Goal: Transaction & Acquisition: Purchase product/service

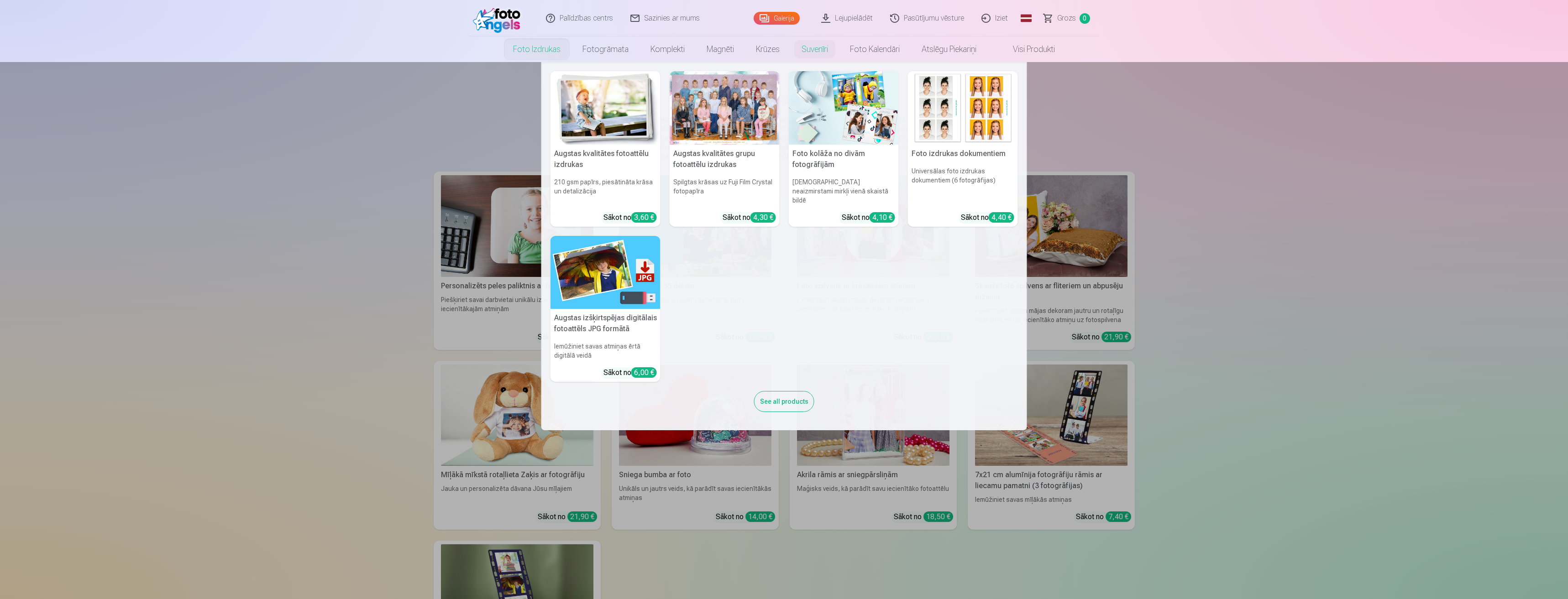
click at [520, 48] on link "Foto izdrukas" at bounding box center [537, 49] width 69 height 26
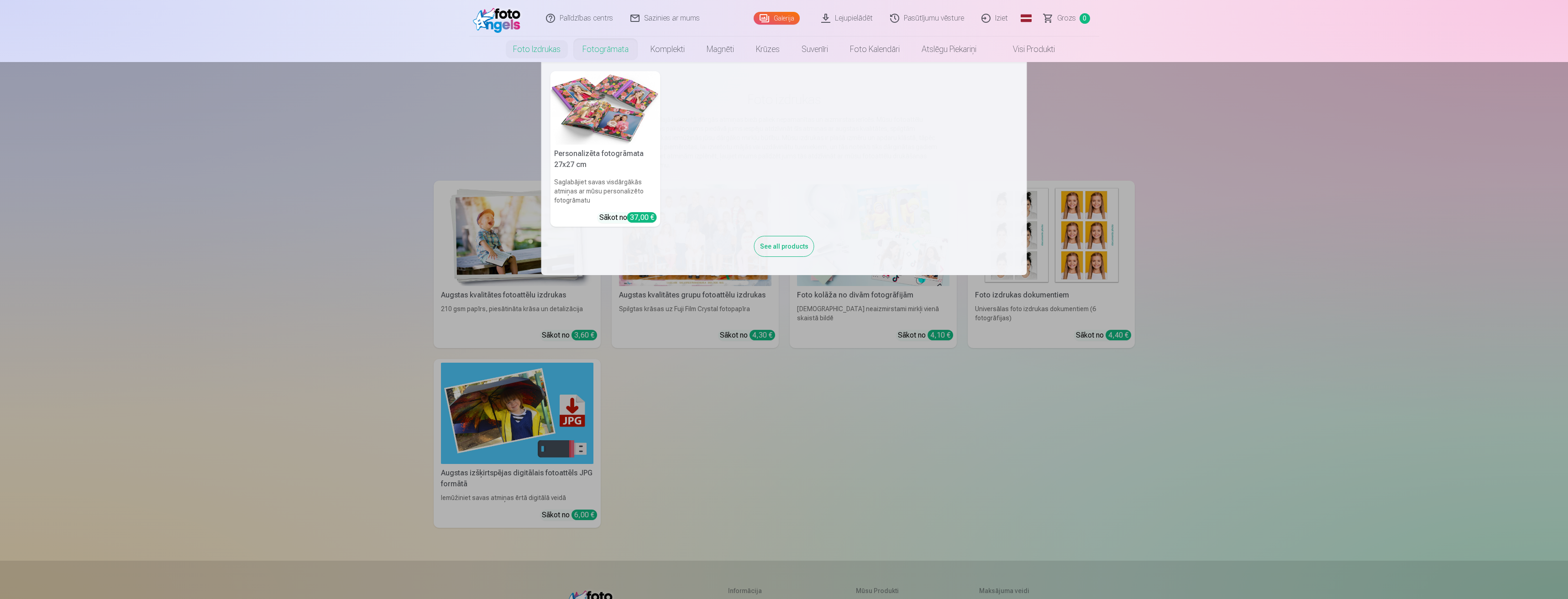
click at [603, 46] on link "Fotogrāmata" at bounding box center [606, 49] width 68 height 26
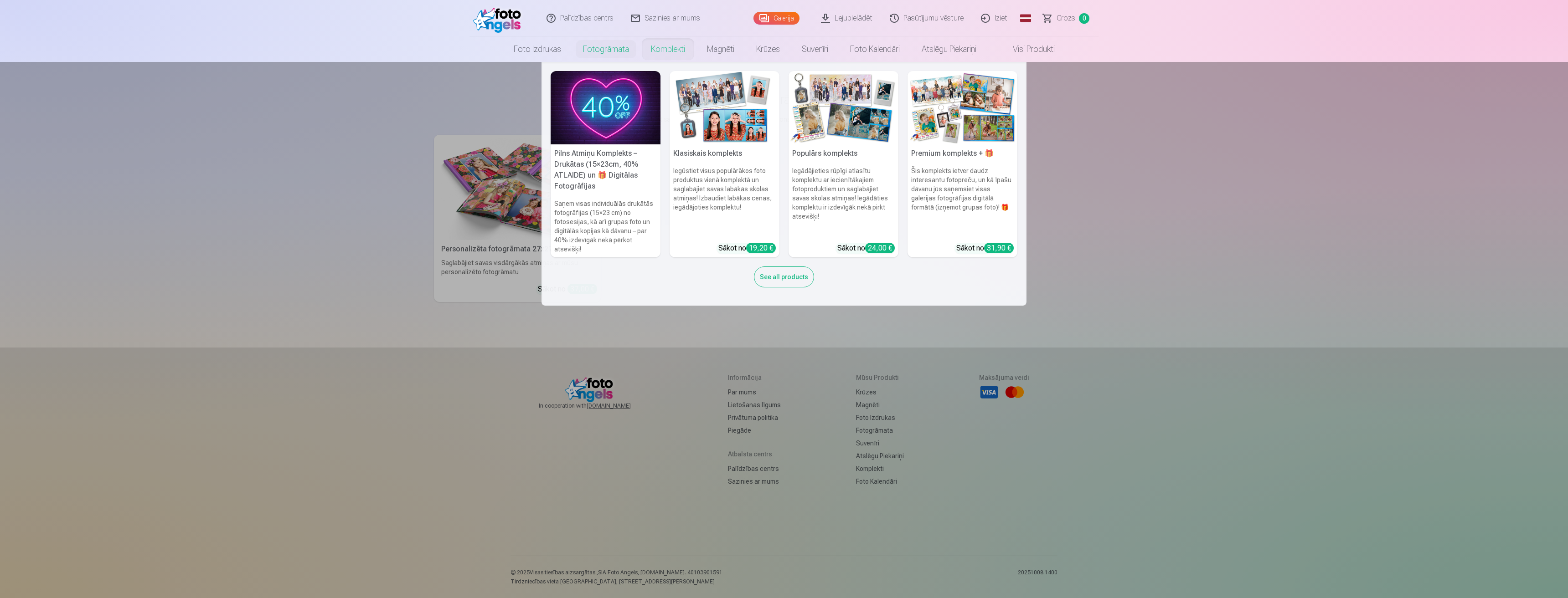
click at [679, 39] on link "Komplekti" at bounding box center [668, 49] width 56 height 26
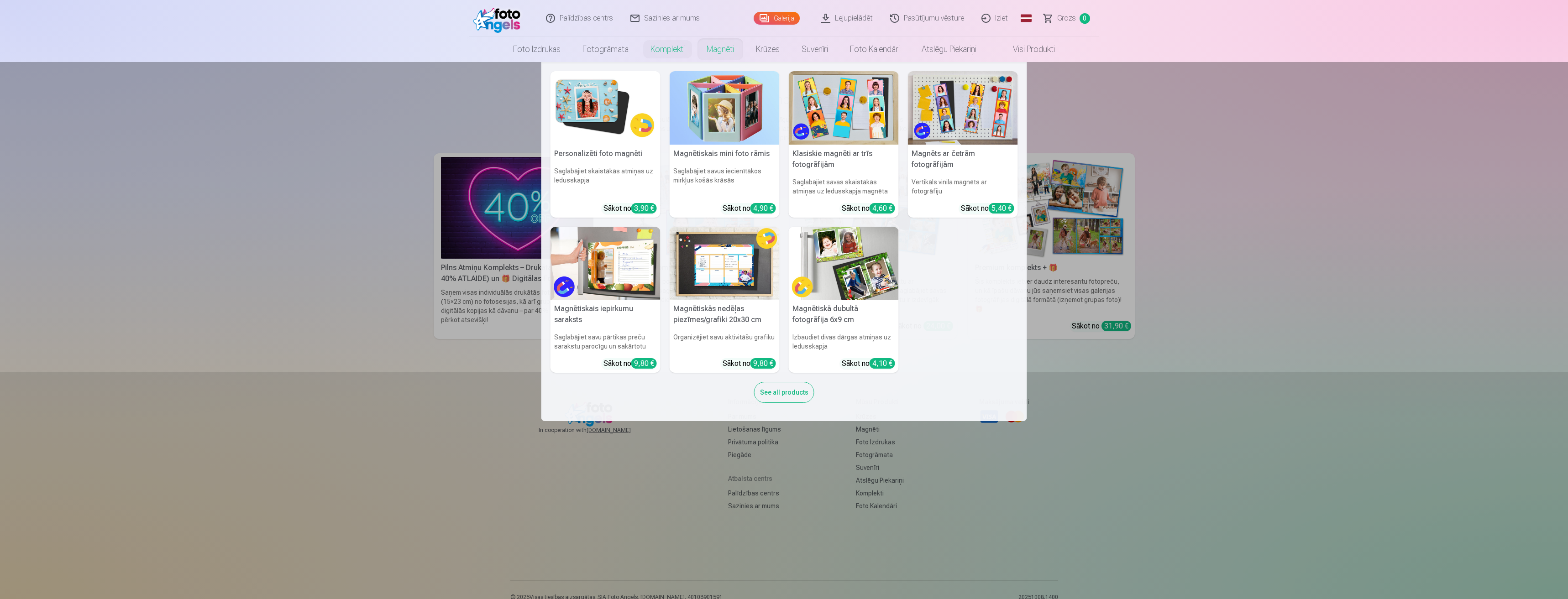
click at [724, 54] on link "Magnēti" at bounding box center [720, 49] width 49 height 26
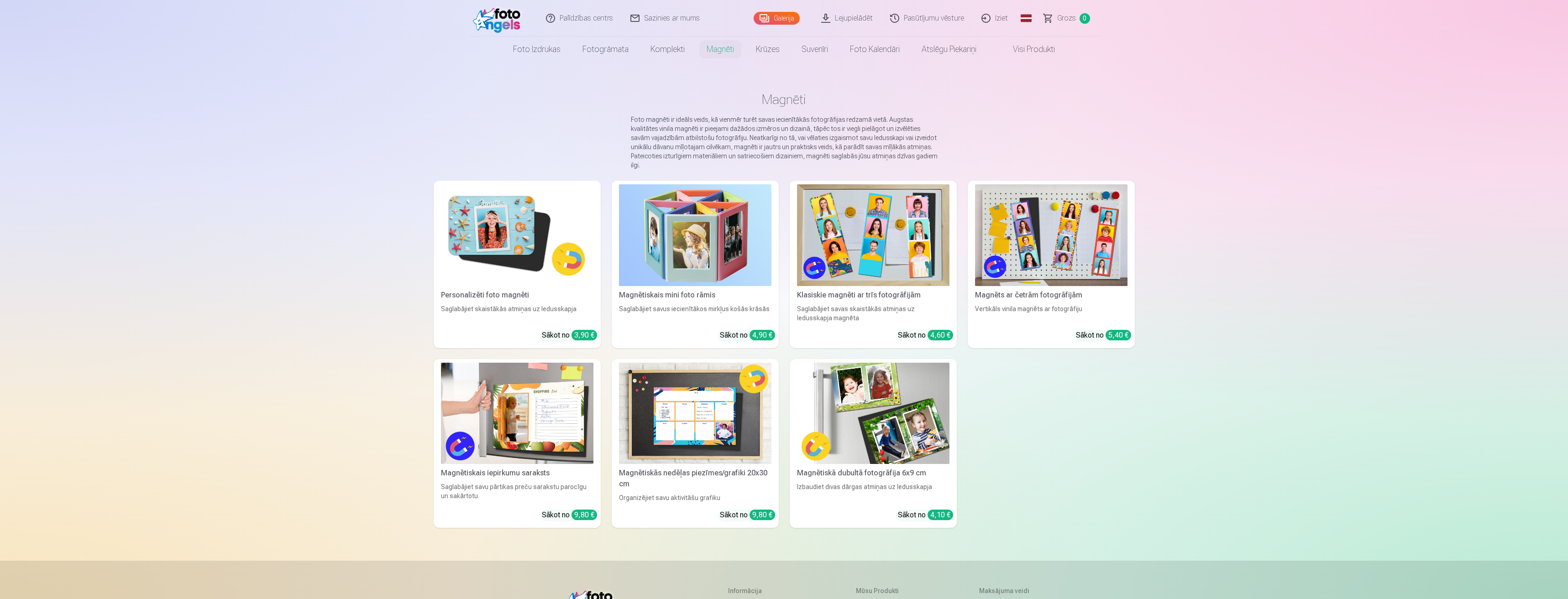
click at [767, 24] on link "Galerija" at bounding box center [777, 18] width 46 height 13
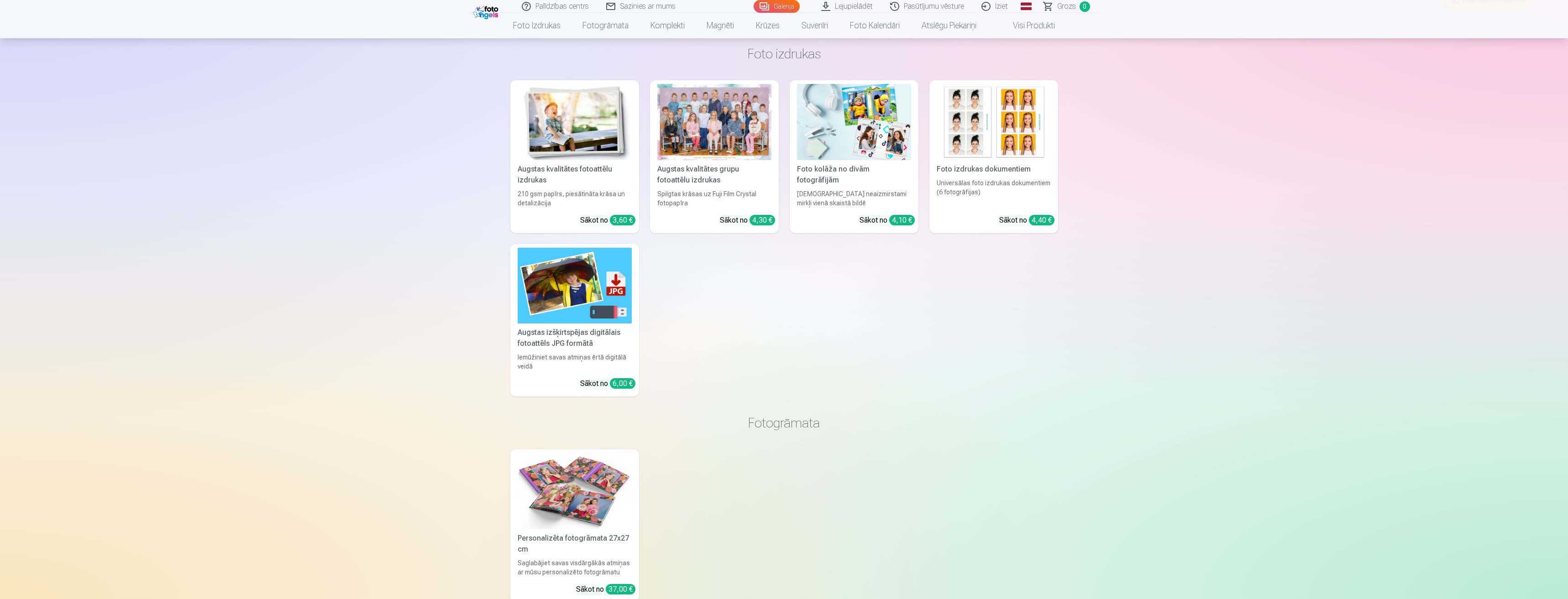
scroll to position [3057, 0]
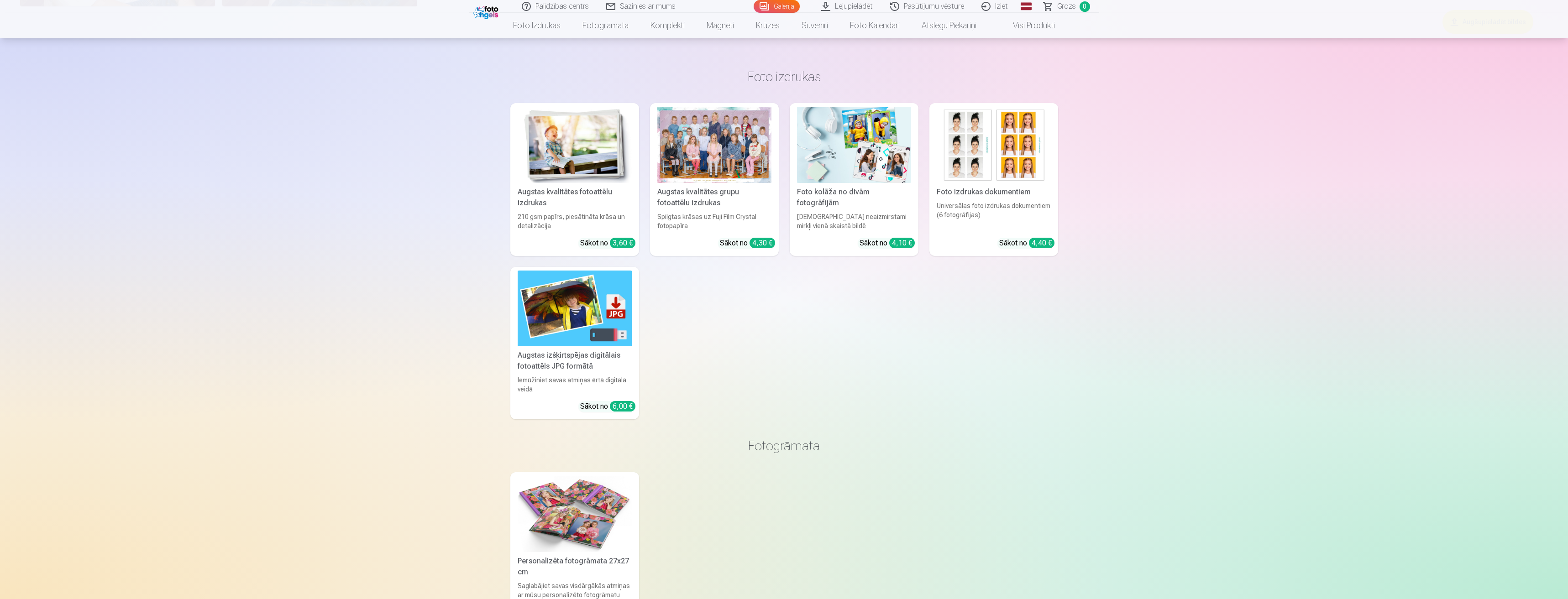
click at [730, 167] on div at bounding box center [714, 144] width 114 height 76
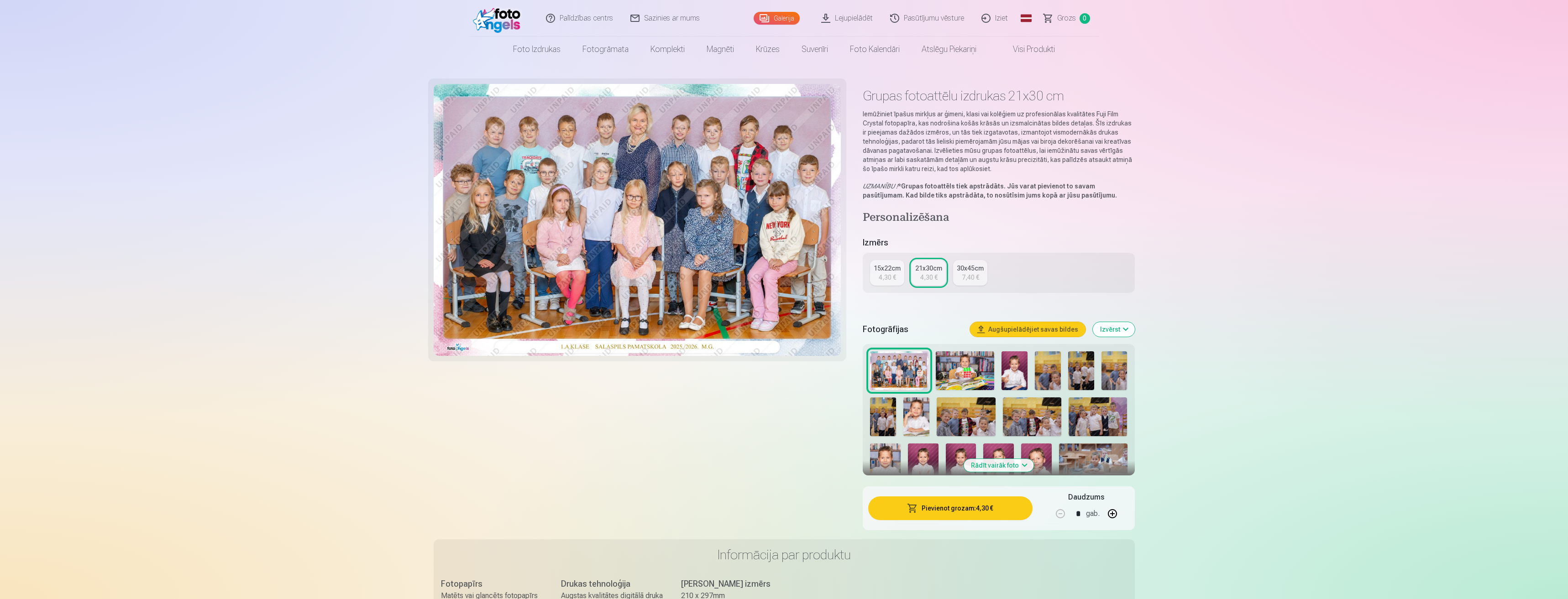
click at [975, 269] on div "30x45cm" at bounding box center [971, 268] width 27 height 9
click at [716, 224] on img at bounding box center [637, 220] width 408 height 272
drag, startPoint x: 764, startPoint y: 87, endPoint x: 724, endPoint y: 50, distance: 54.5
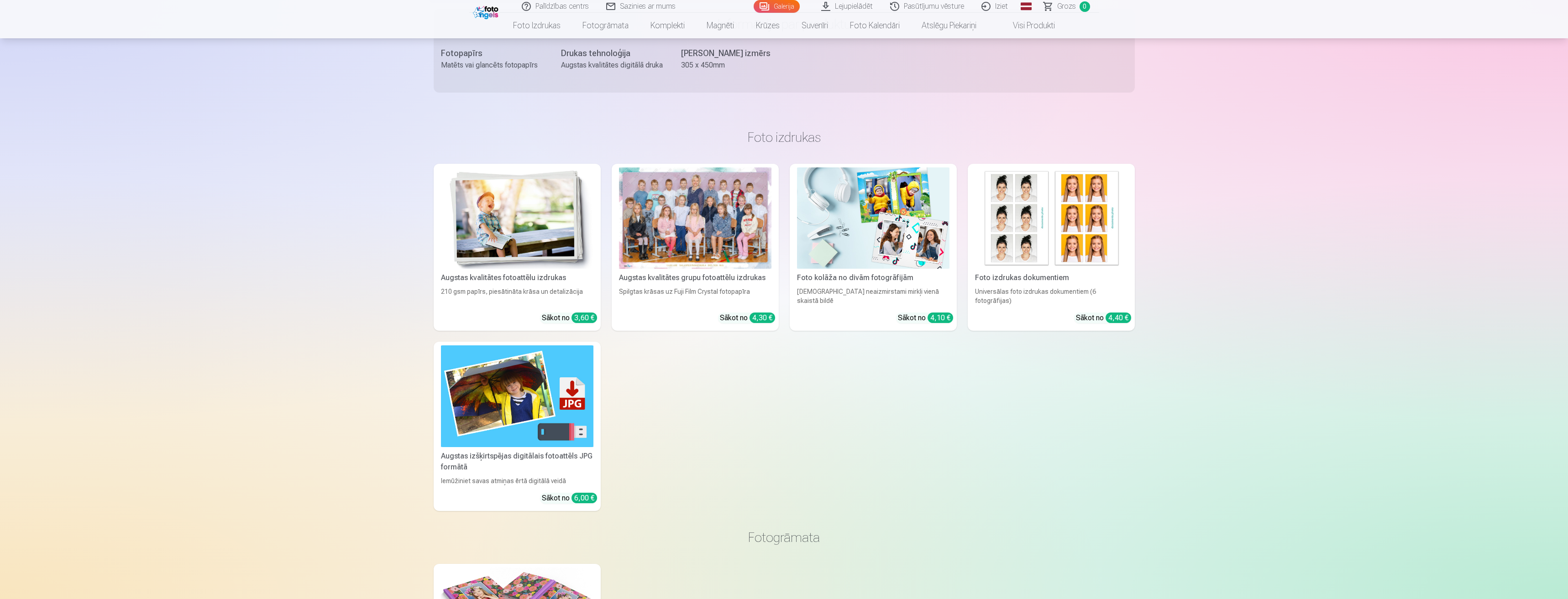
scroll to position [502, 0]
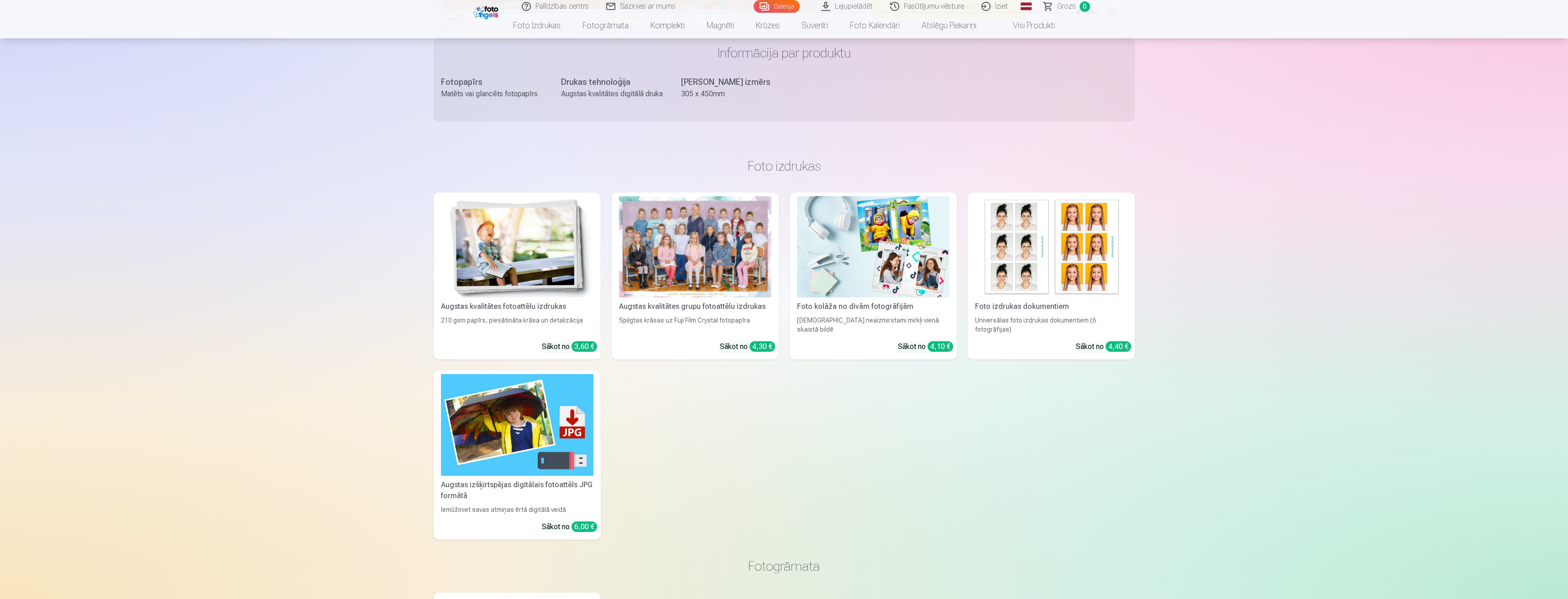
click at [786, 7] on link "Galerija" at bounding box center [777, 6] width 46 height 13
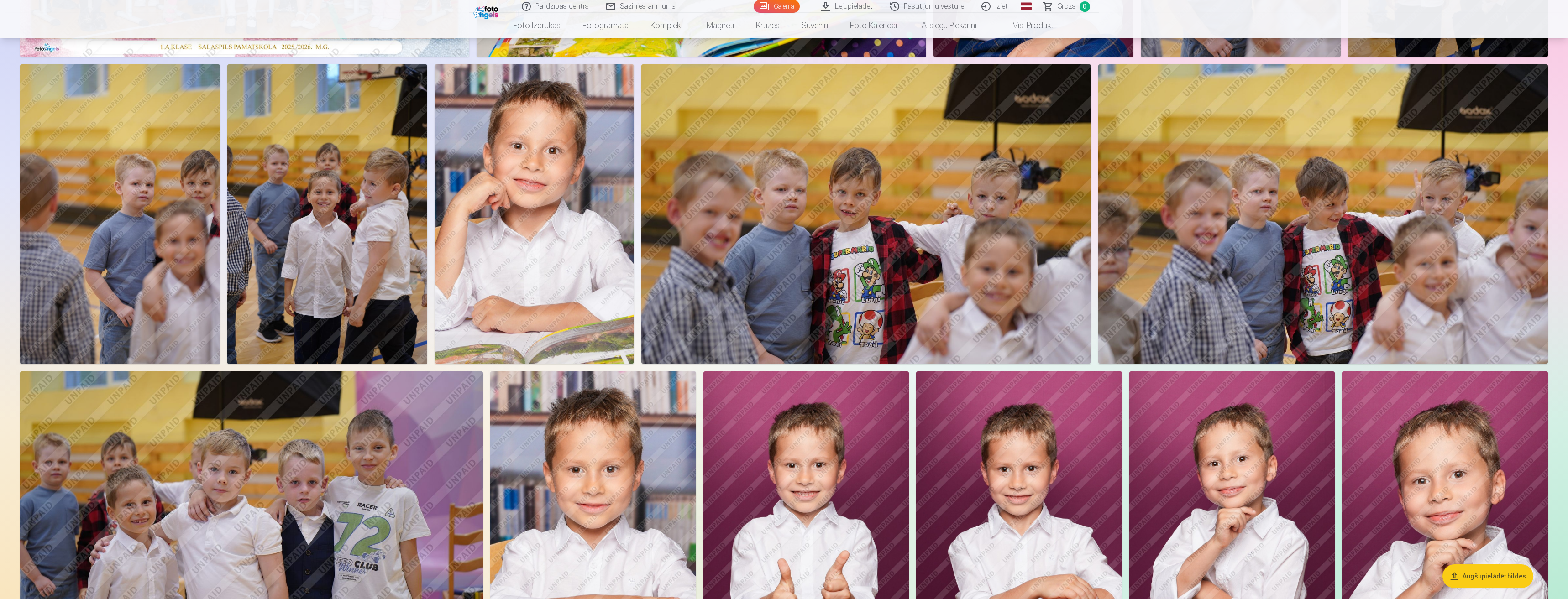
scroll to position [365, 0]
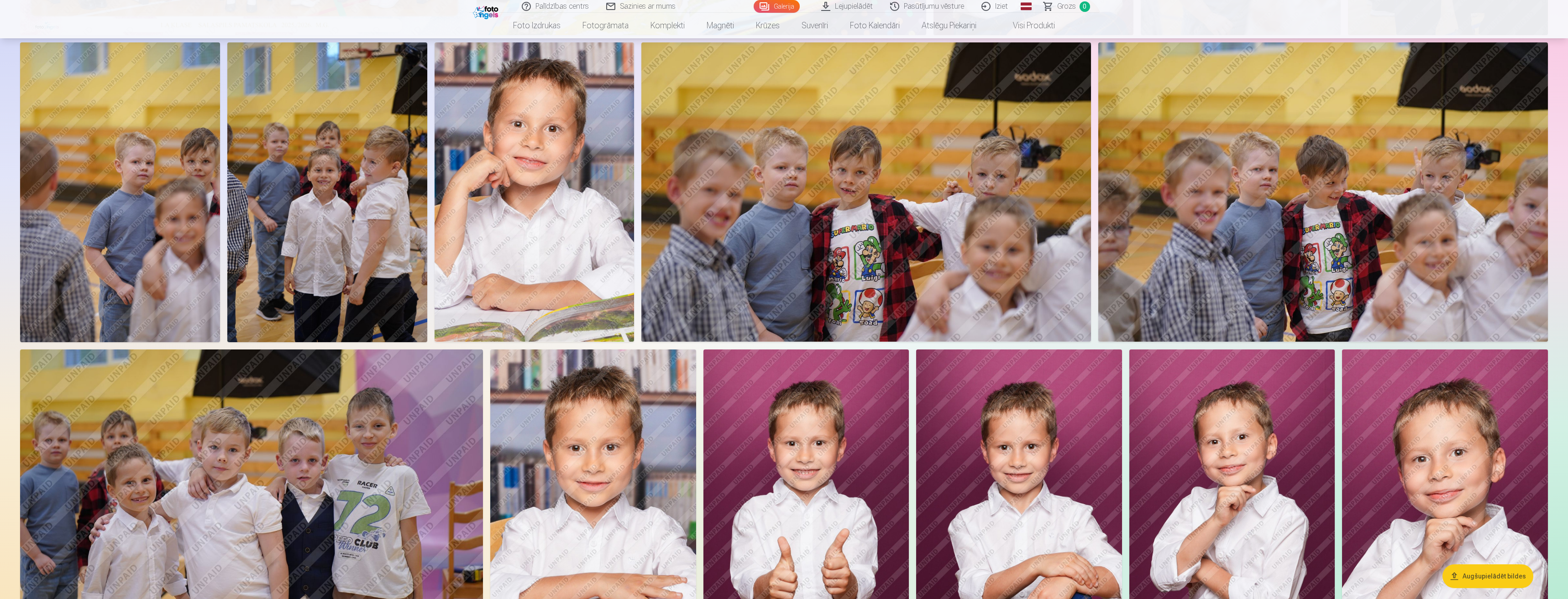
click at [830, 431] on img at bounding box center [807, 504] width 206 height 308
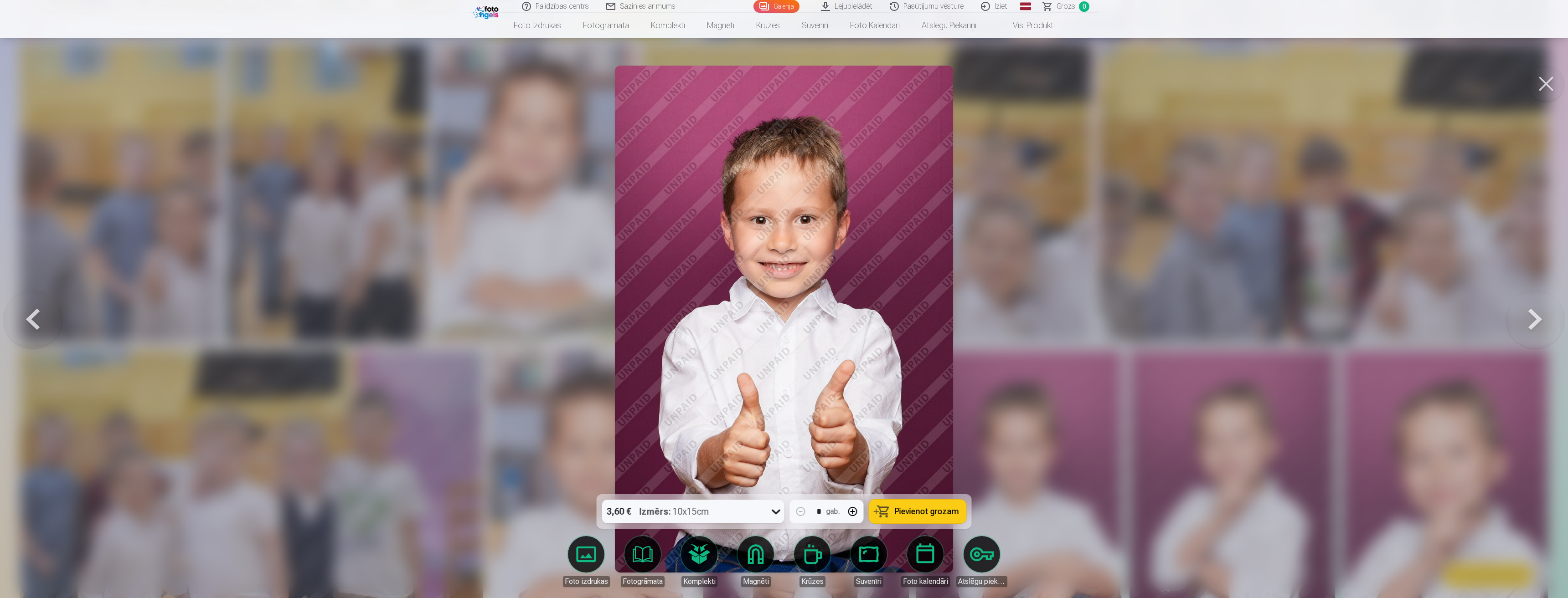
click at [828, 430] on img at bounding box center [784, 319] width 338 height 507
click at [850, 512] on button "button" at bounding box center [853, 512] width 22 height 22
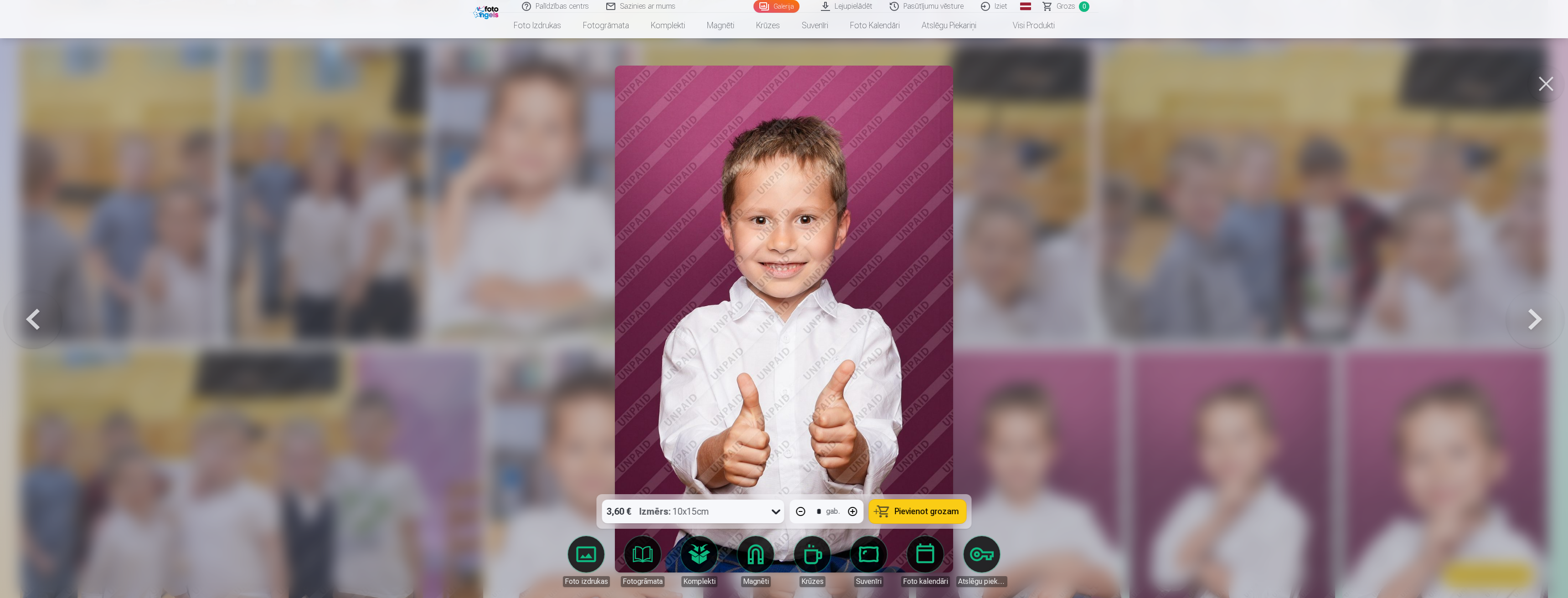
click at [850, 512] on button "button" at bounding box center [853, 512] width 22 height 22
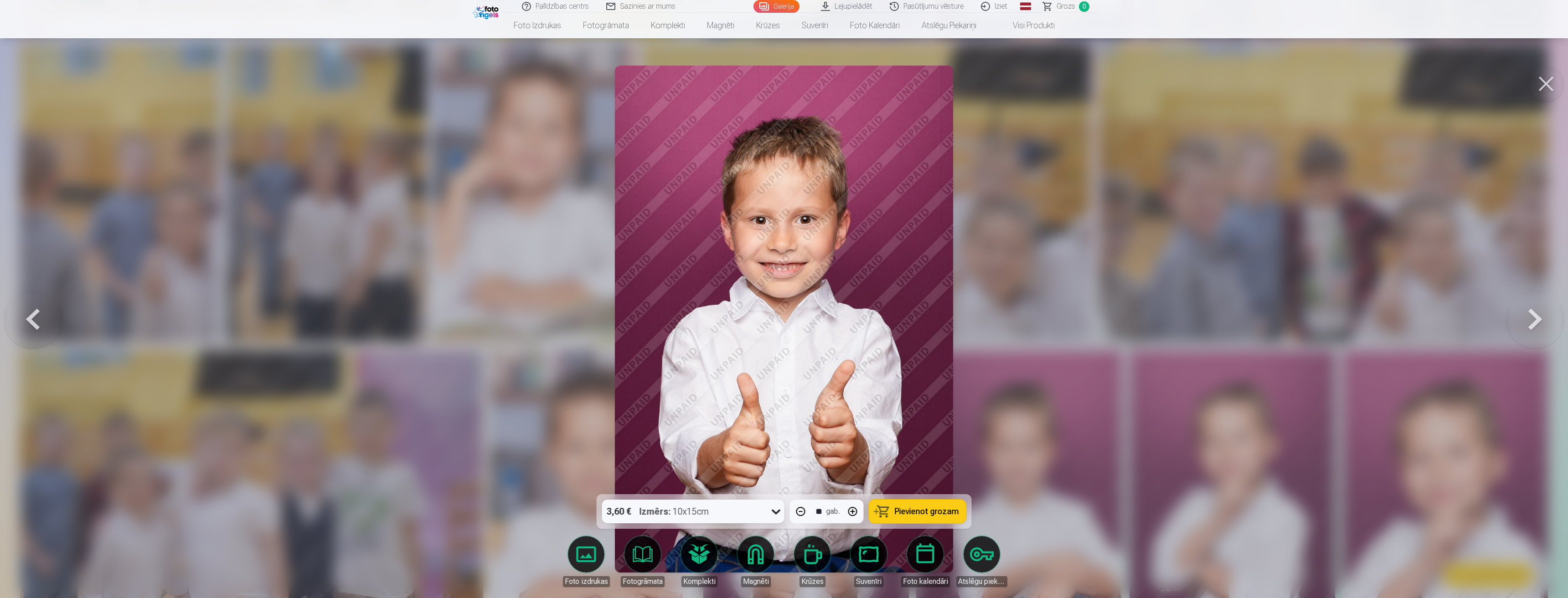
click at [850, 512] on button "button" at bounding box center [853, 512] width 22 height 22
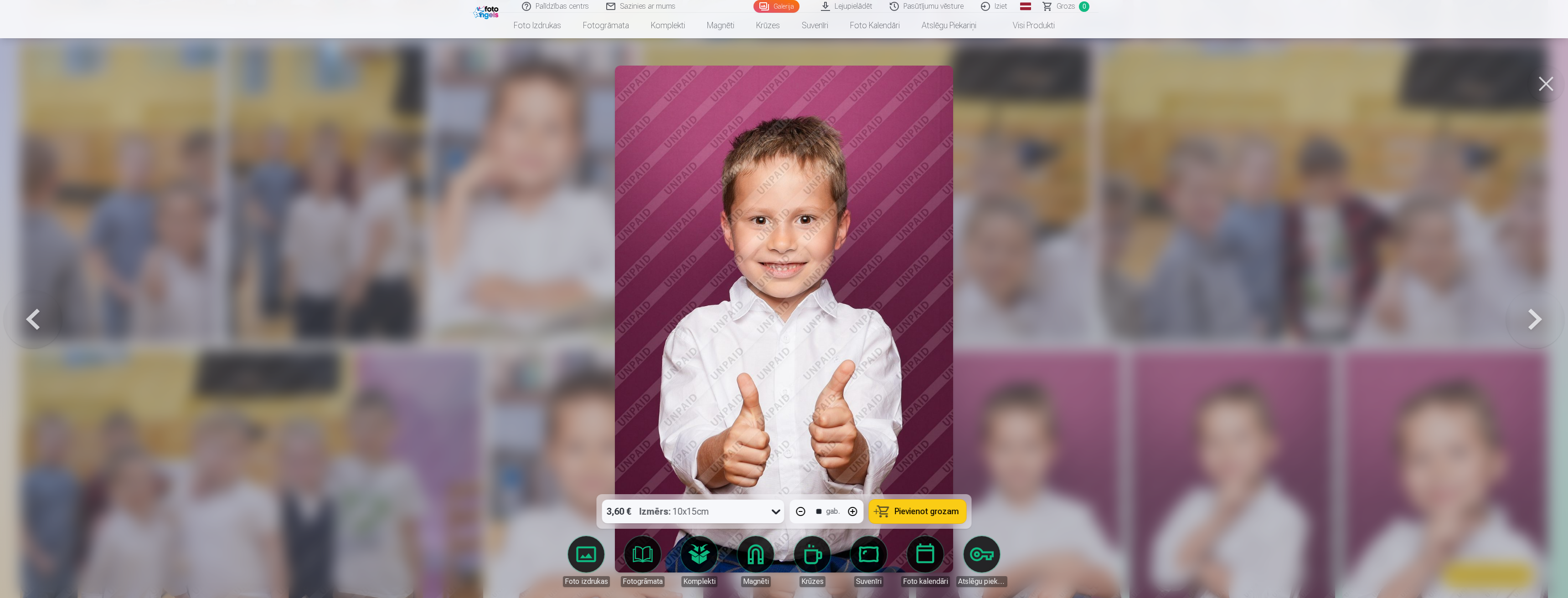
click at [850, 512] on button "button" at bounding box center [853, 512] width 22 height 22
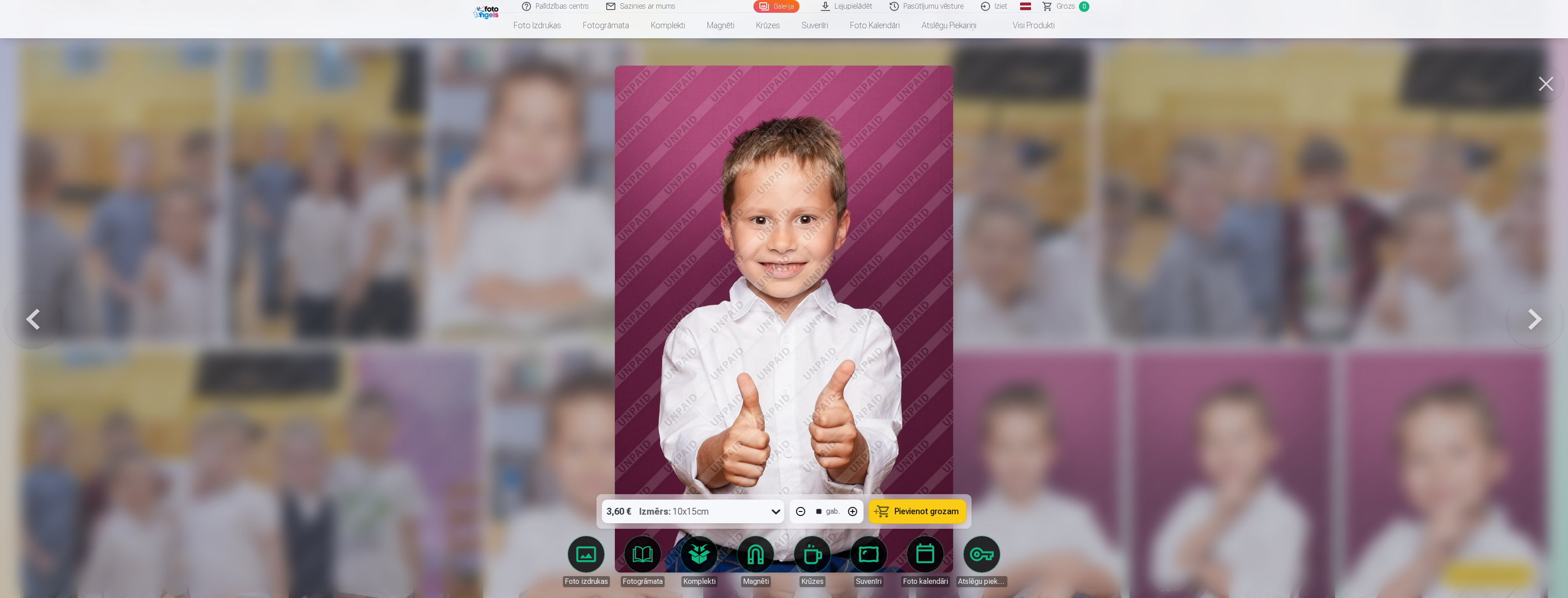
click at [850, 512] on button "button" at bounding box center [853, 512] width 22 height 22
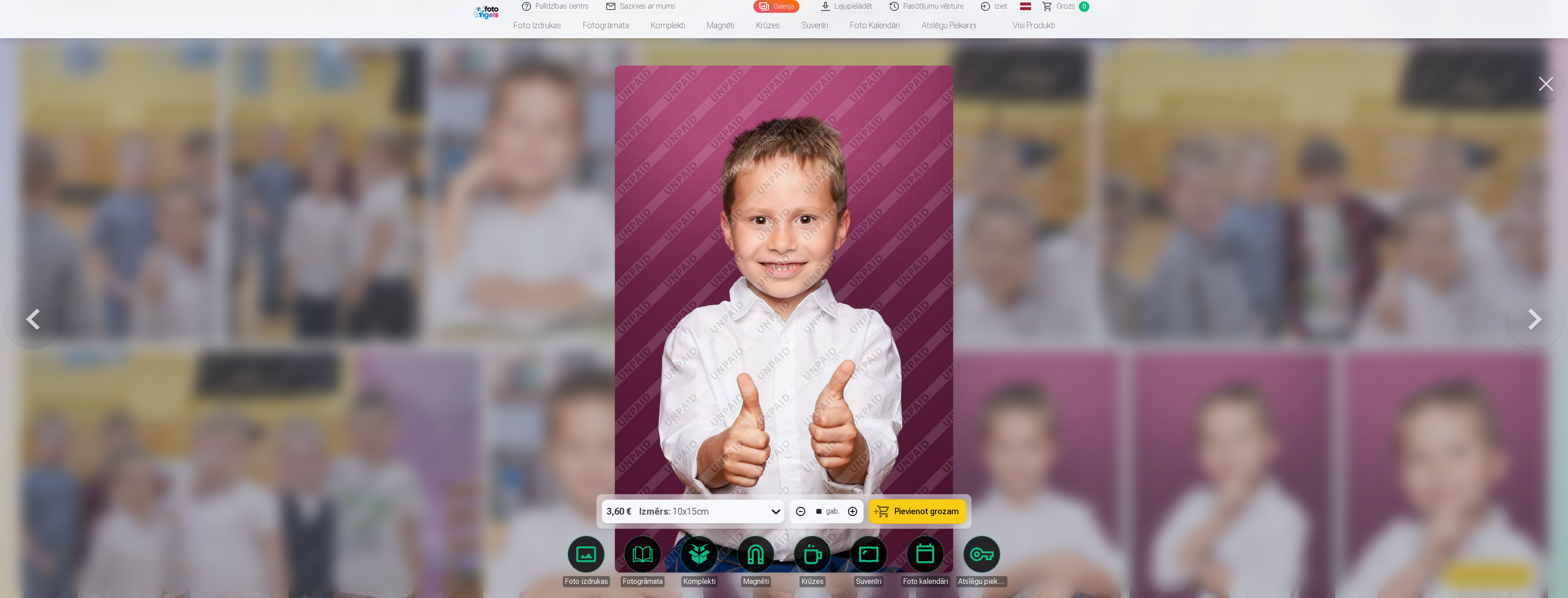
click at [850, 512] on button "button" at bounding box center [853, 512] width 22 height 22
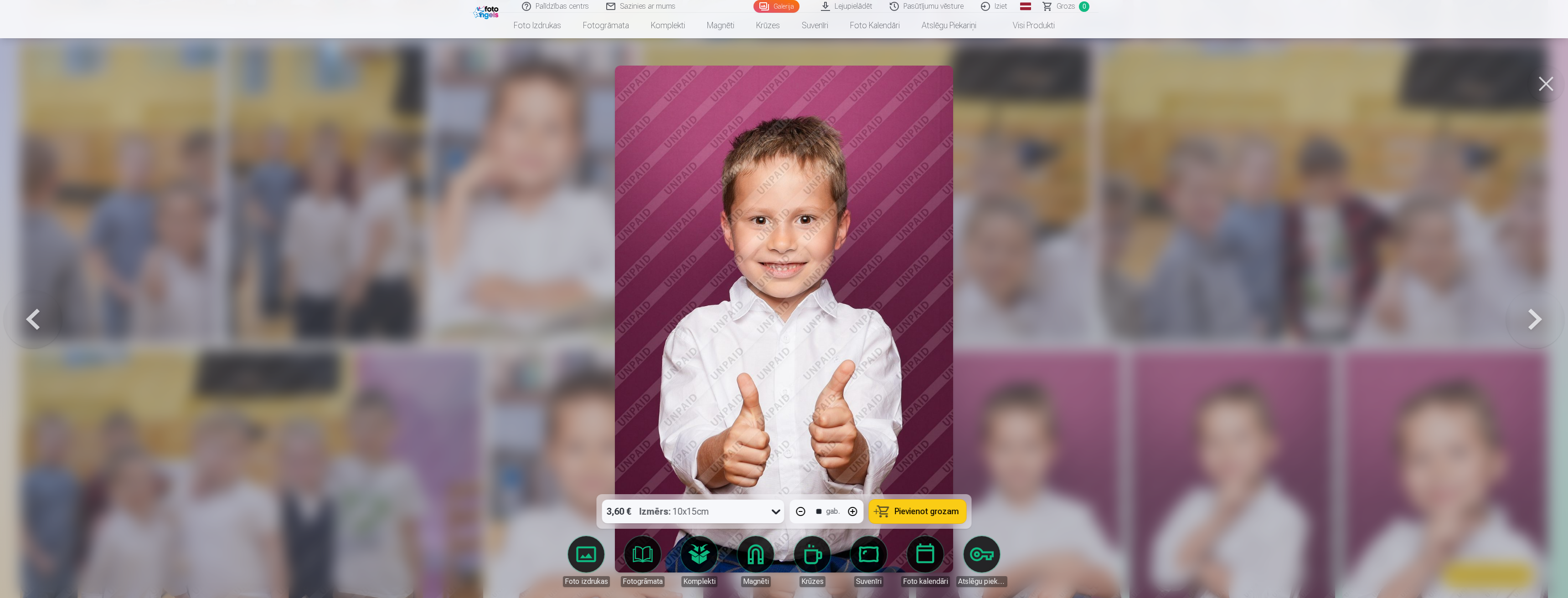
type input "**"
click at [850, 512] on button "button" at bounding box center [853, 512] width 22 height 22
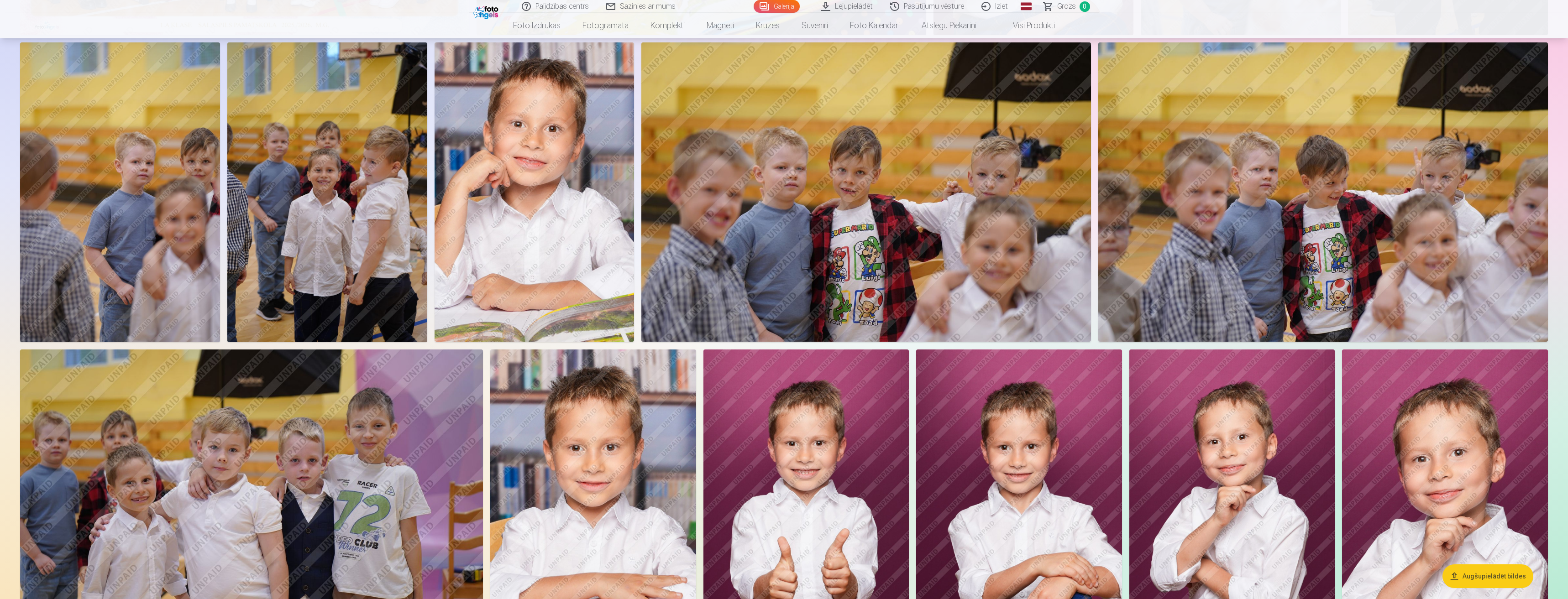
click at [851, 513] on img at bounding box center [807, 504] width 206 height 308
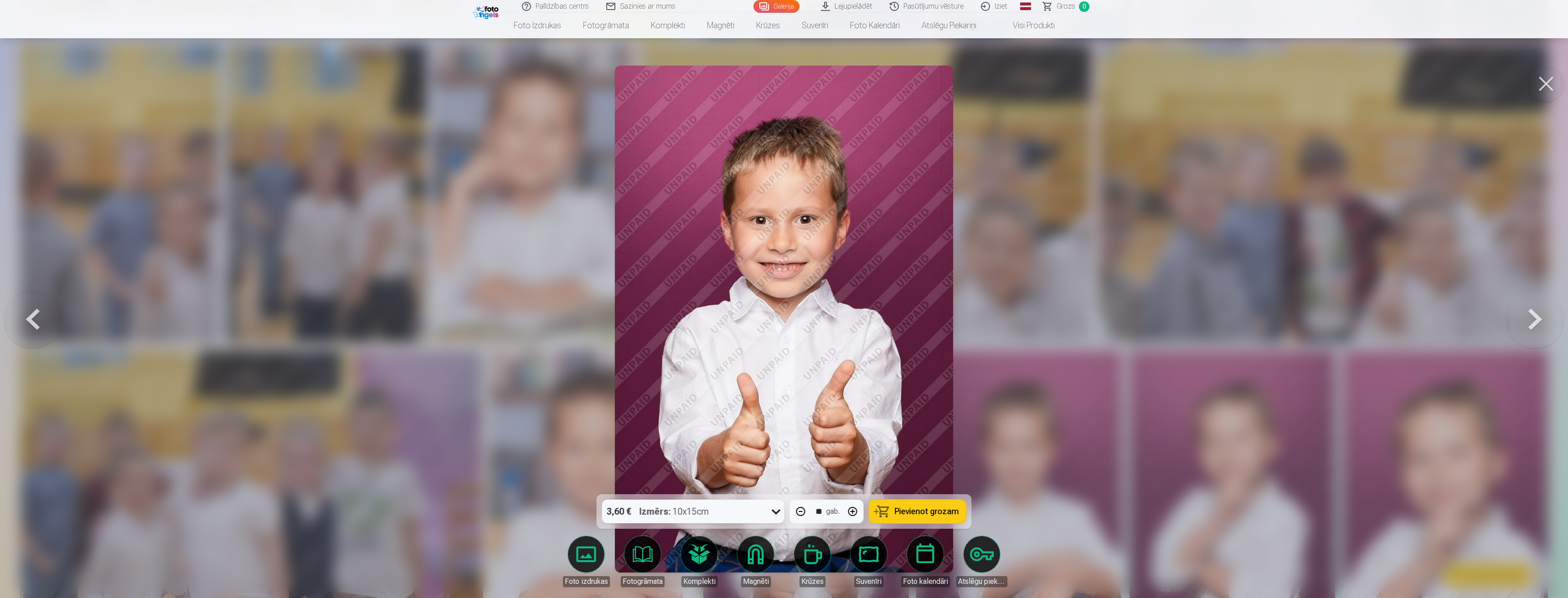
click at [850, 512] on button "button" at bounding box center [853, 512] width 22 height 22
type input "**"
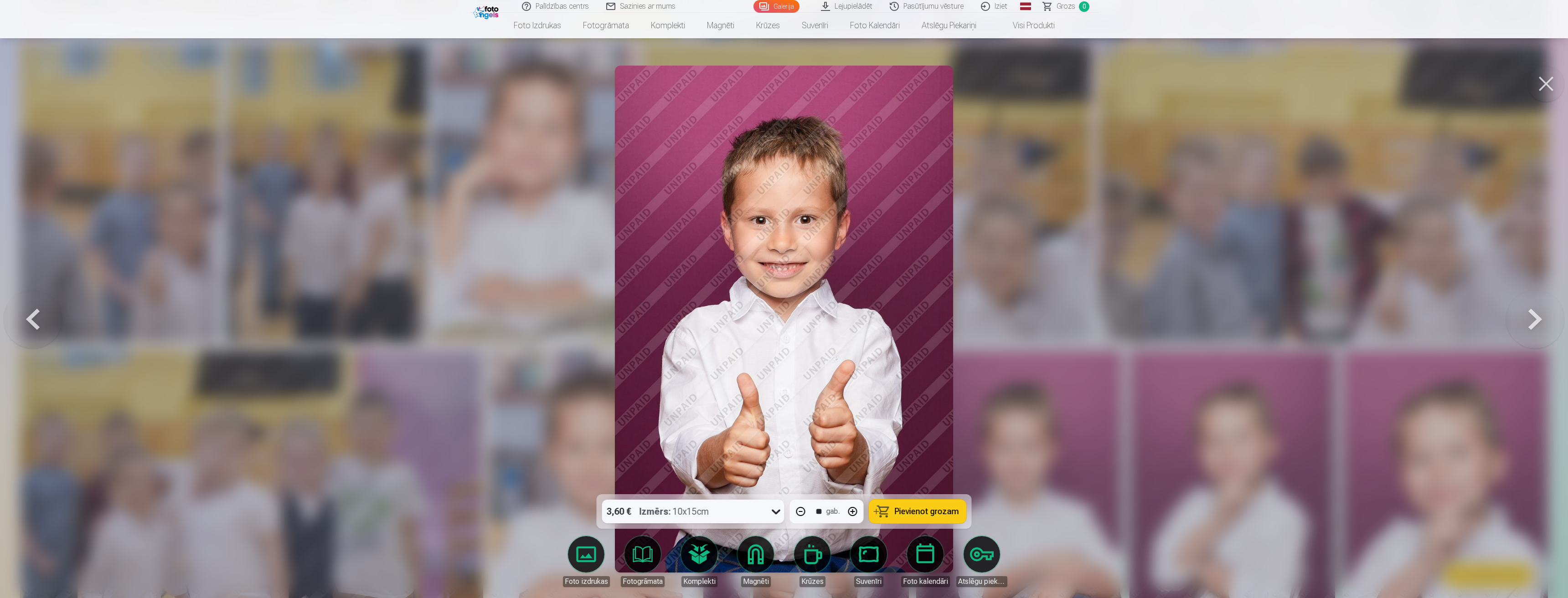
click at [850, 512] on button "button" at bounding box center [853, 512] width 22 height 22
type input "**"
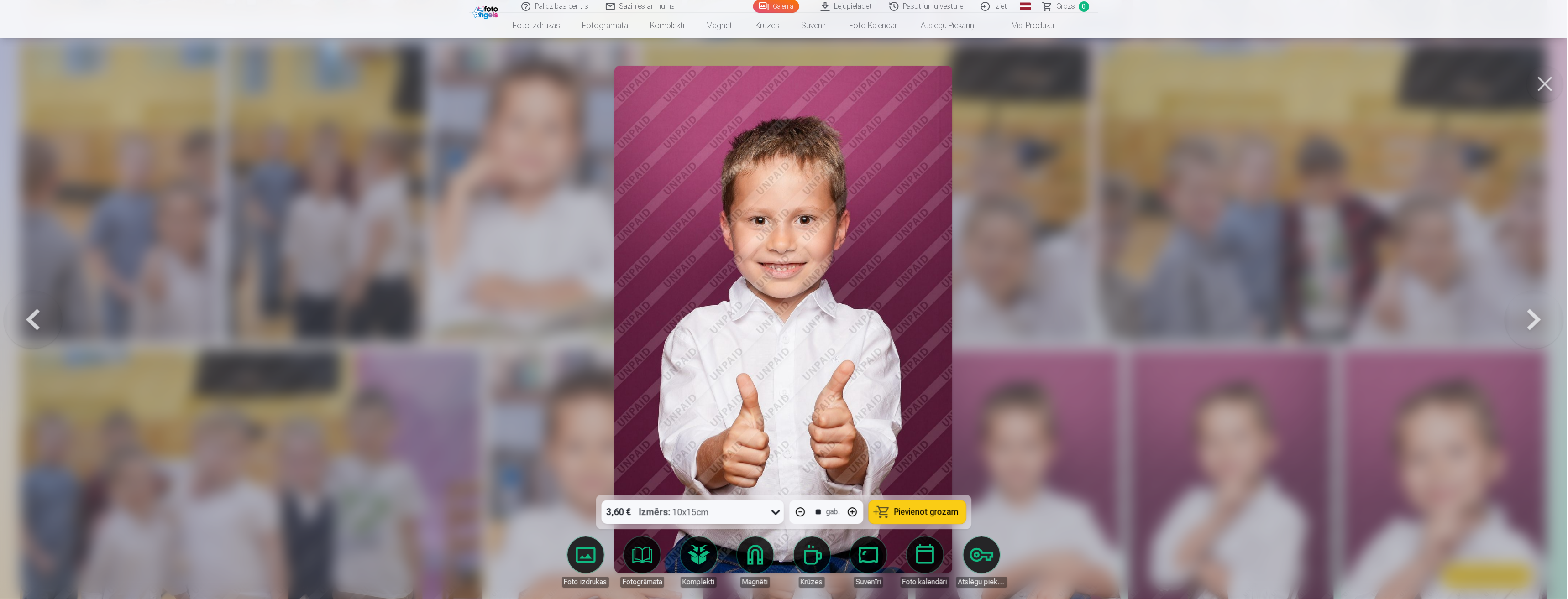
click at [851, 513] on img at bounding box center [807, 504] width 206 height 308
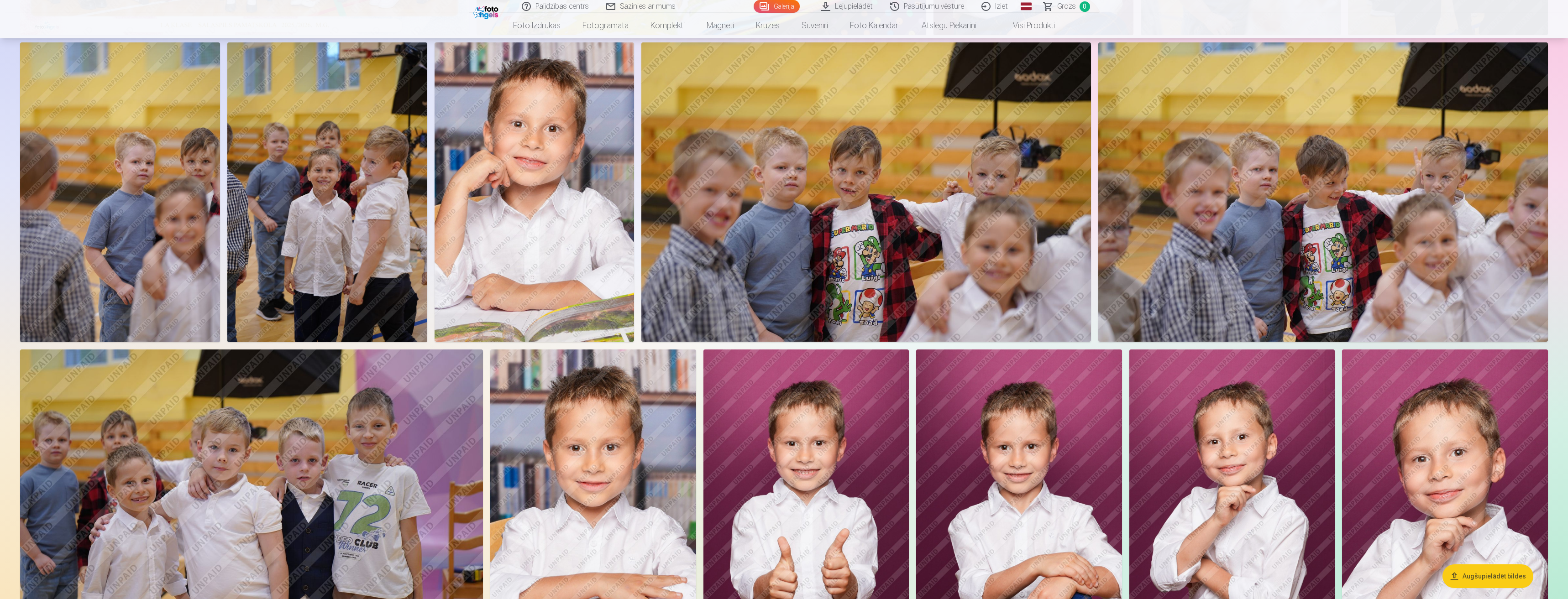
click at [851, 513] on img at bounding box center [807, 504] width 206 height 308
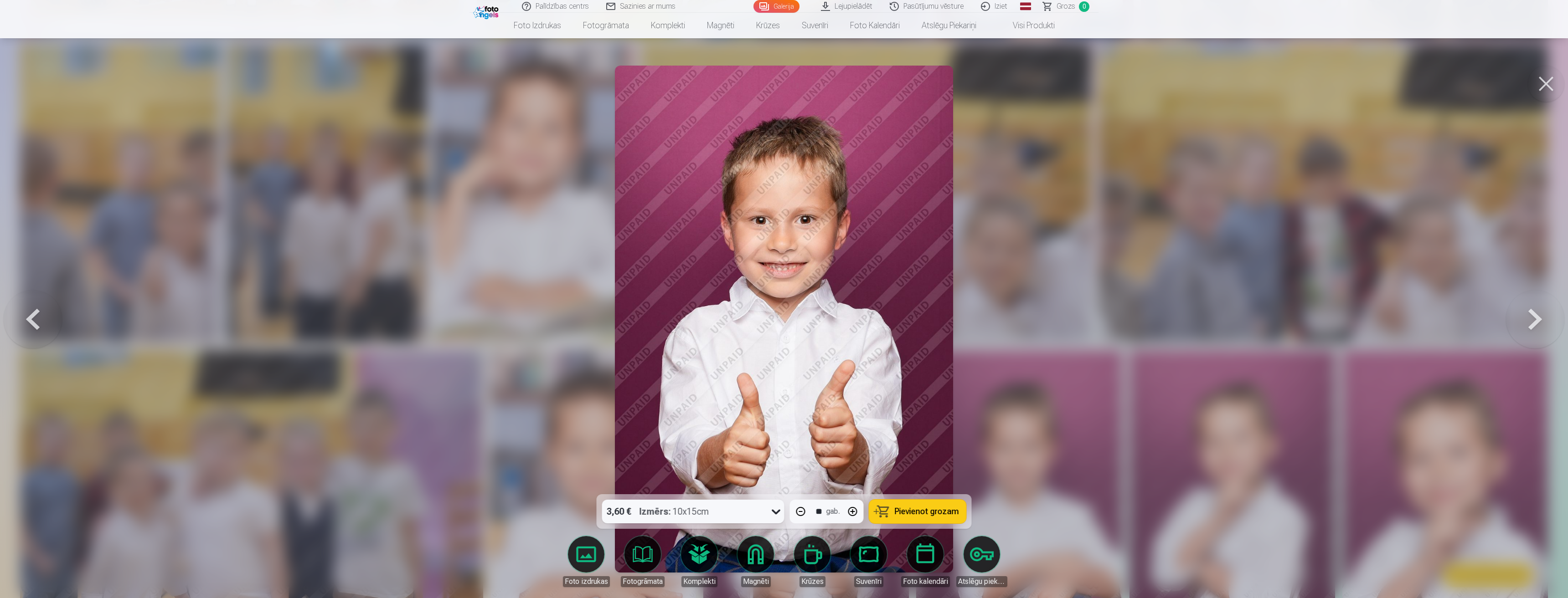
click at [850, 512] on button "button" at bounding box center [853, 512] width 22 height 22
type input "**"
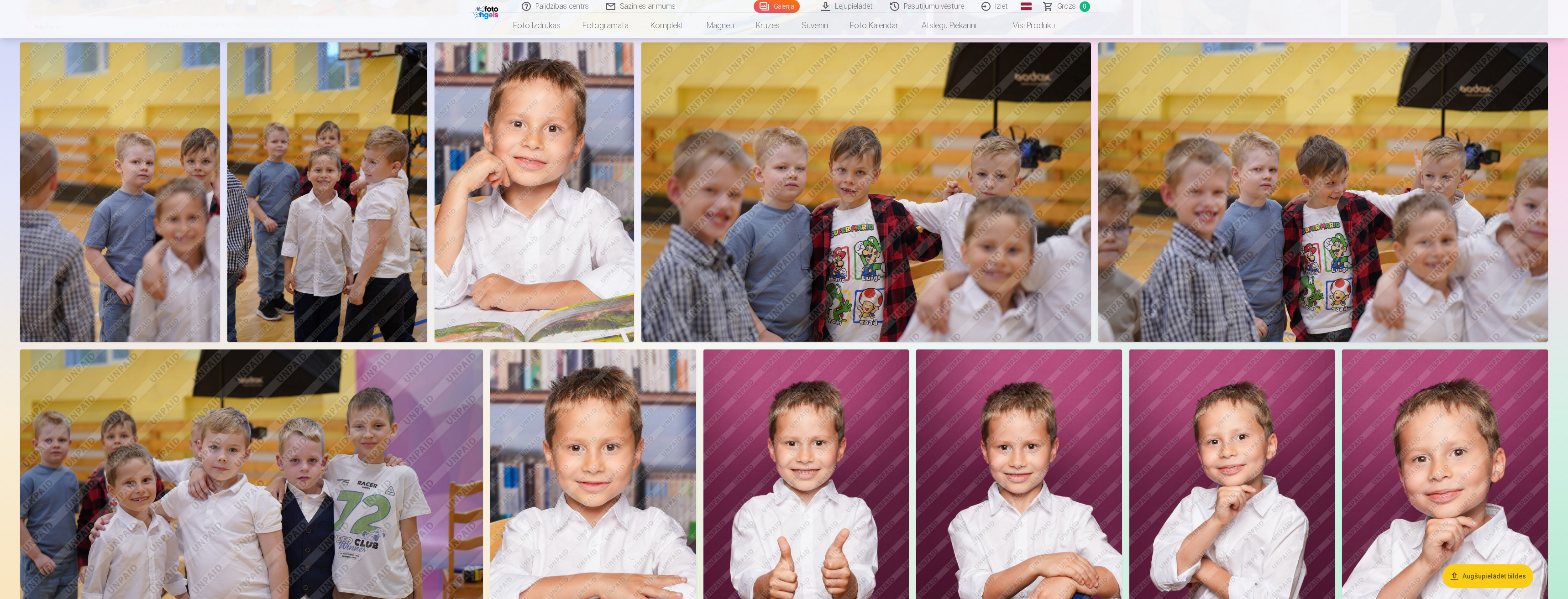
click at [851, 513] on img at bounding box center [807, 504] width 206 height 308
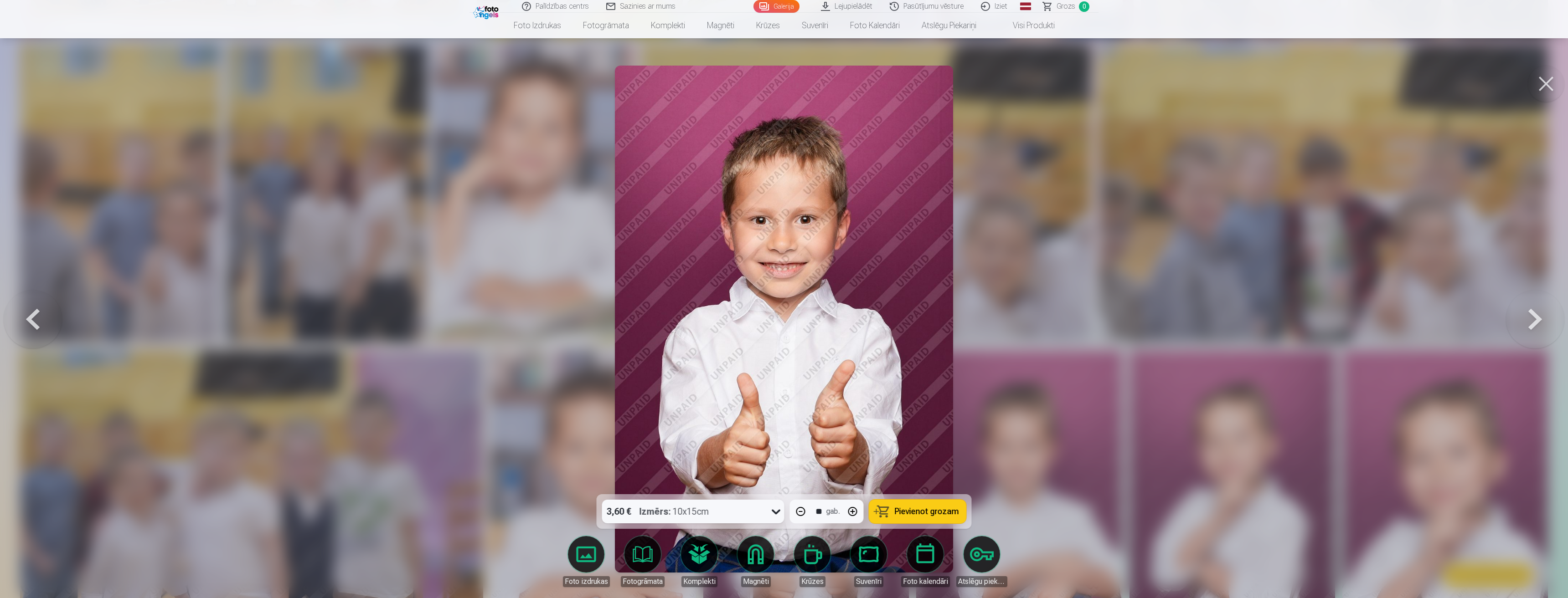
click at [850, 512] on button "button" at bounding box center [853, 512] width 22 height 22
type input "**"
click at [850, 512] on button "button" at bounding box center [853, 512] width 22 height 22
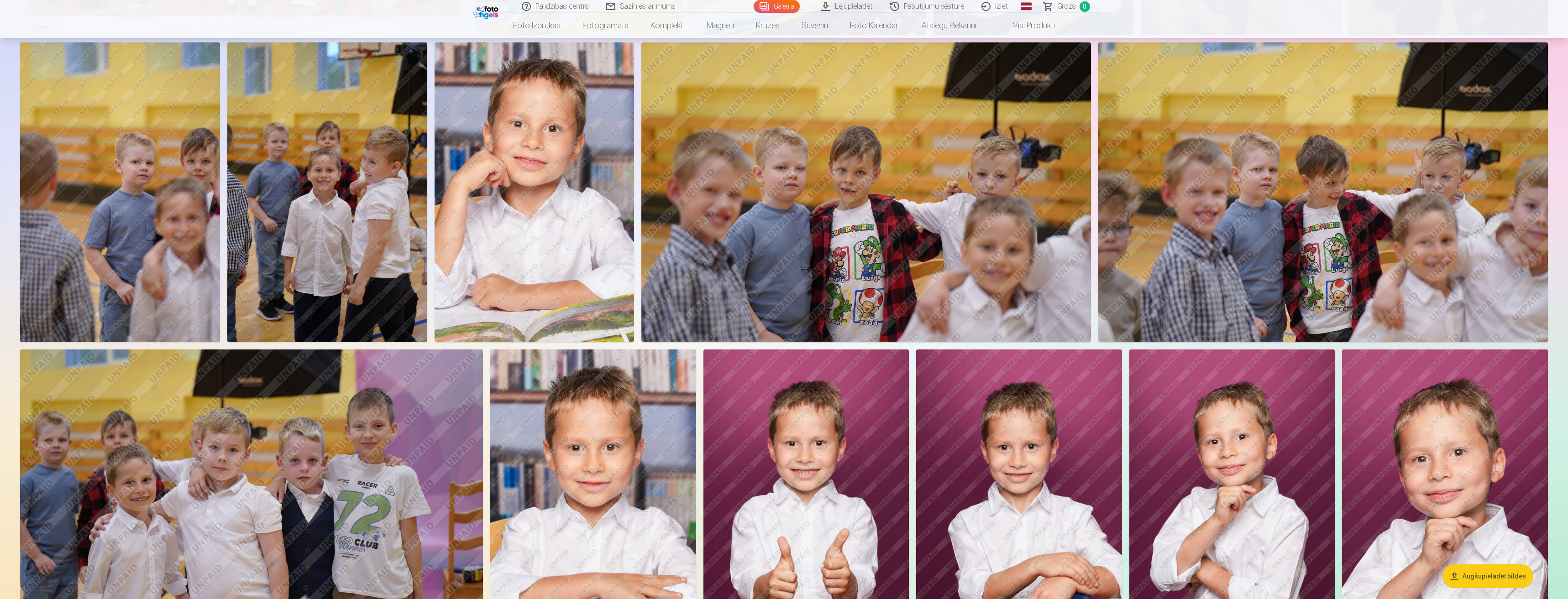
click at [851, 513] on img at bounding box center [807, 504] width 206 height 308
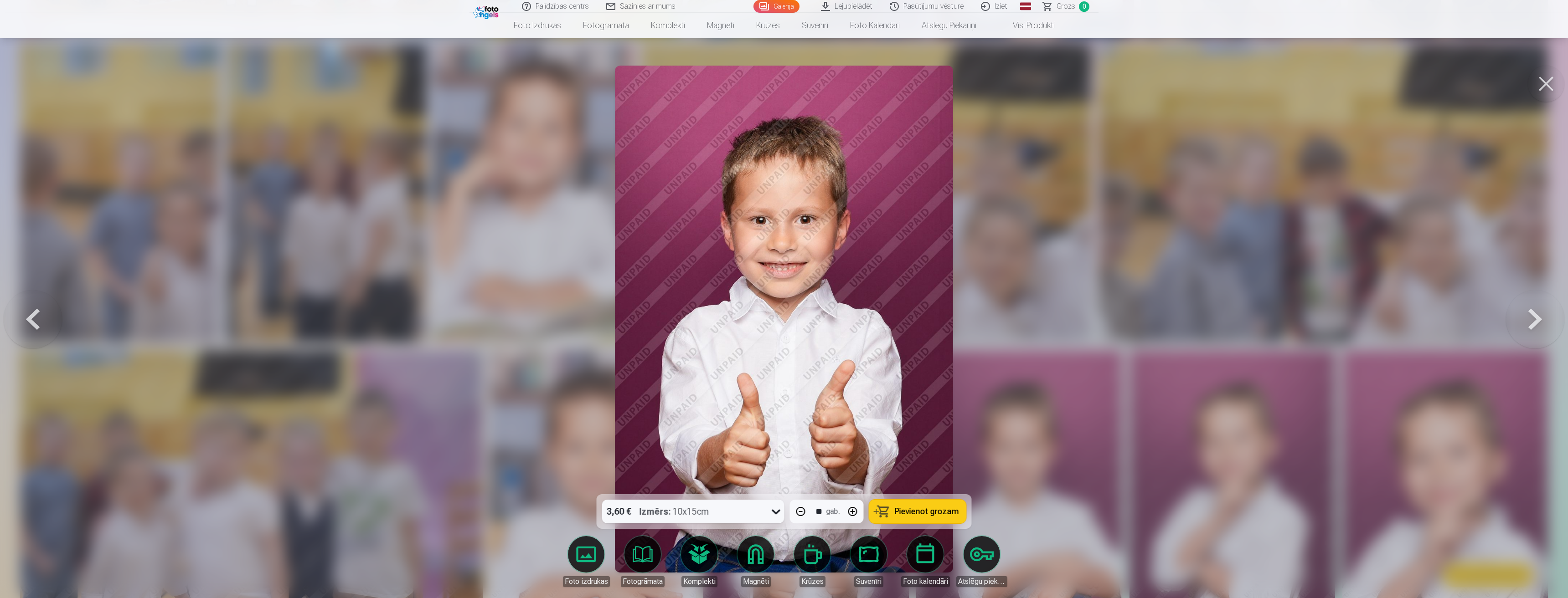
click at [850, 512] on button "button" at bounding box center [853, 512] width 22 height 22
type input "**"
click at [850, 512] on button "button" at bounding box center [853, 512] width 22 height 22
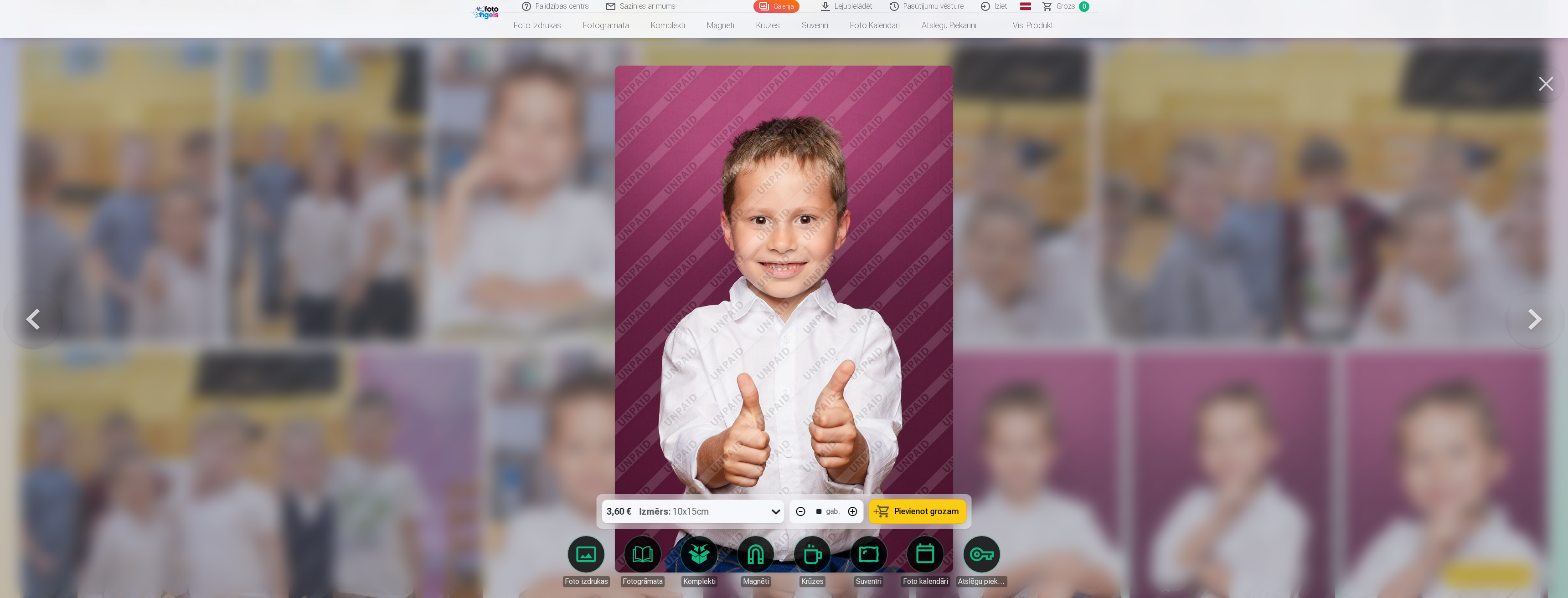
click at [850, 512] on button "button" at bounding box center [853, 512] width 22 height 22
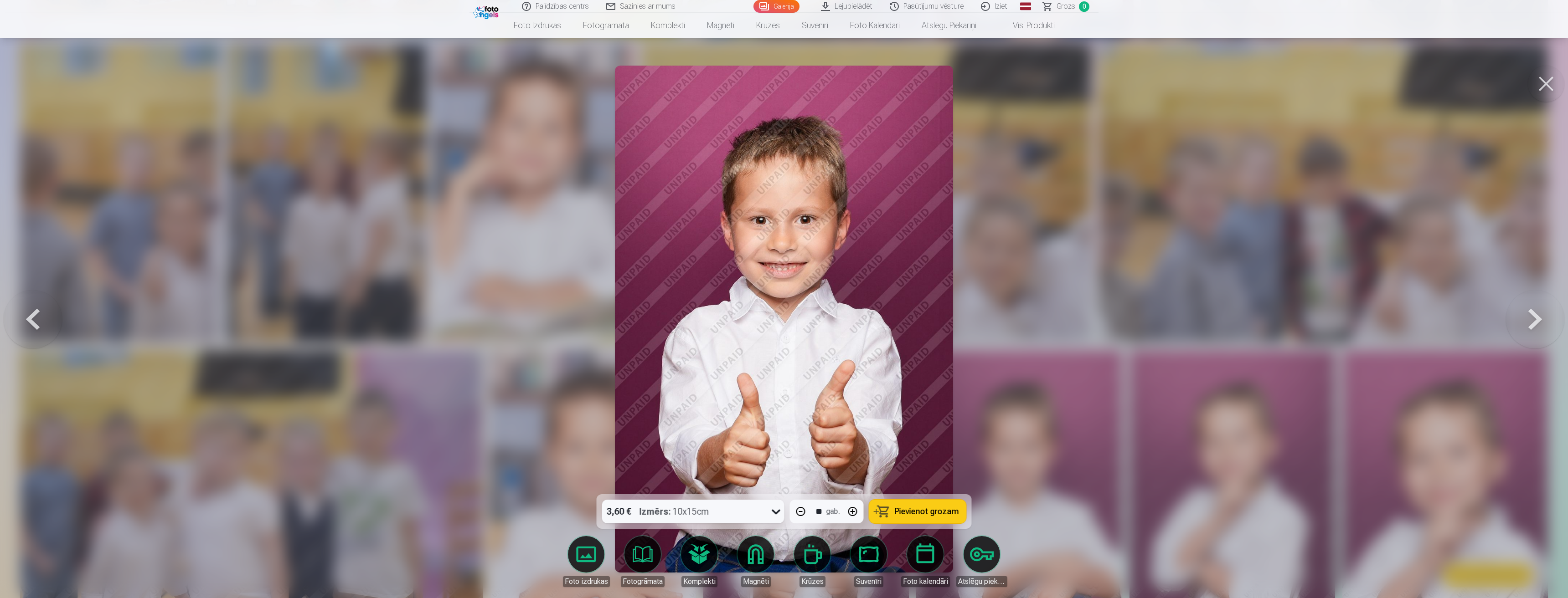
type input "**"
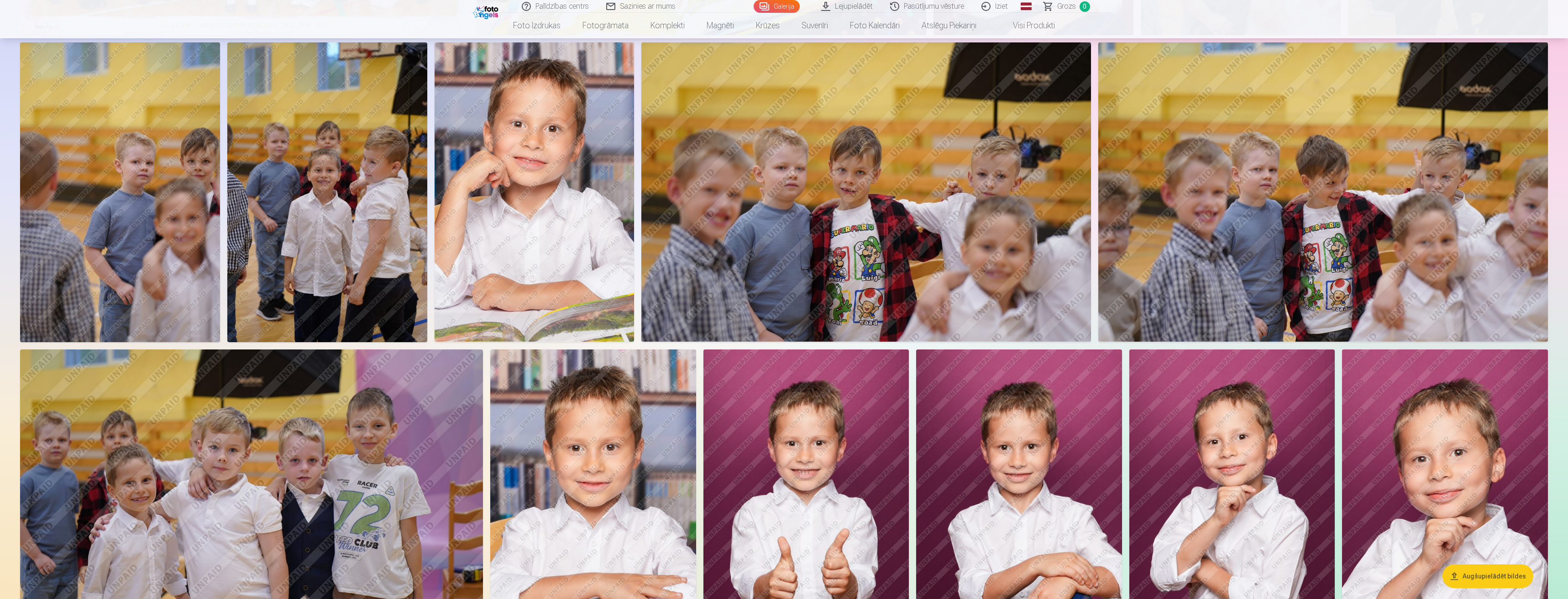
click at [851, 513] on img at bounding box center [807, 504] width 206 height 308
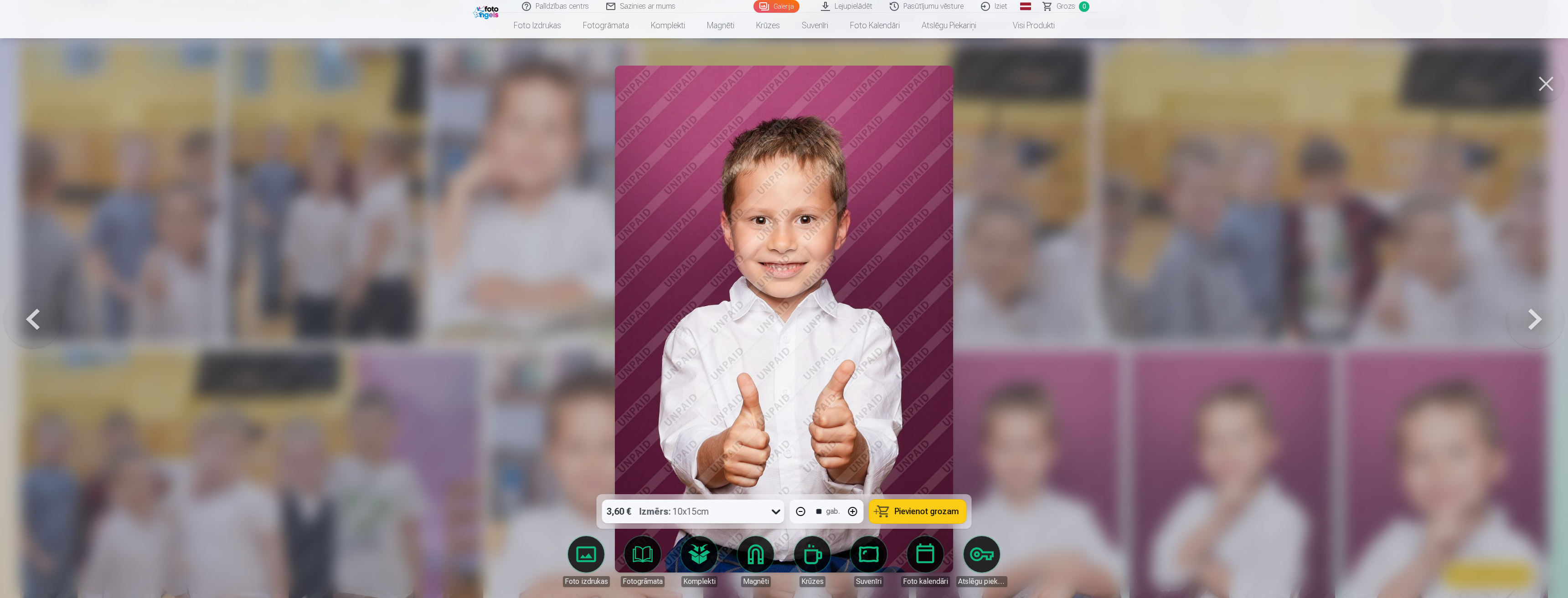
click at [850, 512] on button "button" at bounding box center [853, 512] width 22 height 22
type input "**"
click at [850, 512] on button "button" at bounding box center [853, 512] width 22 height 22
type input "**"
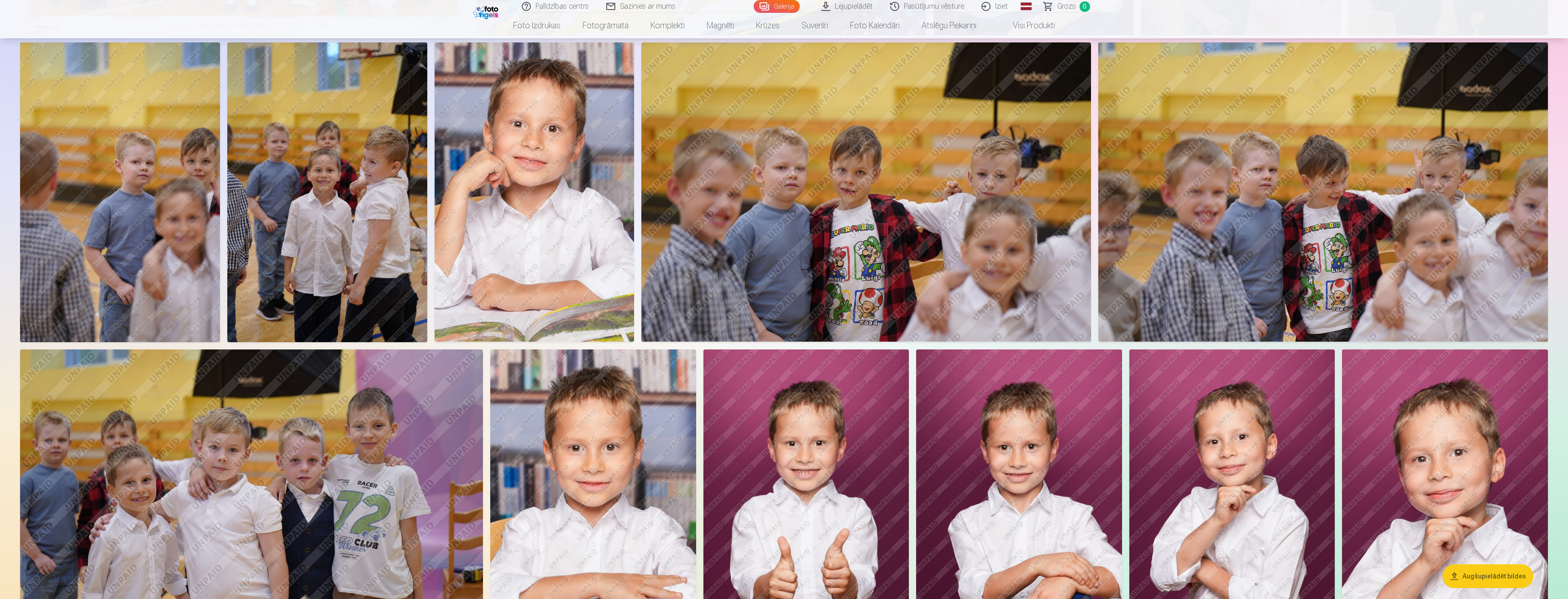
click at [851, 513] on img at bounding box center [807, 504] width 206 height 308
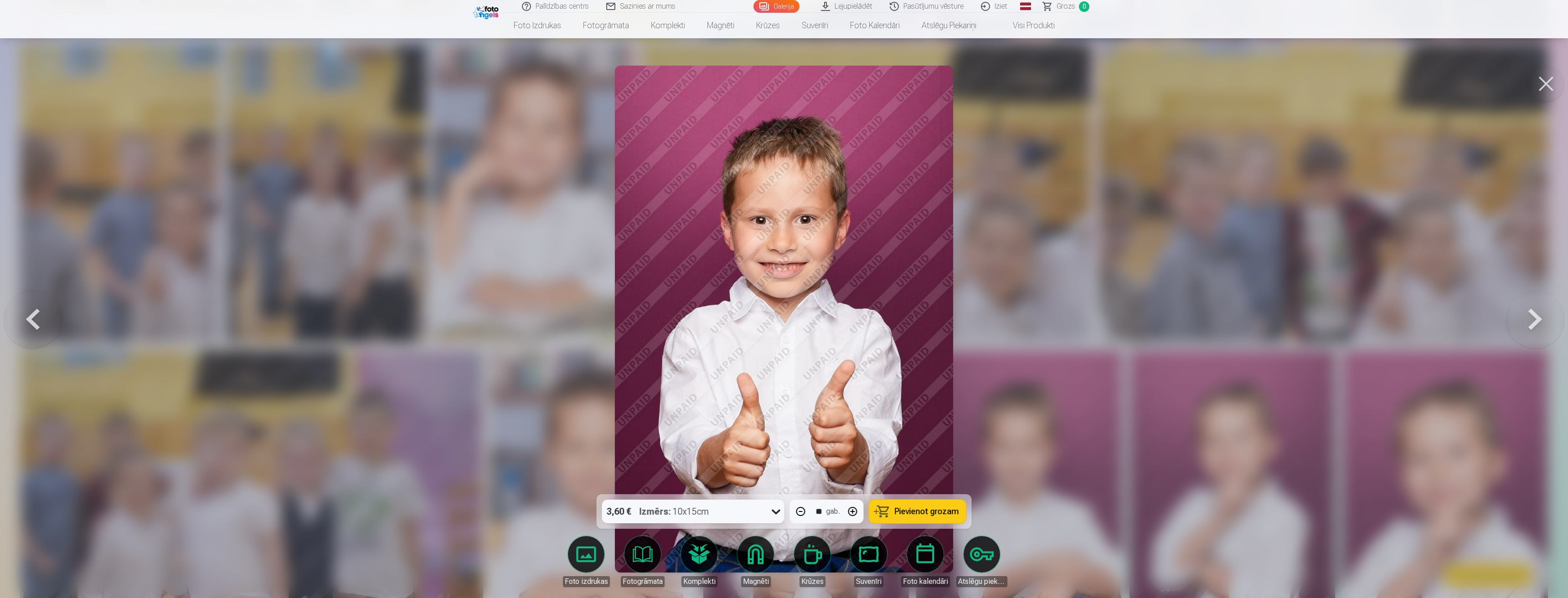
click at [850, 512] on button "button" at bounding box center [853, 512] width 22 height 22
type input "**"
click at [850, 512] on button "button" at bounding box center [853, 512] width 22 height 22
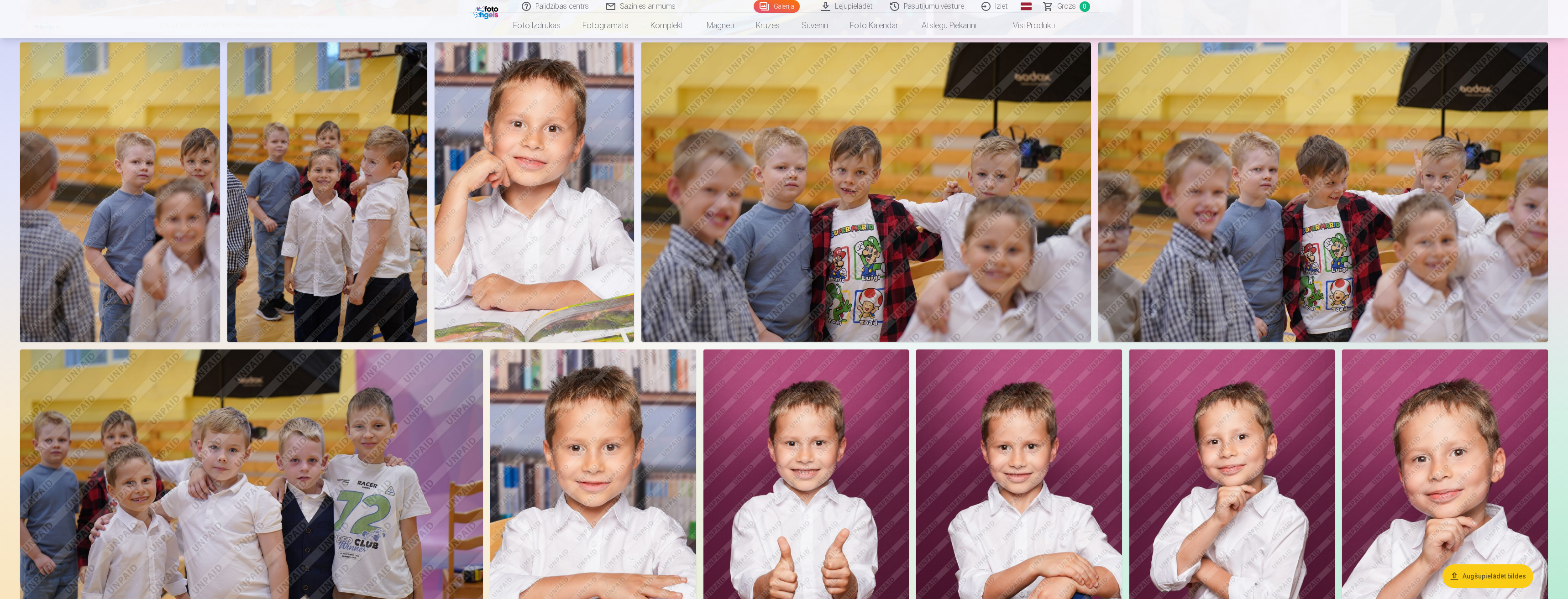
click at [851, 513] on img at bounding box center [807, 504] width 206 height 308
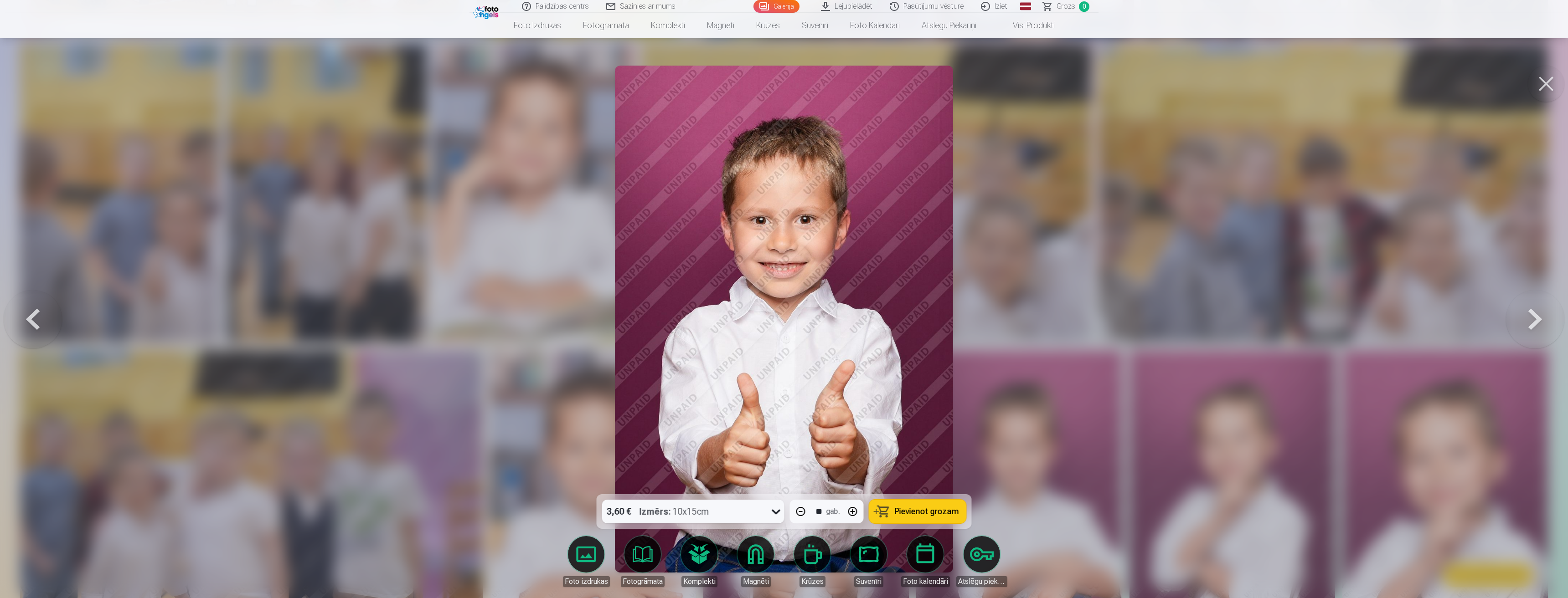
click at [850, 512] on button "button" at bounding box center [853, 512] width 22 height 22
type input "**"
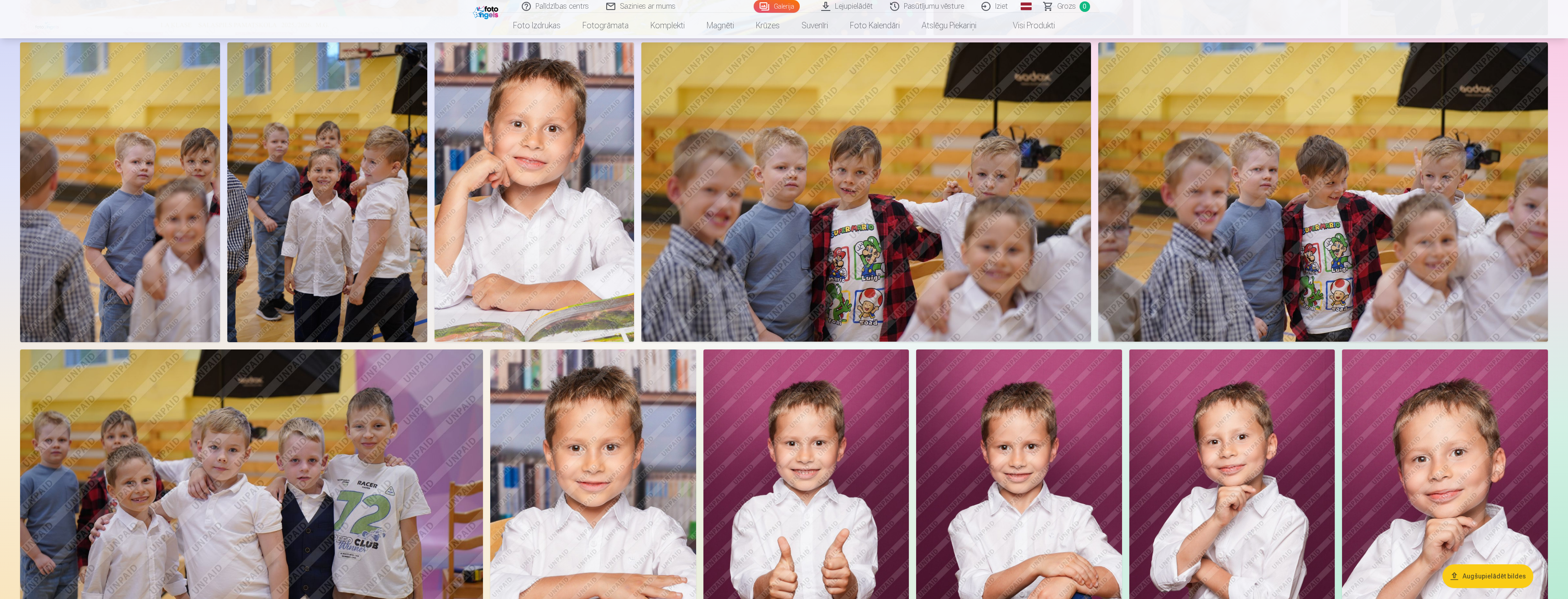
click at [883, 541] on img at bounding box center [807, 504] width 206 height 308
click at [851, 535] on img at bounding box center [807, 504] width 206 height 308
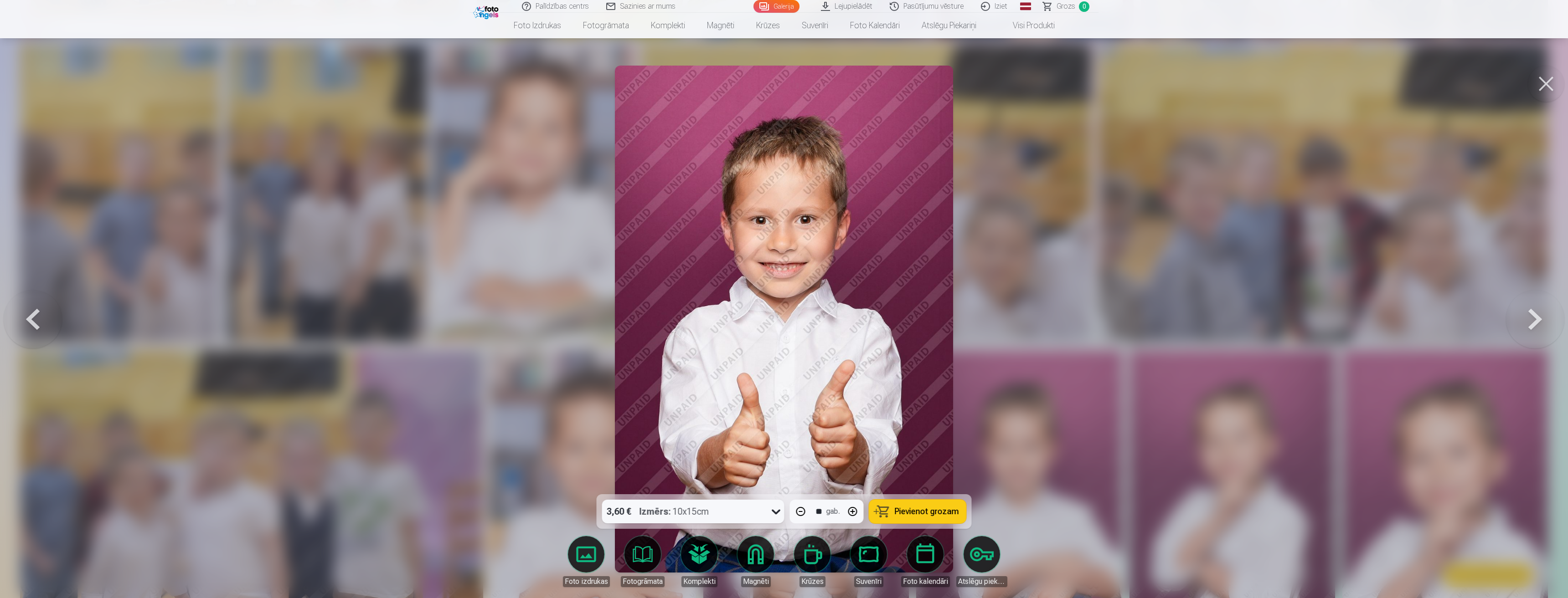
click at [852, 511] on button "button" at bounding box center [853, 512] width 22 height 22
type input "**"
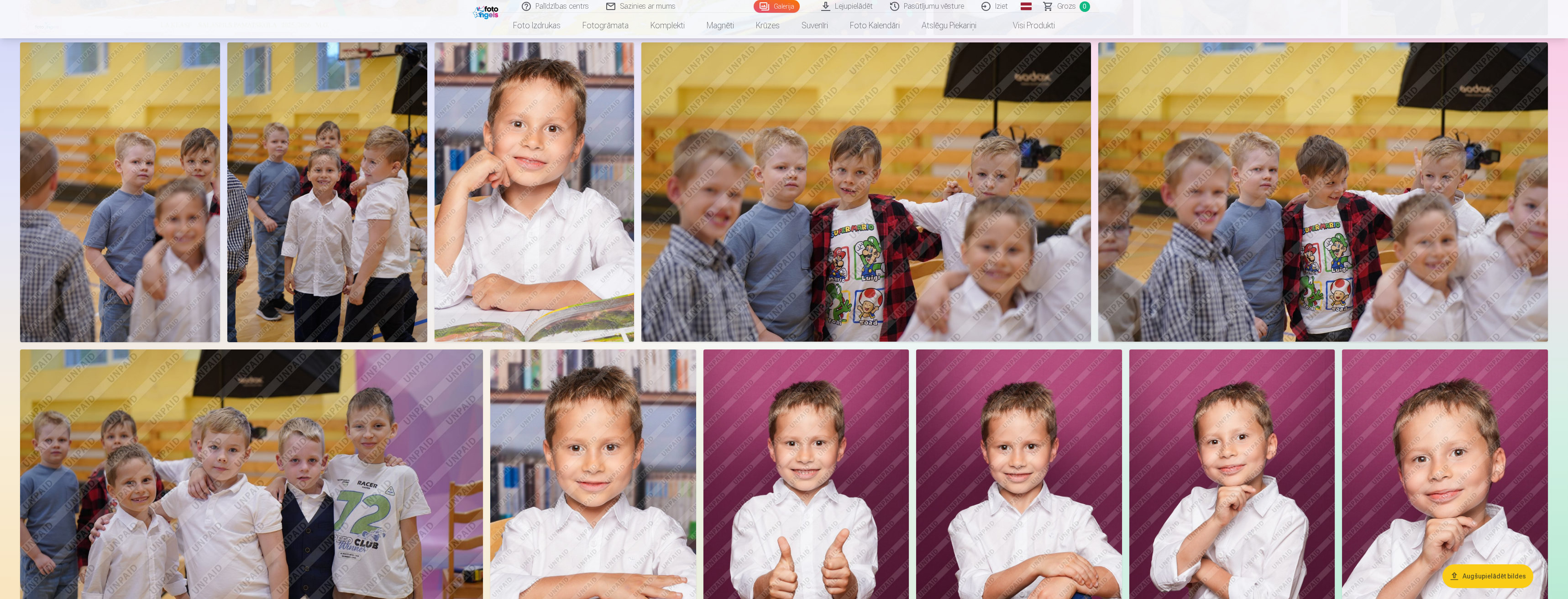
click at [853, 512] on img at bounding box center [807, 504] width 206 height 308
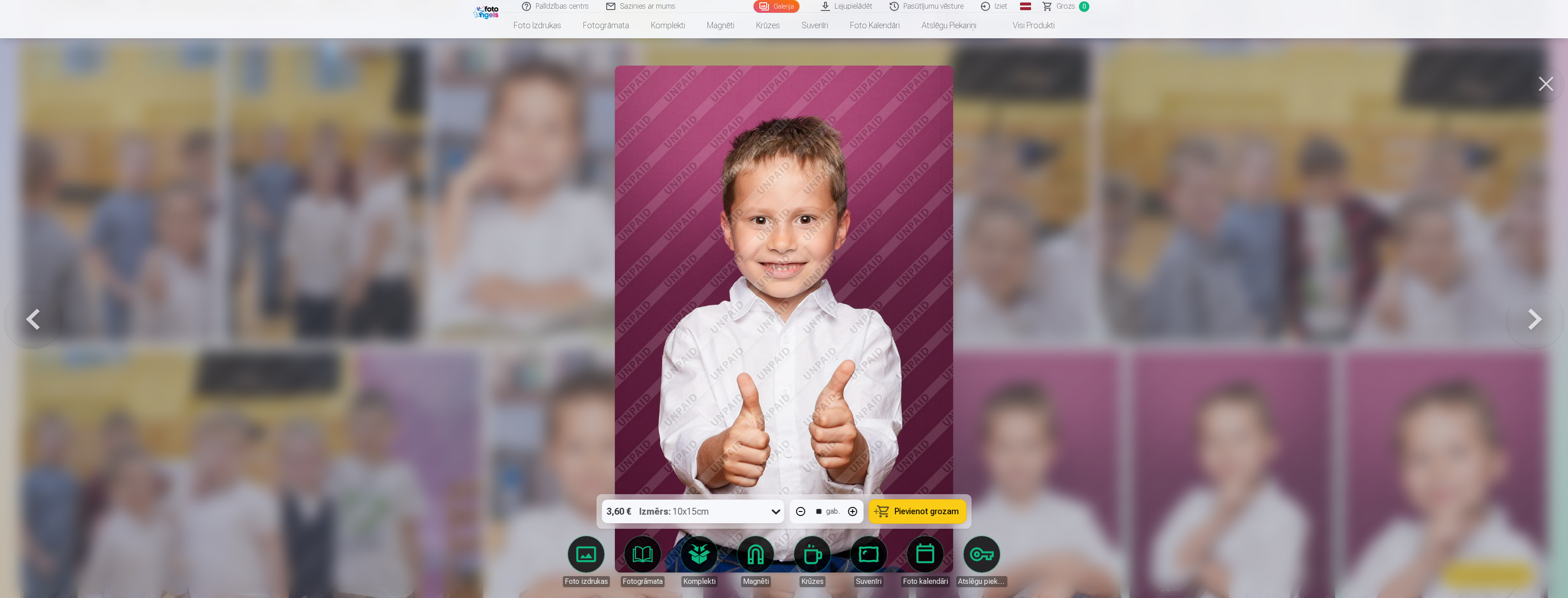
click at [852, 511] on button "button" at bounding box center [853, 512] width 22 height 22
type input "**"
click at [850, 515] on button "button" at bounding box center [853, 512] width 22 height 22
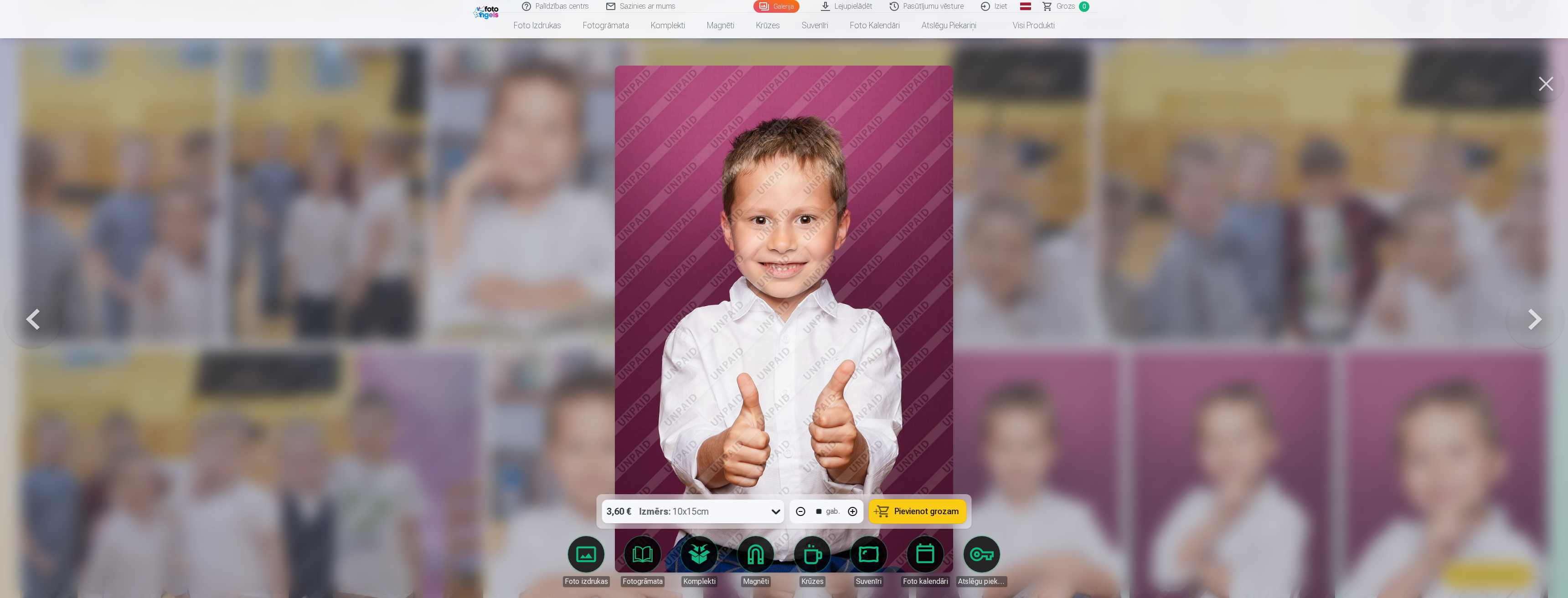
click at [850, 515] on button "button" at bounding box center [853, 512] width 22 height 22
type input "**"
drag, startPoint x: 1547, startPoint y: 318, endPoint x: 1533, endPoint y: 323, distance: 14.9
click at [1547, 318] on button at bounding box center [1535, 319] width 58 height 332
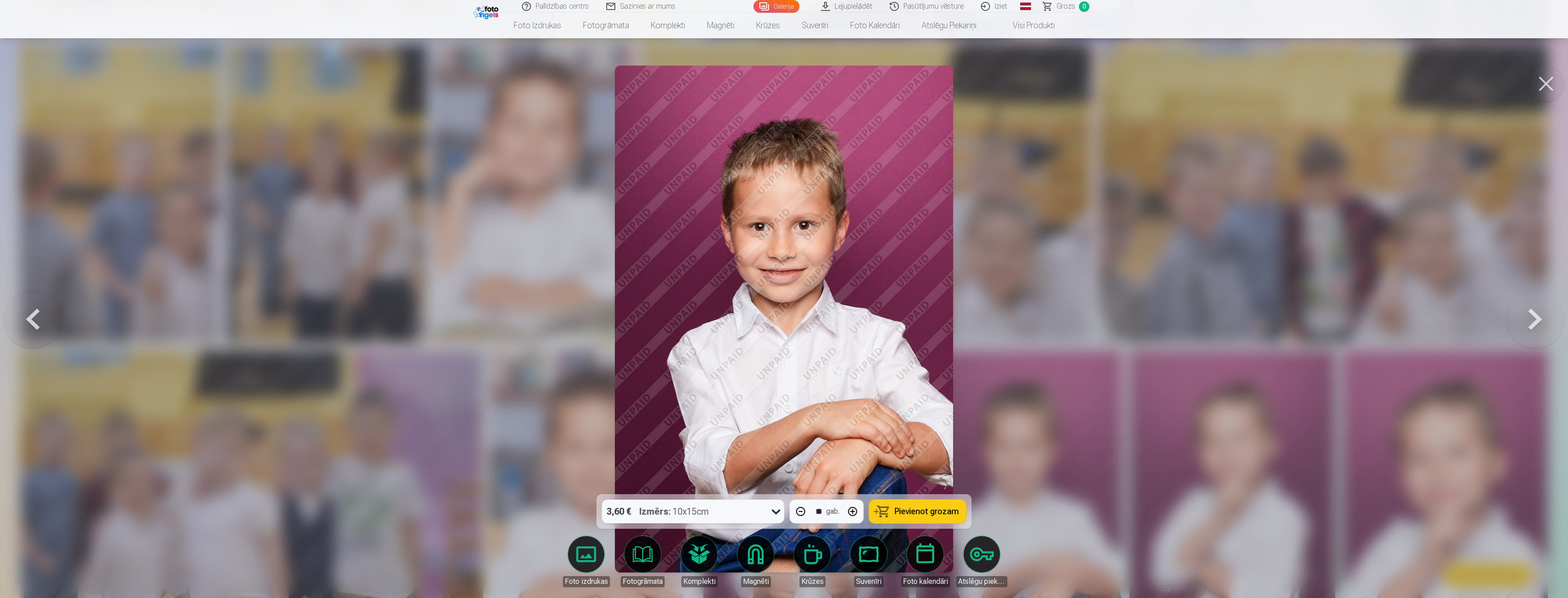
drag, startPoint x: 1563, startPoint y: 318, endPoint x: 1547, endPoint y: 324, distance: 17.1
click at [1562, 318] on button at bounding box center [1535, 319] width 58 height 332
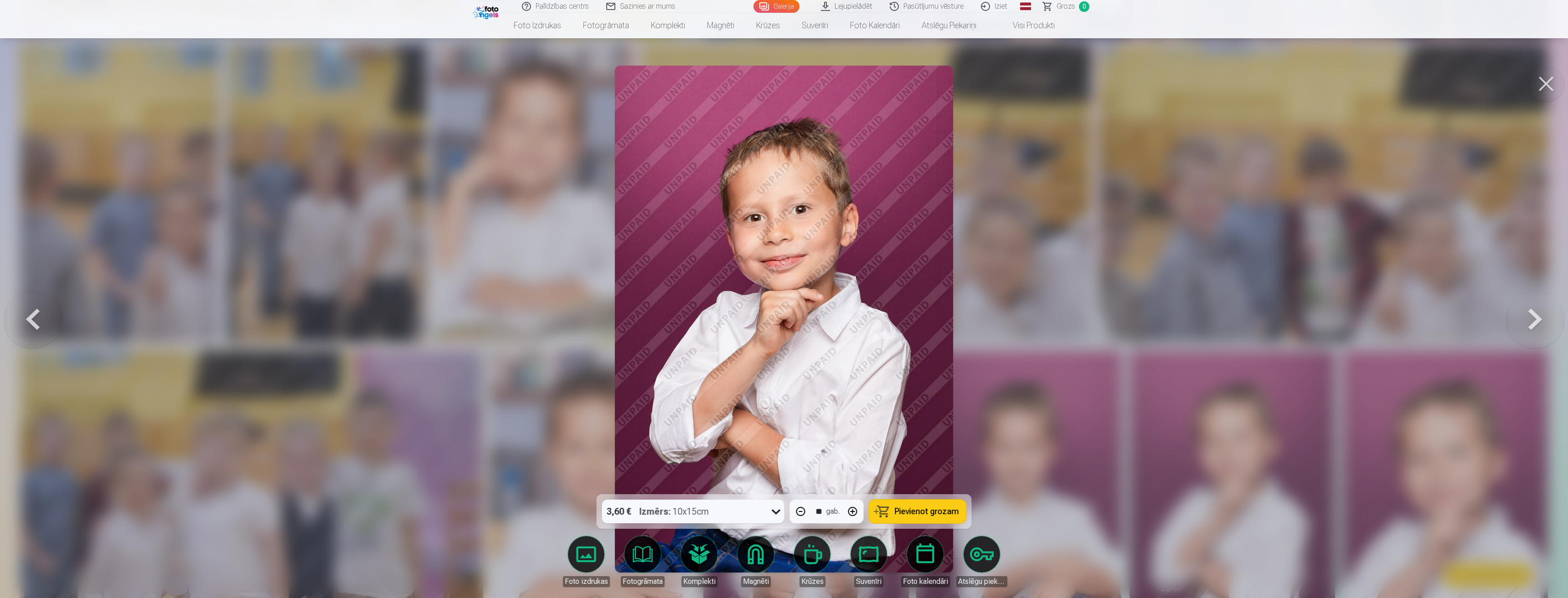
click at [1547, 324] on button at bounding box center [1535, 319] width 58 height 332
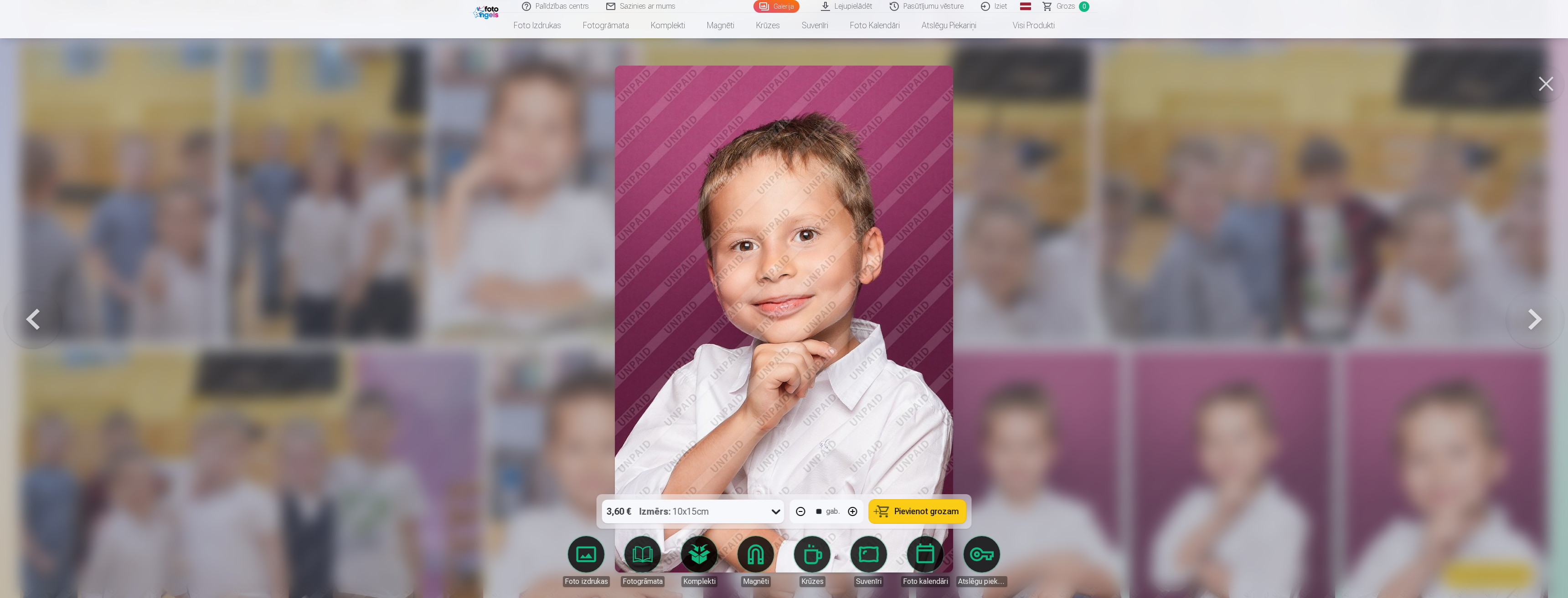
click at [1547, 324] on button at bounding box center [1535, 319] width 58 height 332
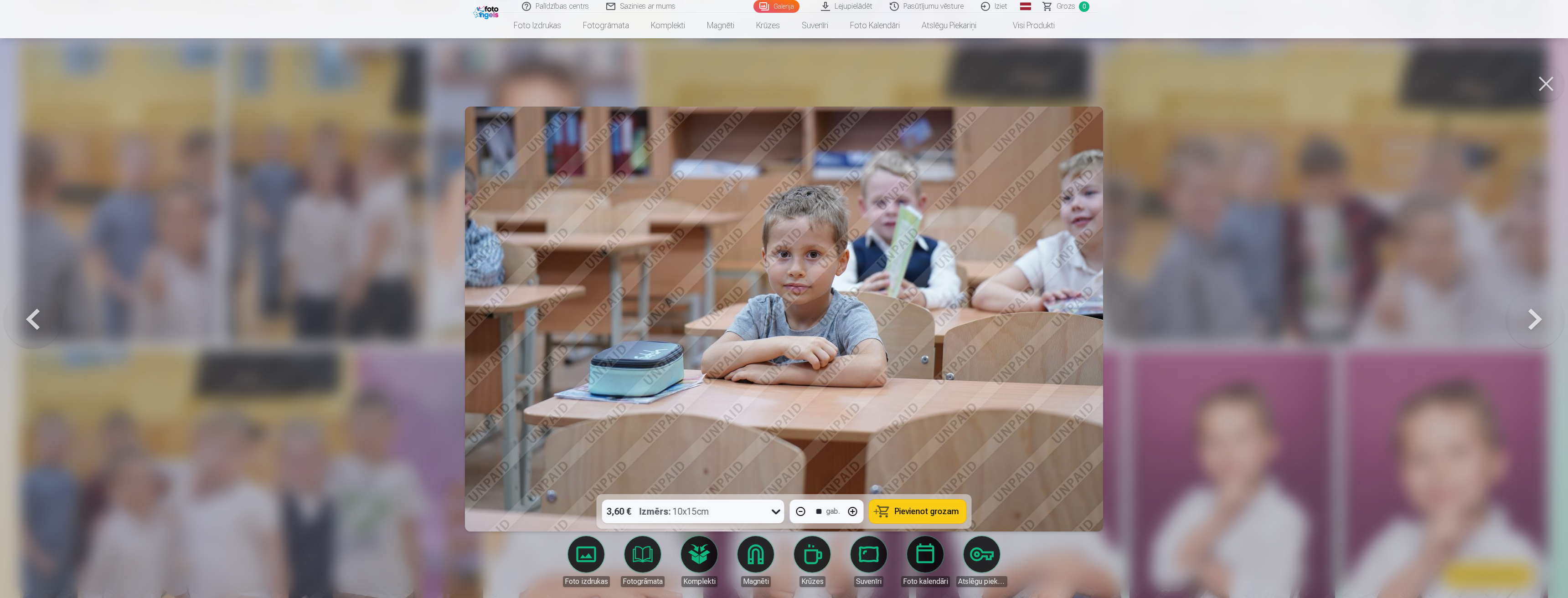
click at [1547, 324] on button at bounding box center [1535, 319] width 58 height 332
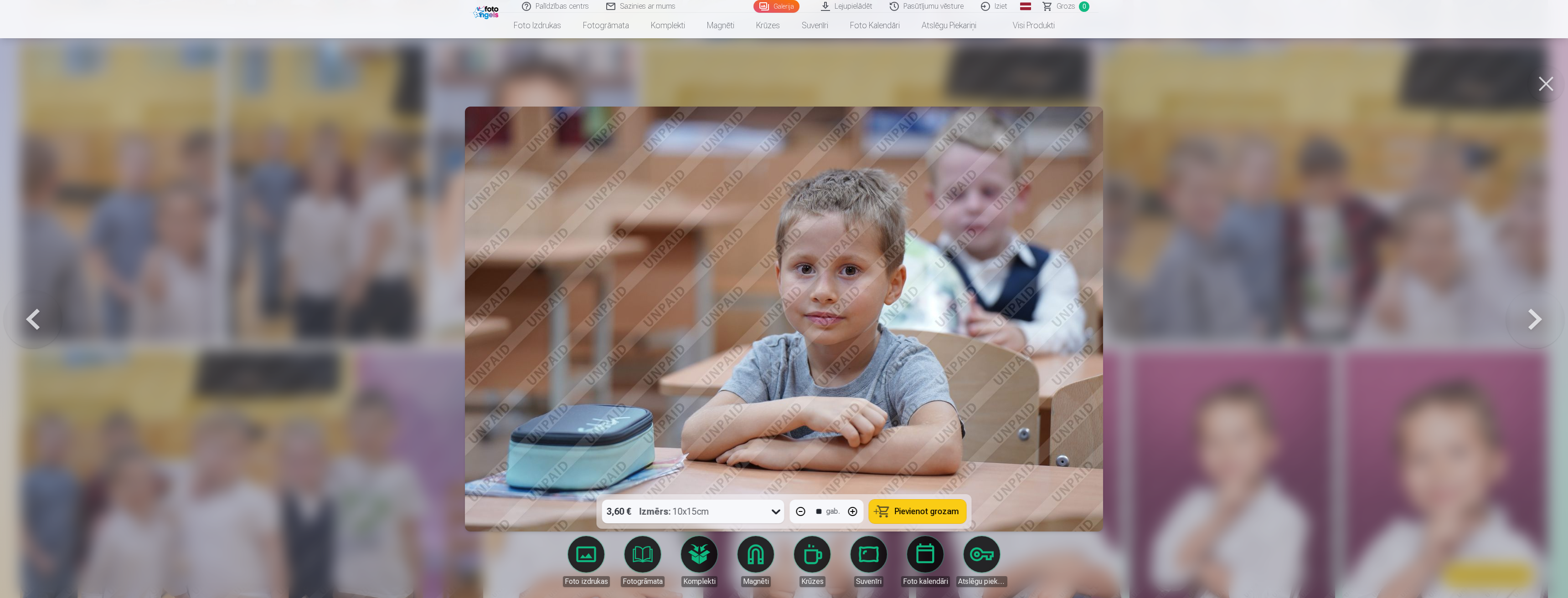
click at [1547, 324] on button at bounding box center [1535, 319] width 58 height 332
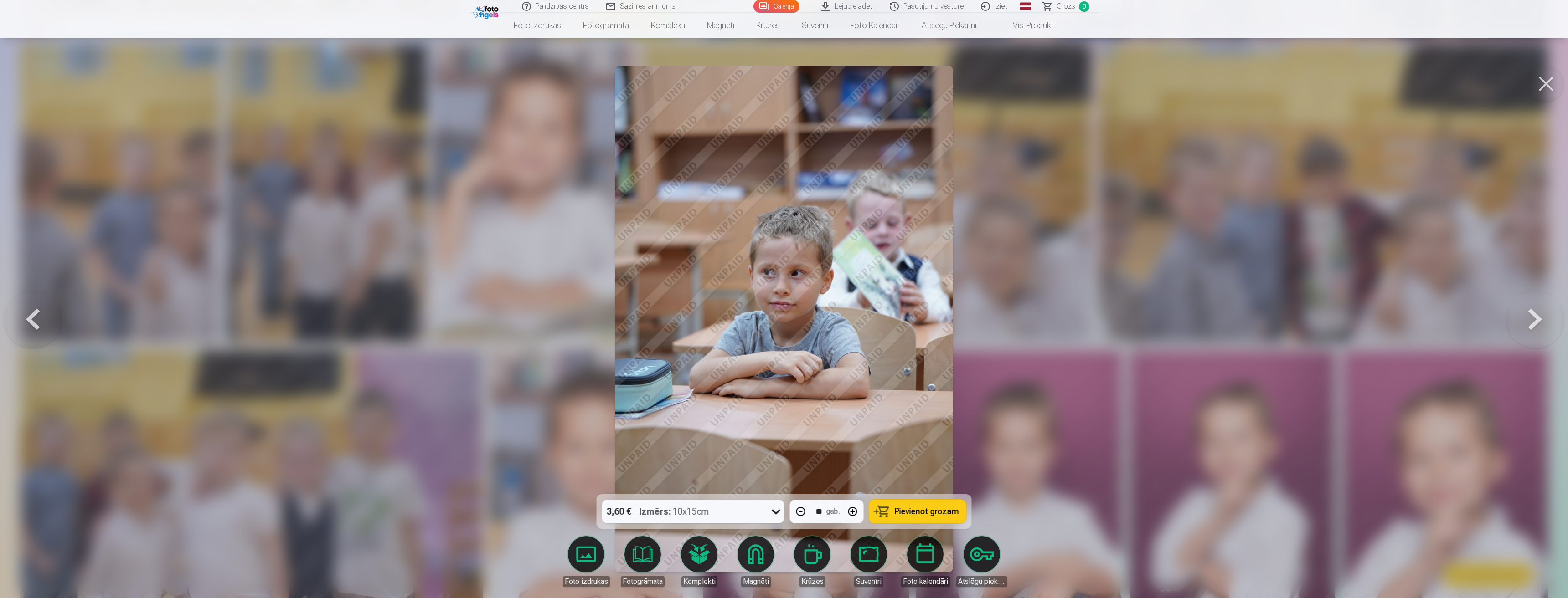
click at [1547, 324] on button at bounding box center [1535, 319] width 58 height 332
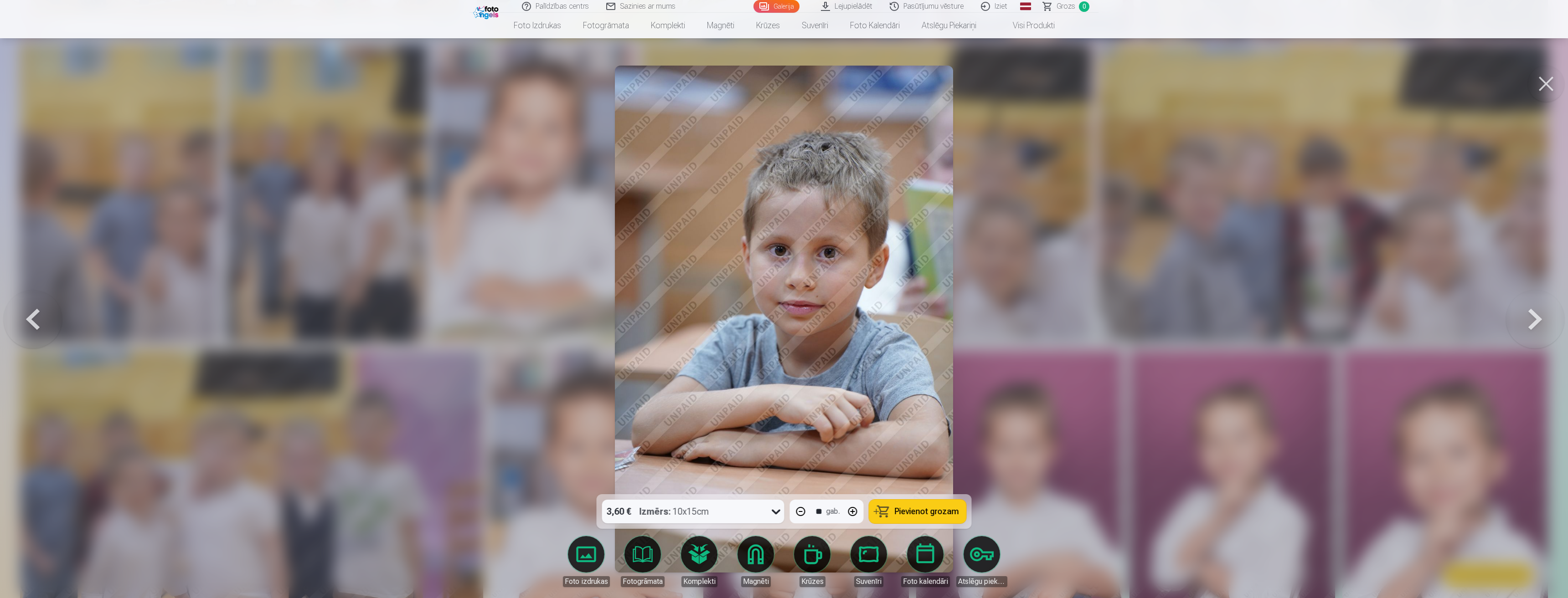
click at [1547, 322] on button at bounding box center [1535, 319] width 58 height 332
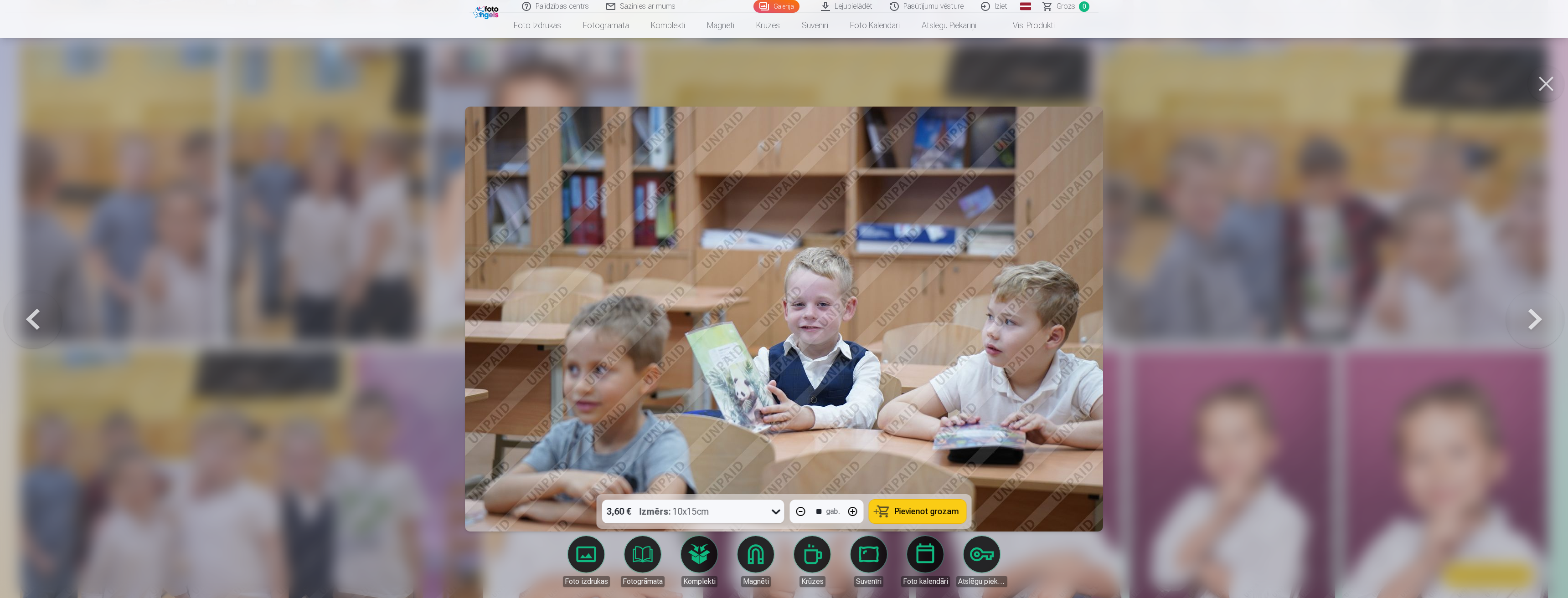
click at [1547, 324] on button at bounding box center [1535, 319] width 58 height 332
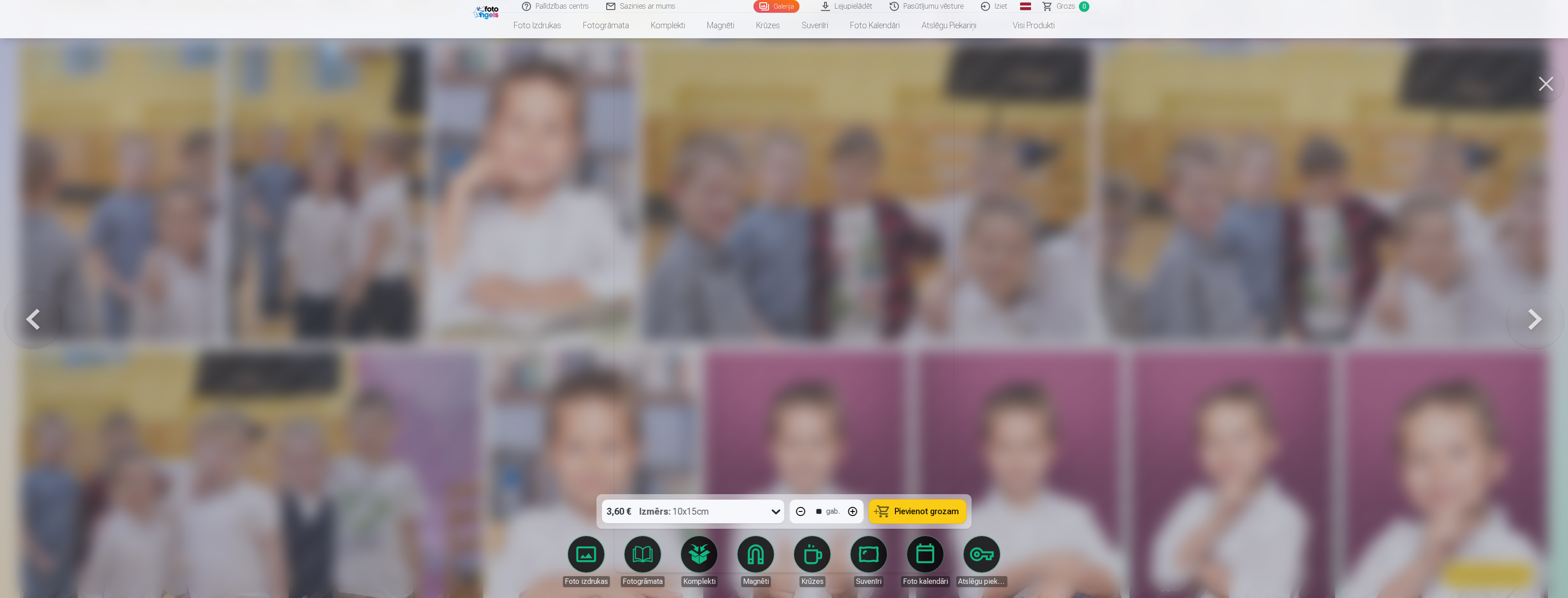
click at [1547, 324] on button at bounding box center [1535, 319] width 58 height 332
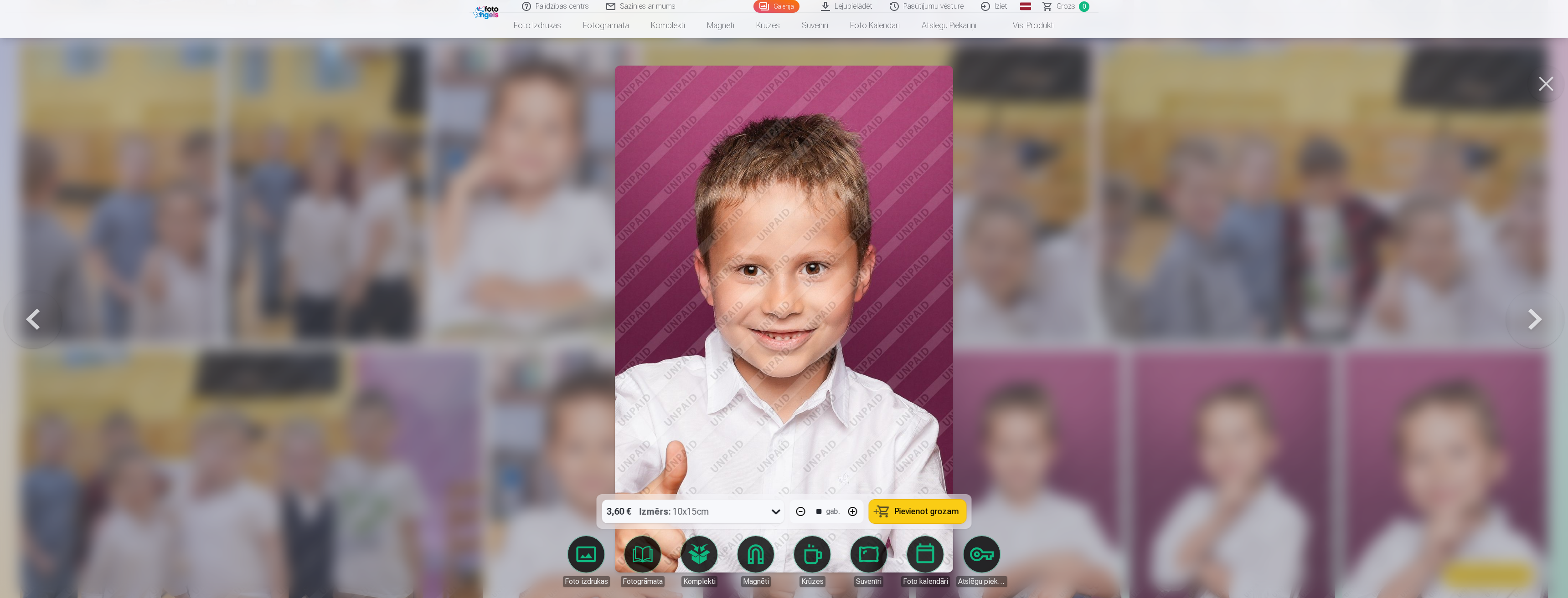
click at [1547, 324] on button at bounding box center [1535, 319] width 58 height 332
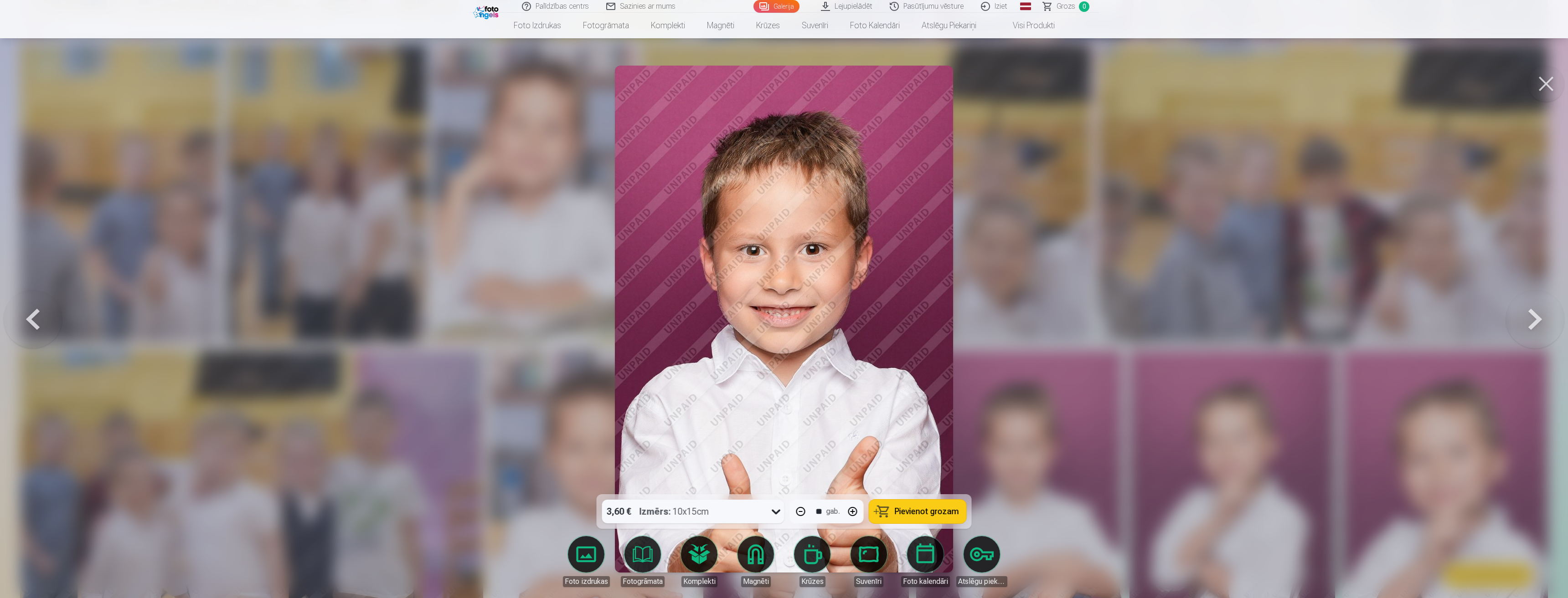
click at [1547, 324] on button at bounding box center [1535, 319] width 58 height 332
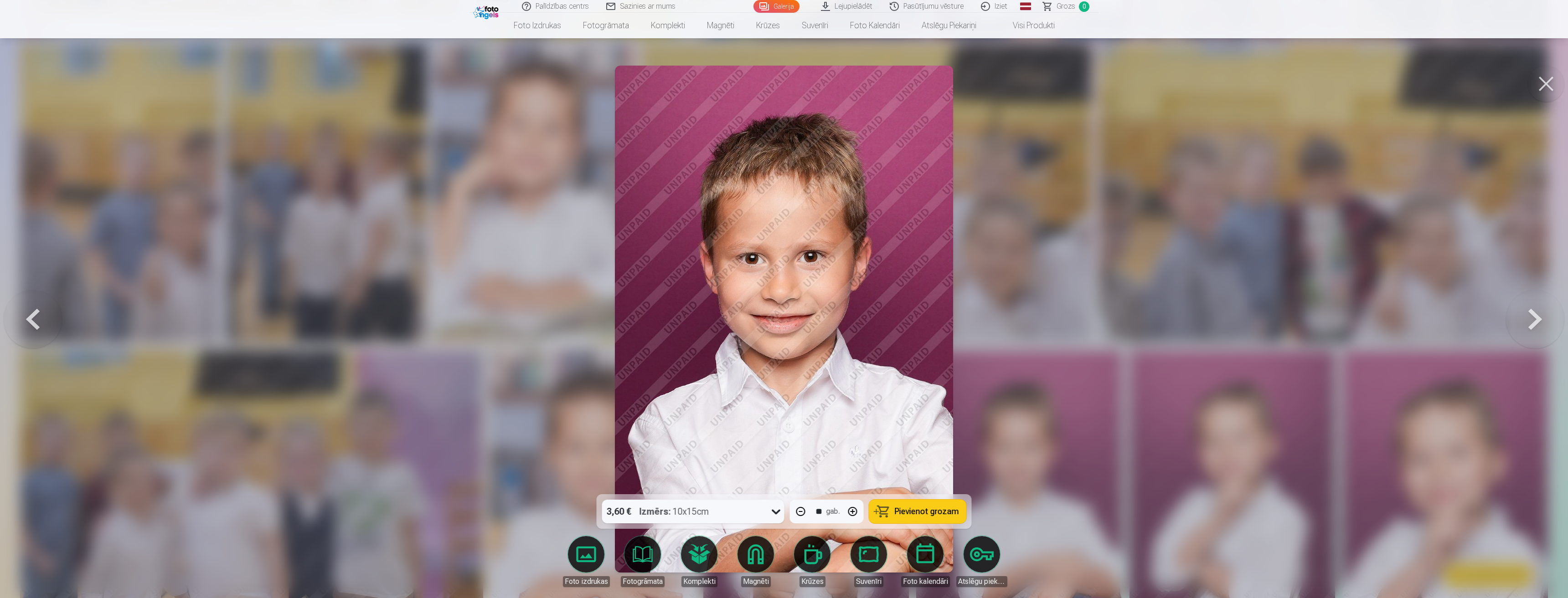
click at [1547, 324] on button at bounding box center [1535, 319] width 58 height 332
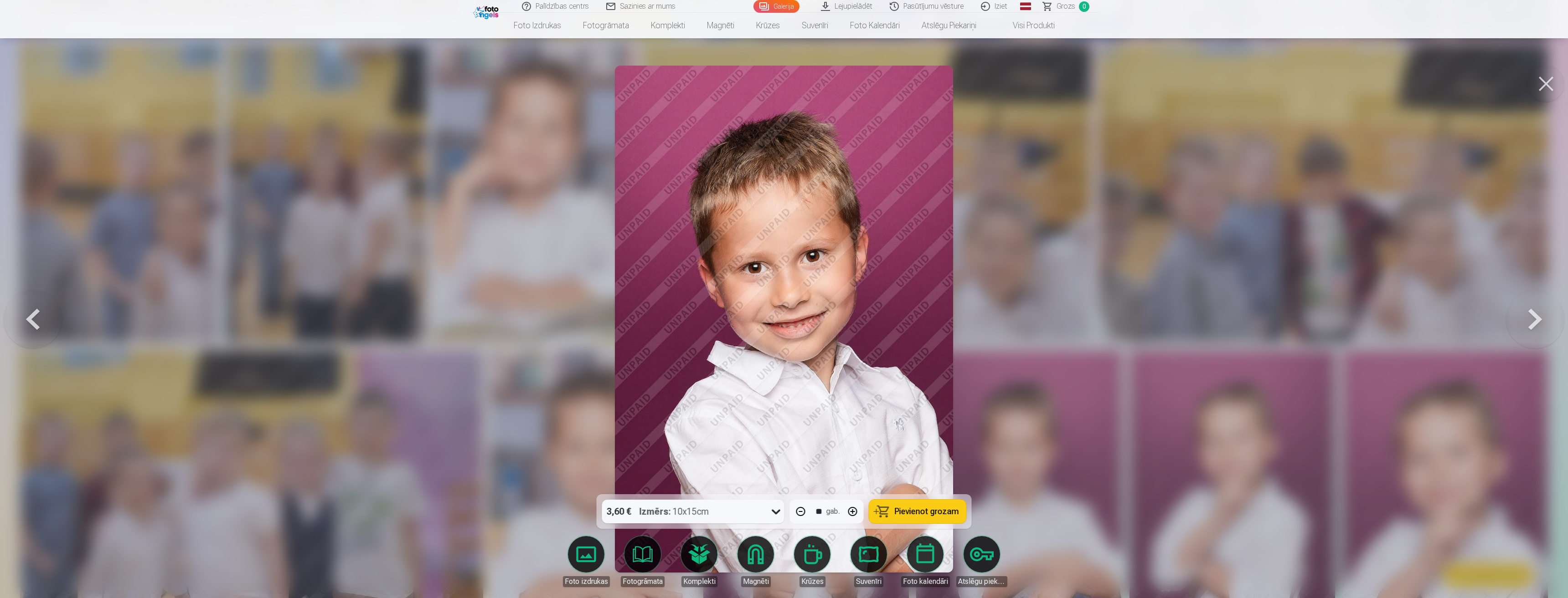
click at [1547, 324] on button at bounding box center [1535, 319] width 58 height 332
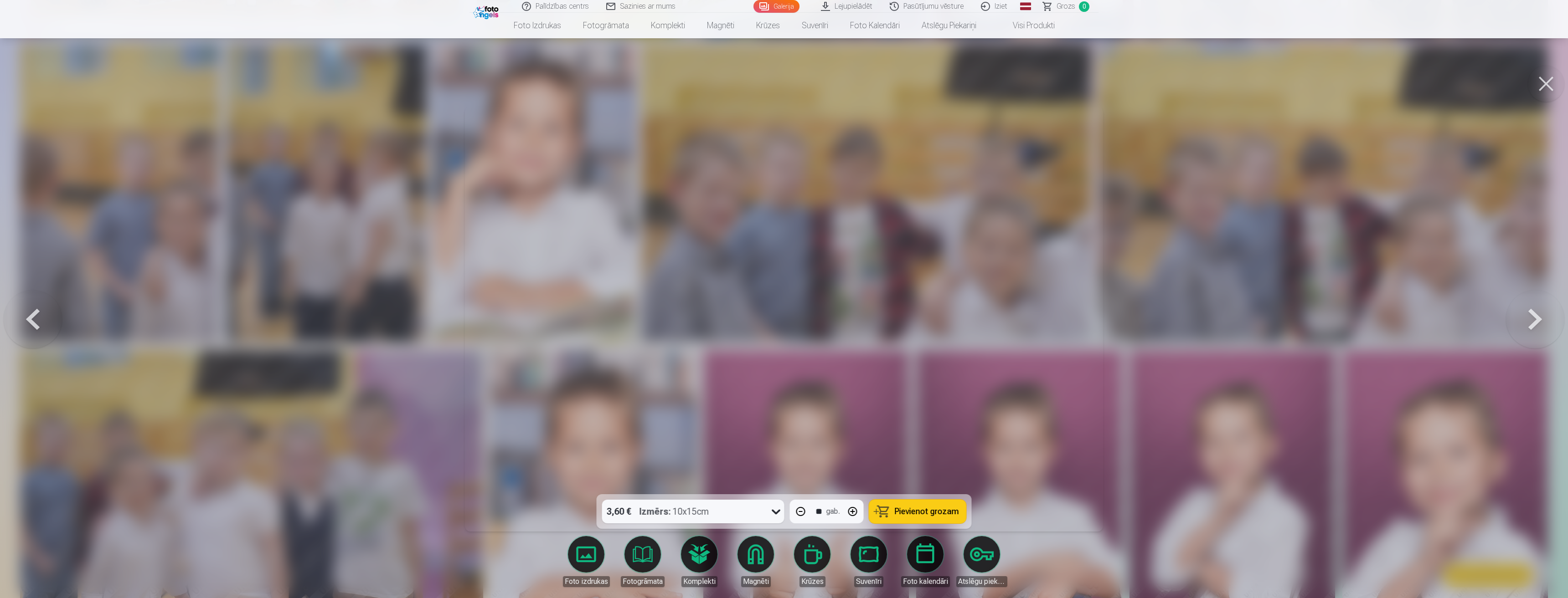
click at [1547, 322] on button at bounding box center [1535, 319] width 58 height 332
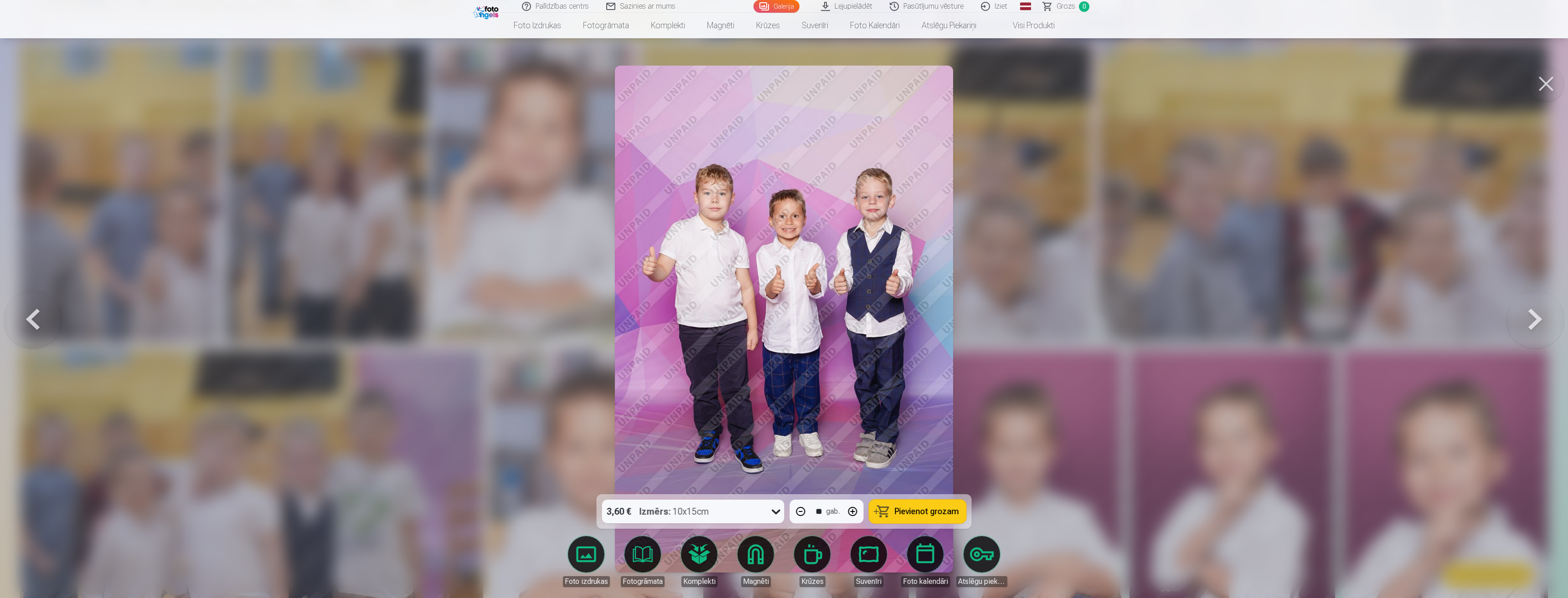
click at [1549, 311] on button at bounding box center [1535, 319] width 58 height 332
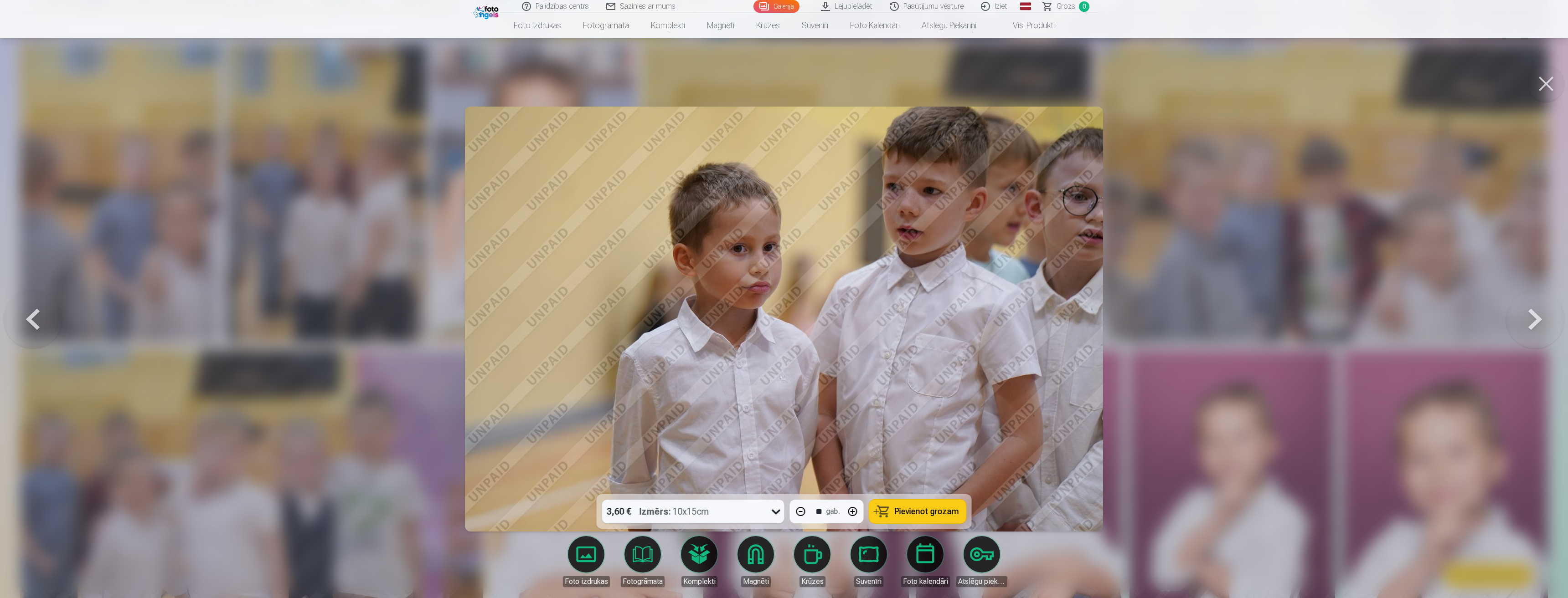
click at [1549, 325] on button at bounding box center [1535, 319] width 58 height 332
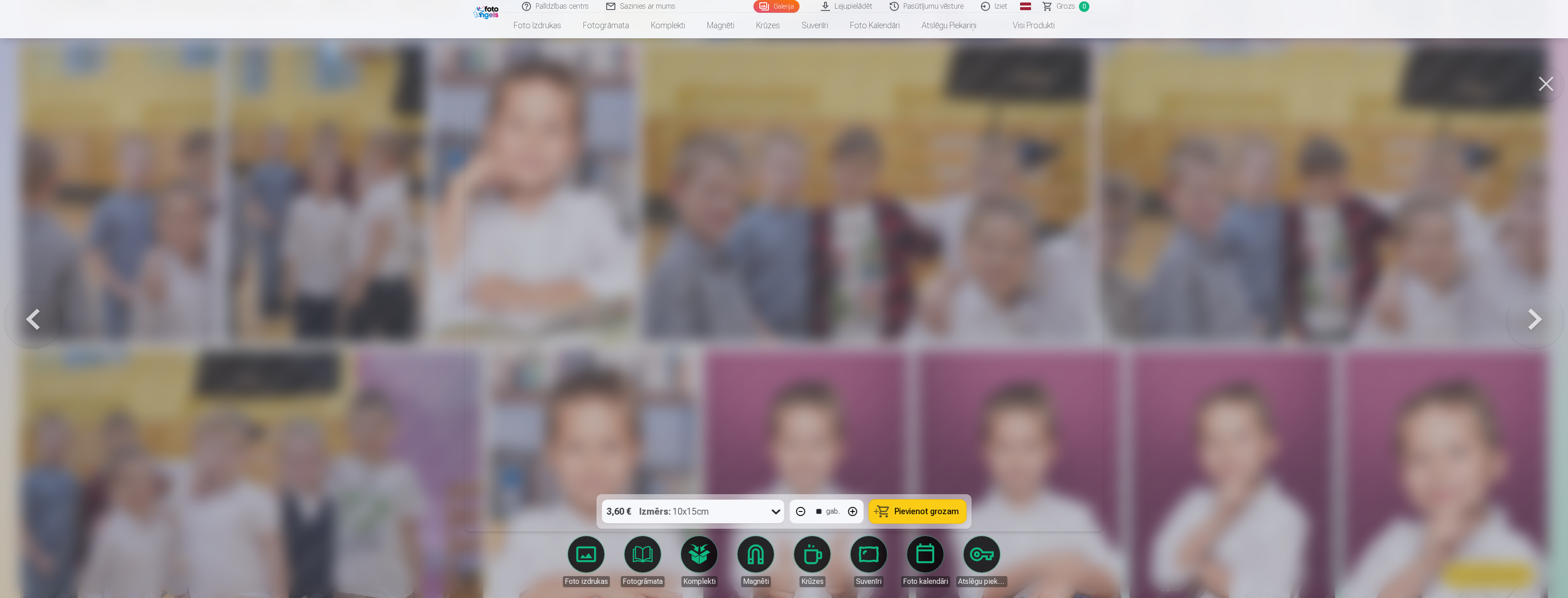
click at [1549, 325] on button at bounding box center [1535, 319] width 58 height 332
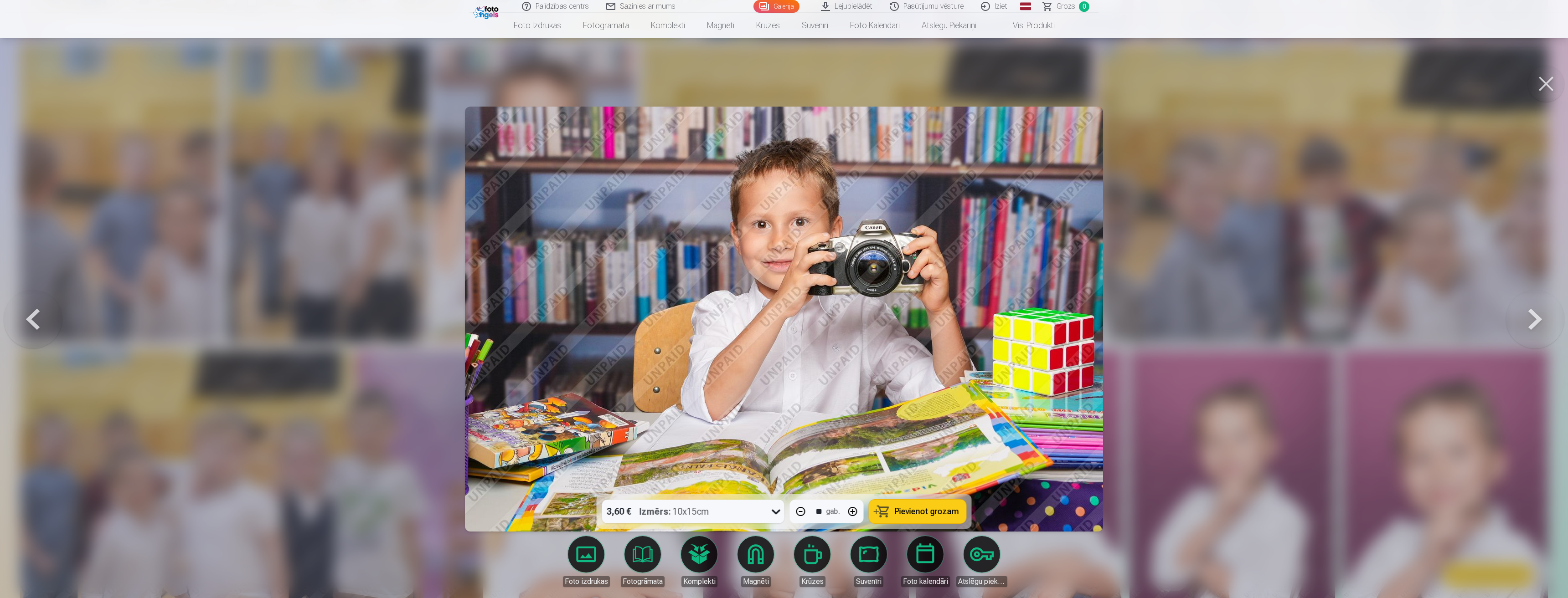
click at [1549, 325] on button at bounding box center [1535, 319] width 58 height 332
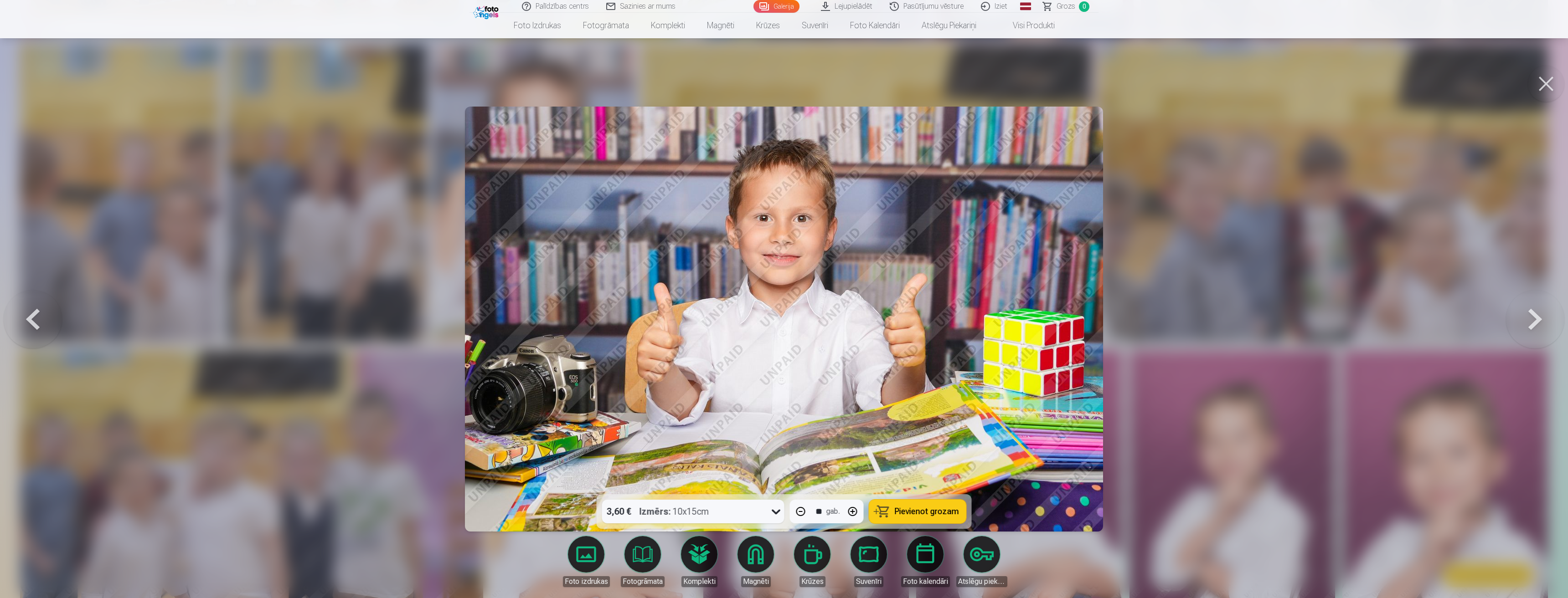
click at [1549, 325] on button at bounding box center [1535, 319] width 58 height 332
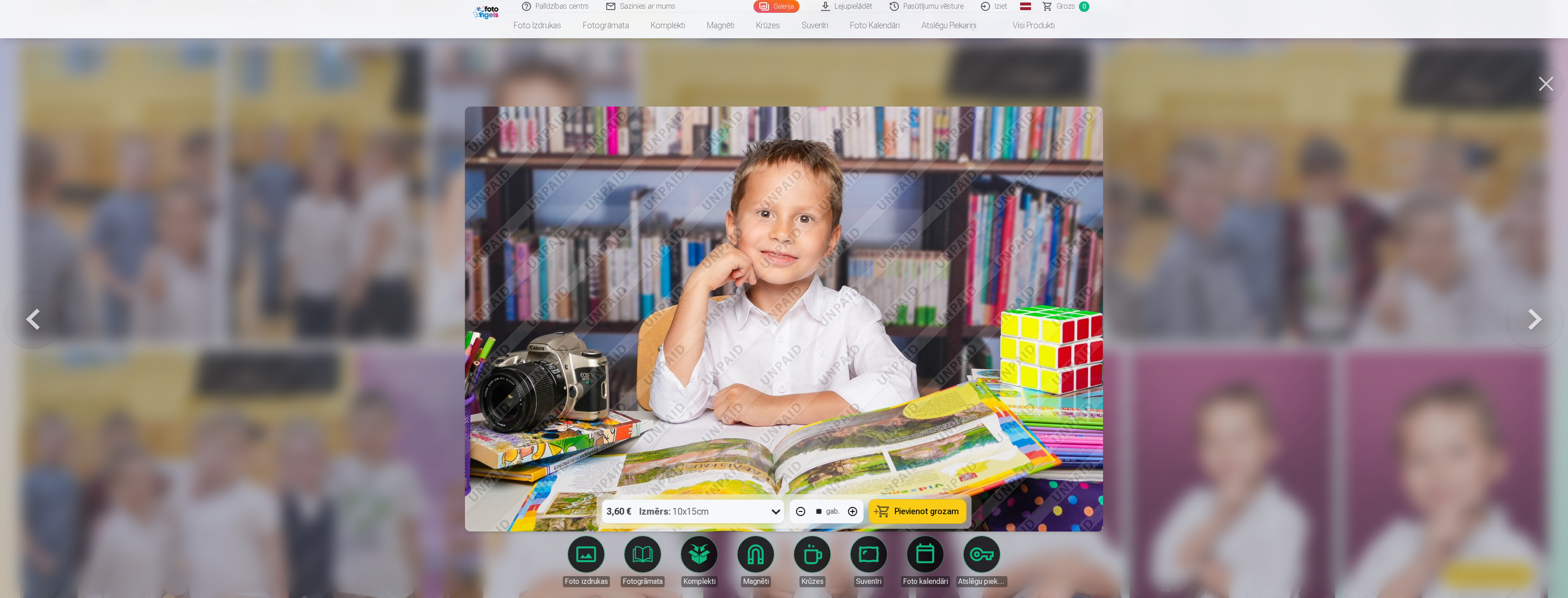
click at [1549, 325] on button at bounding box center [1535, 319] width 58 height 332
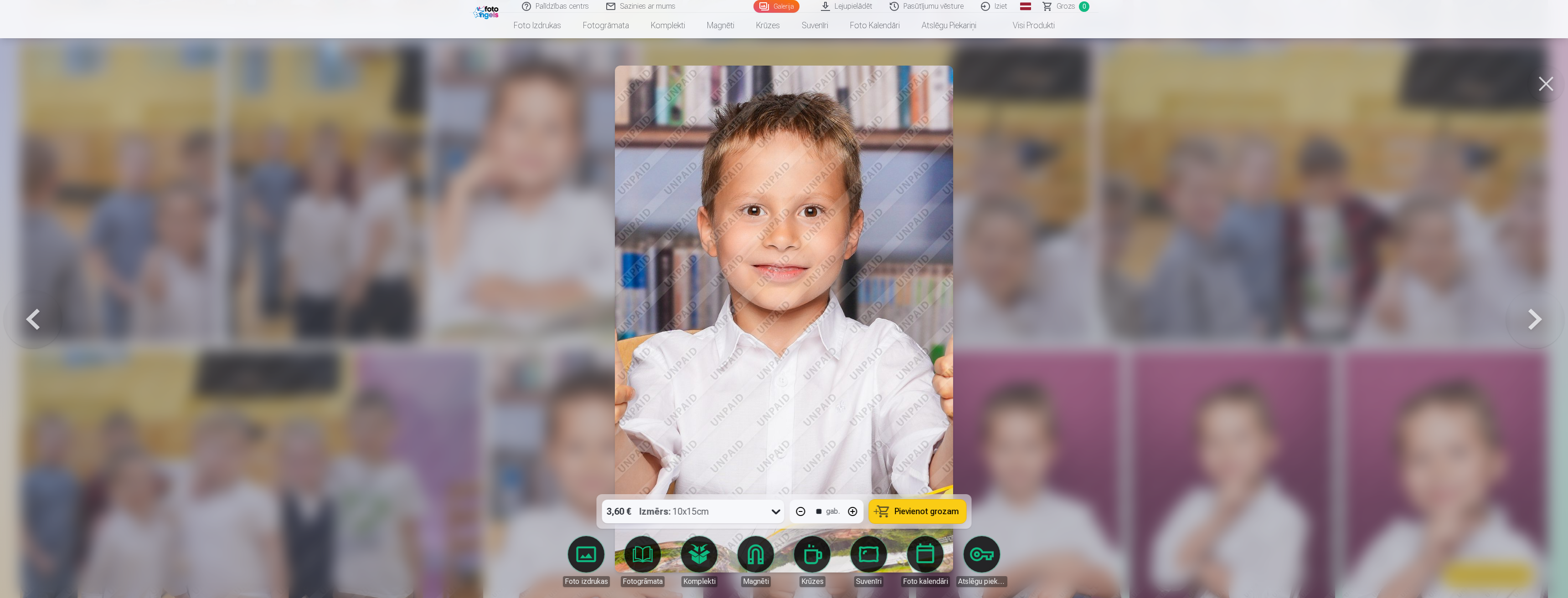
click at [1549, 325] on button at bounding box center [1535, 319] width 58 height 332
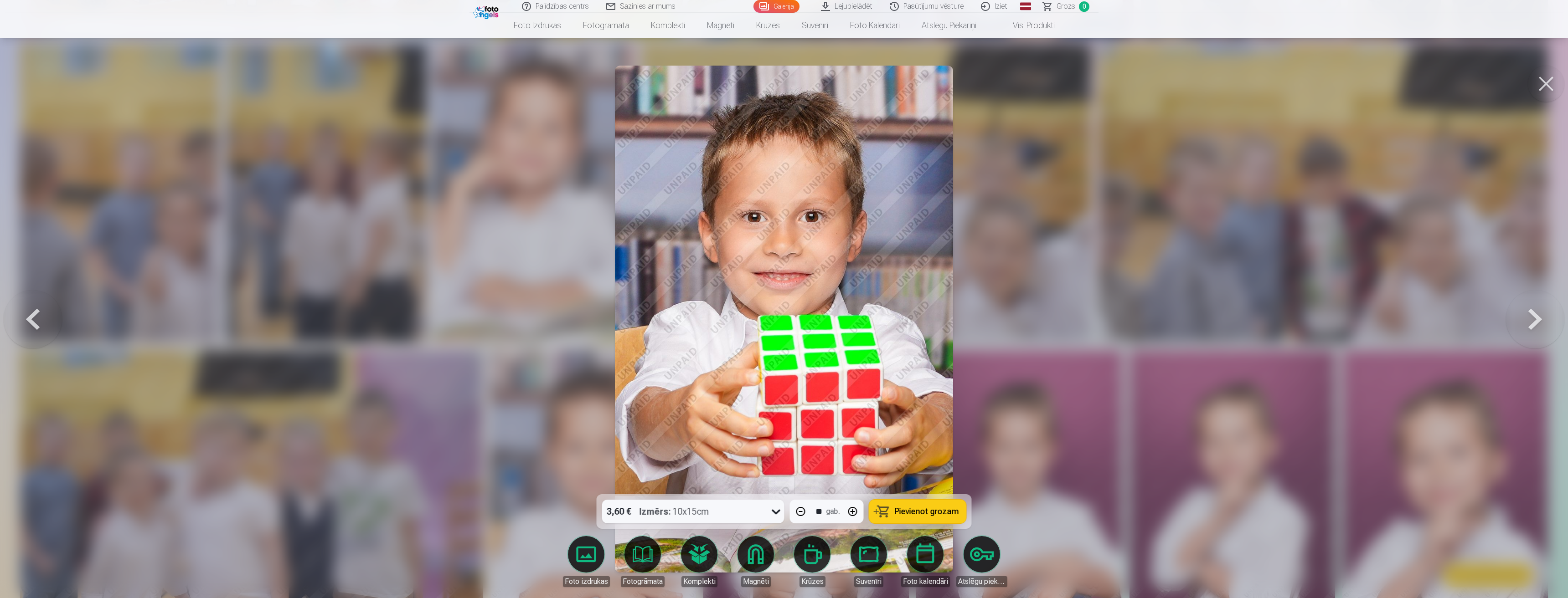
click at [1549, 325] on button at bounding box center [1535, 319] width 58 height 332
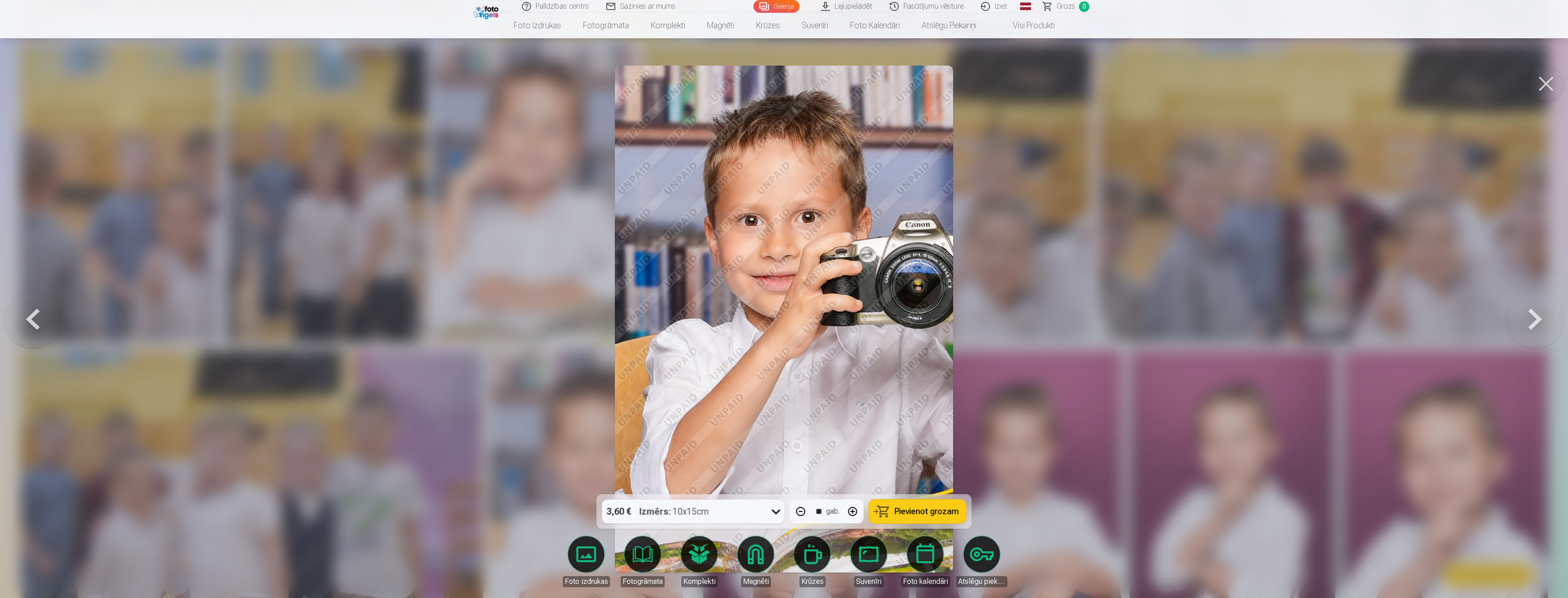
click at [1549, 325] on button at bounding box center [1535, 319] width 58 height 332
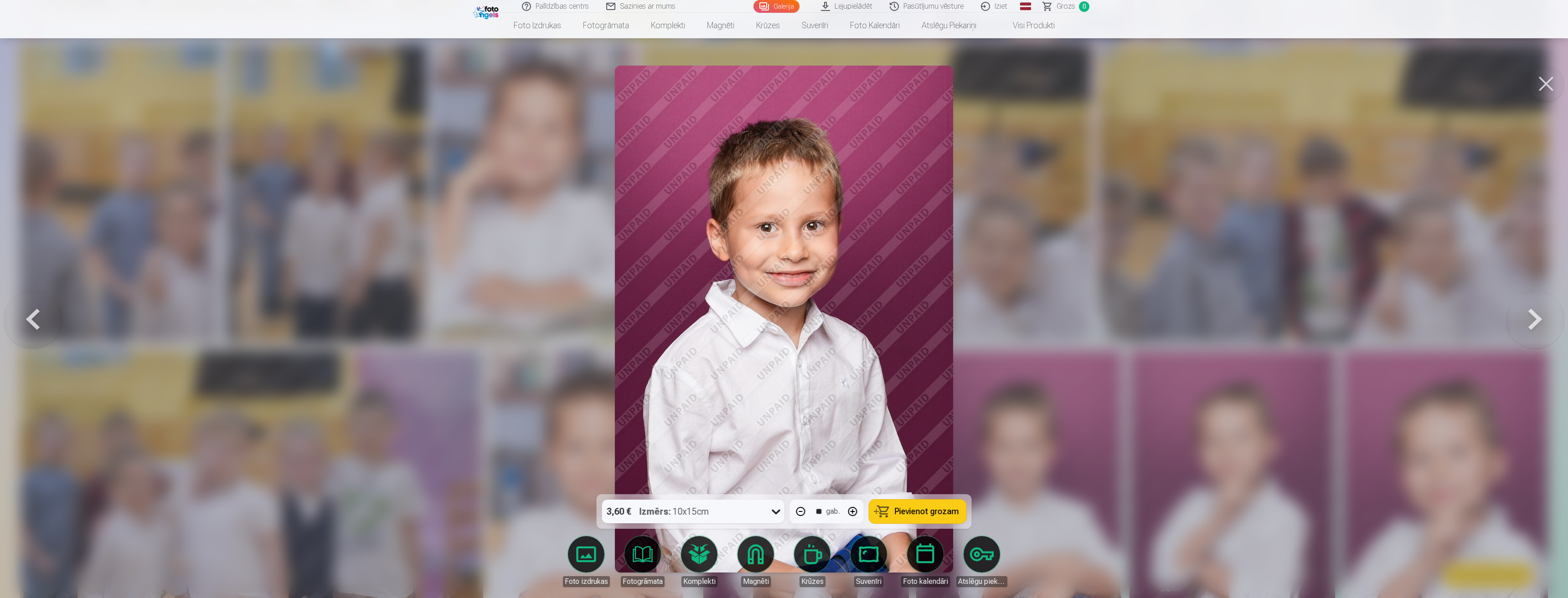
click at [1549, 325] on button at bounding box center [1535, 319] width 58 height 332
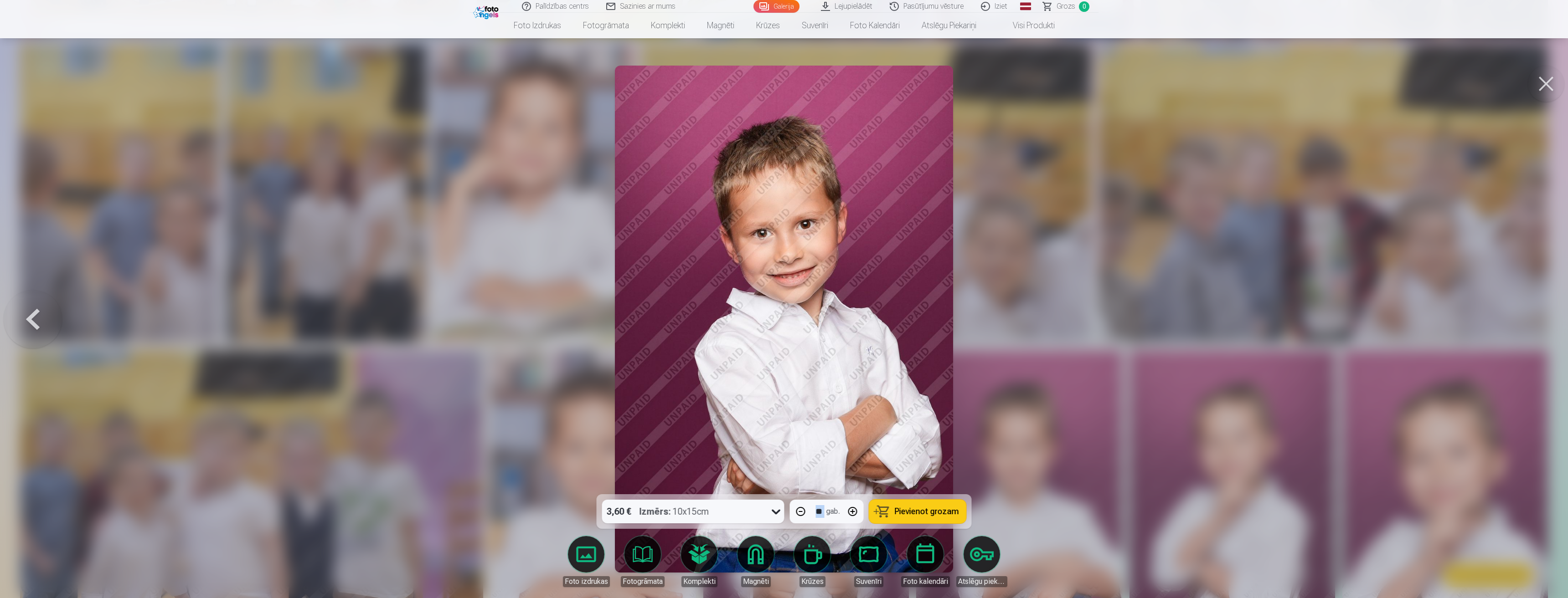
click at [1549, 325] on div at bounding box center [784, 299] width 1568 height 598
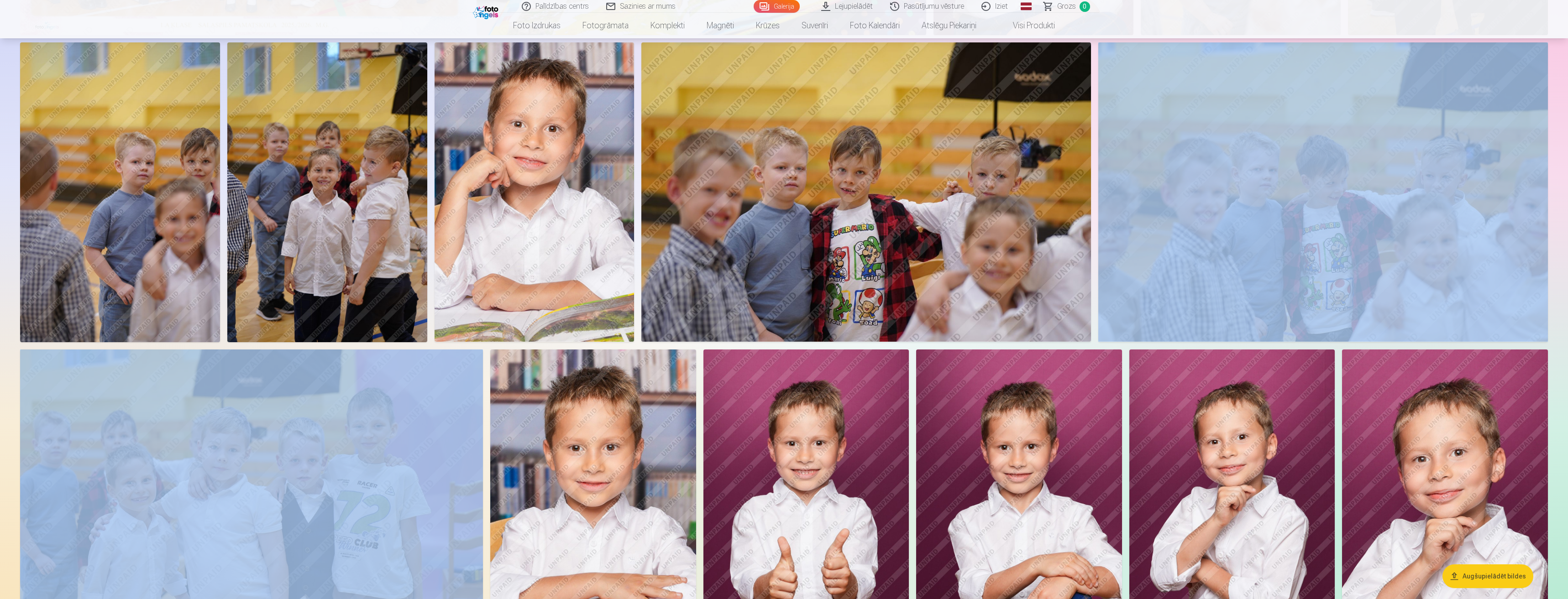
click at [822, 465] on img at bounding box center [807, 504] width 206 height 308
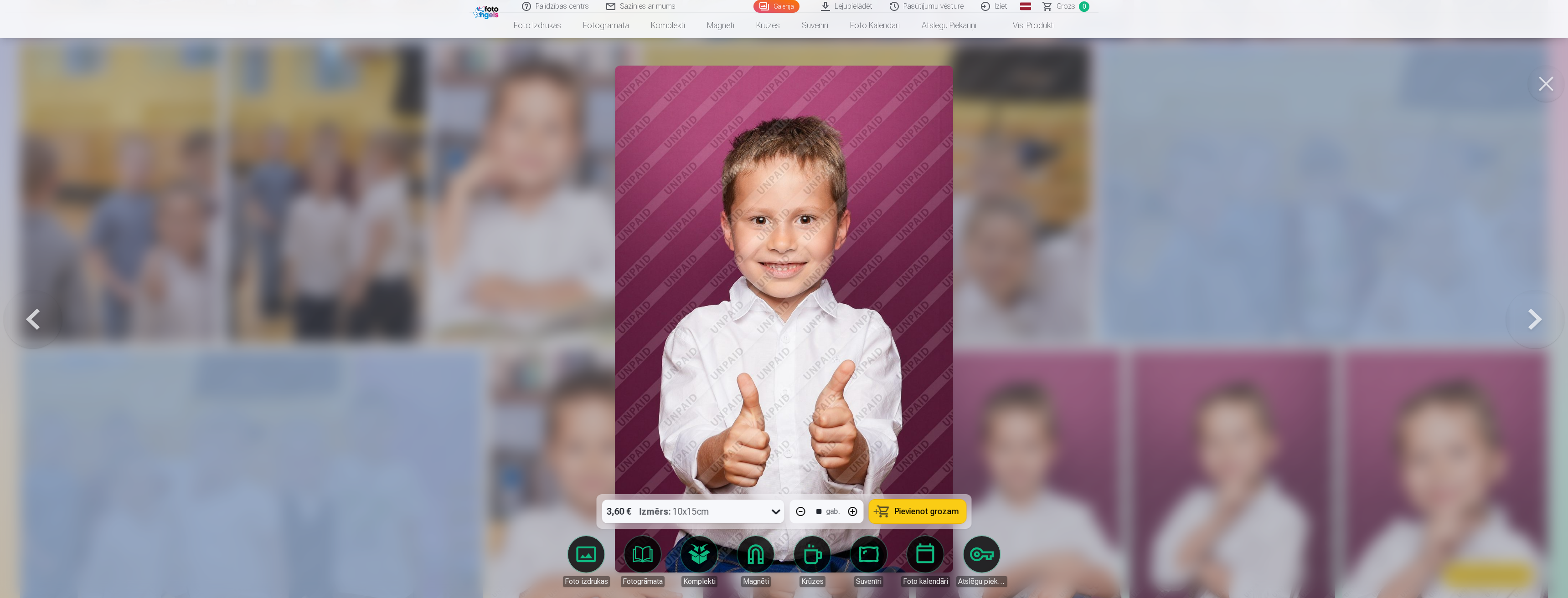
click at [849, 518] on button "button" at bounding box center [853, 512] width 22 height 22
drag, startPoint x: 849, startPoint y: 519, endPoint x: 850, endPoint y: 506, distance: 13.0
click at [850, 506] on button "button" at bounding box center [853, 512] width 22 height 22
click at [850, 505] on button "button" at bounding box center [853, 512] width 22 height 22
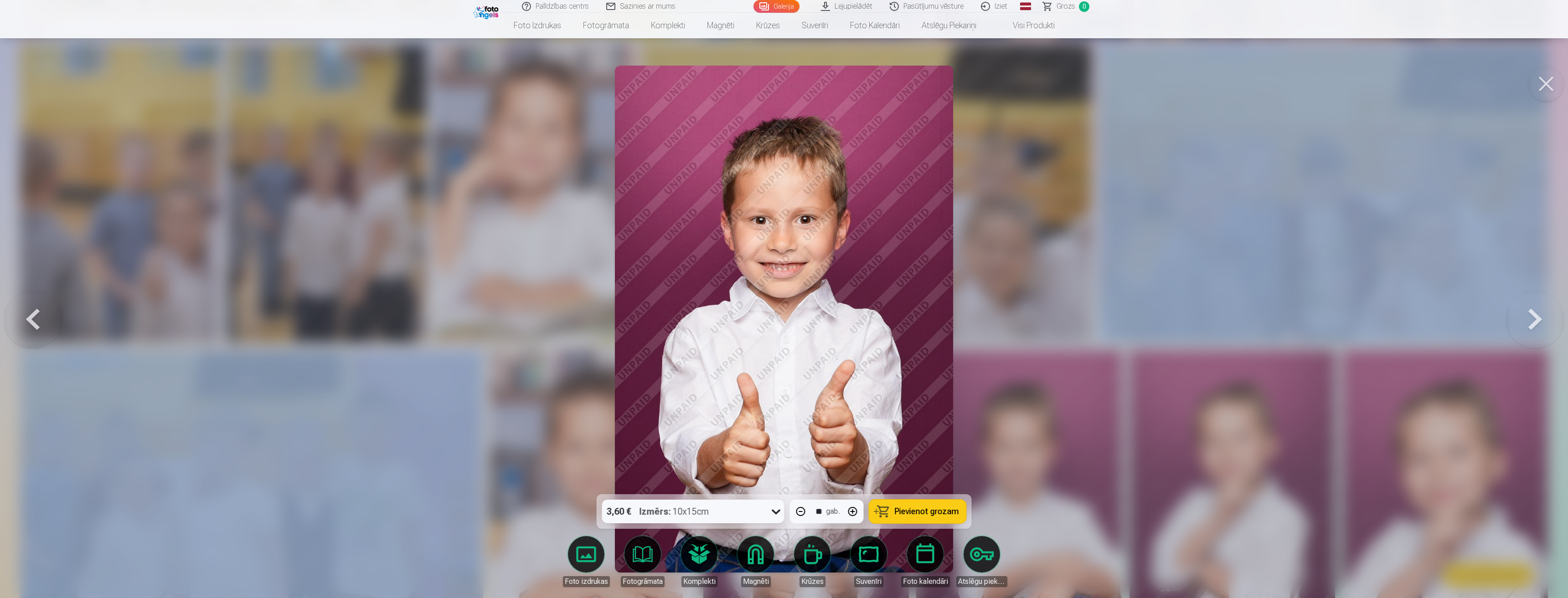
click at [850, 505] on button "button" at bounding box center [853, 512] width 22 height 22
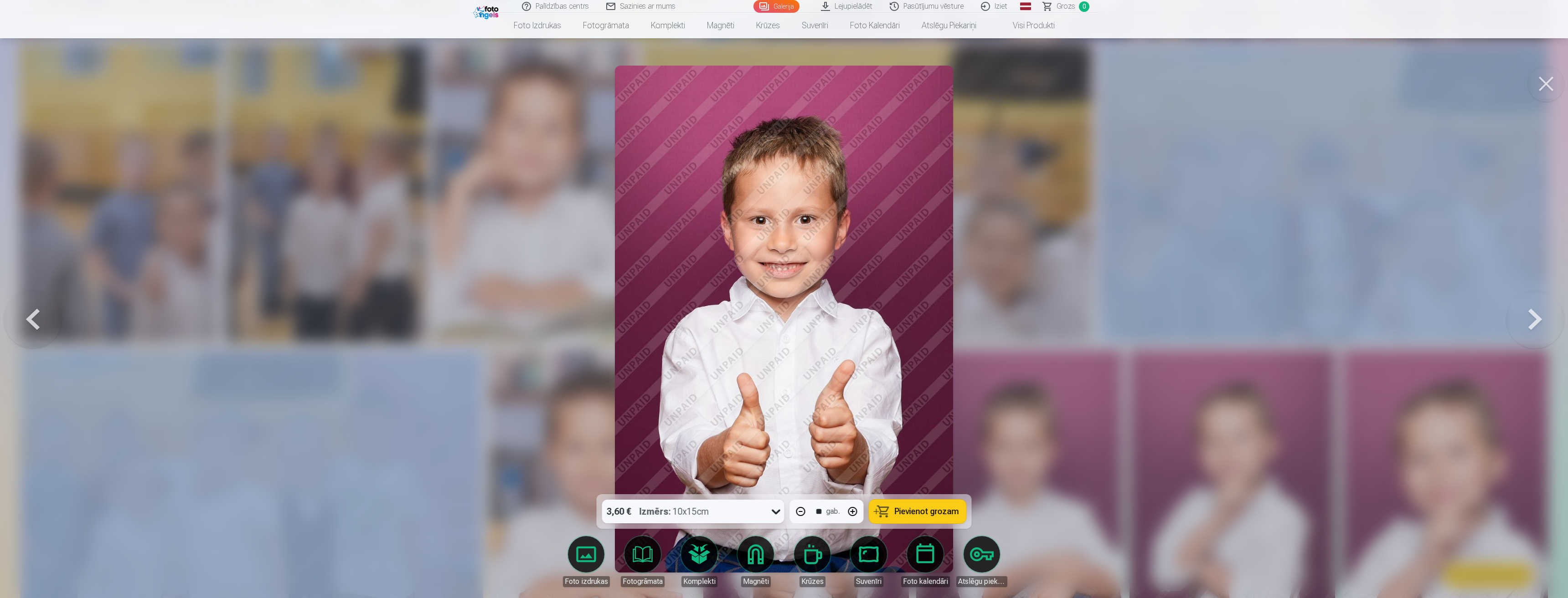
click at [850, 505] on button "button" at bounding box center [853, 512] width 22 height 22
click at [850, 506] on button "button" at bounding box center [853, 512] width 22 height 22
click at [850, 506] on button "button" at bounding box center [853, 512] width 22 height 22
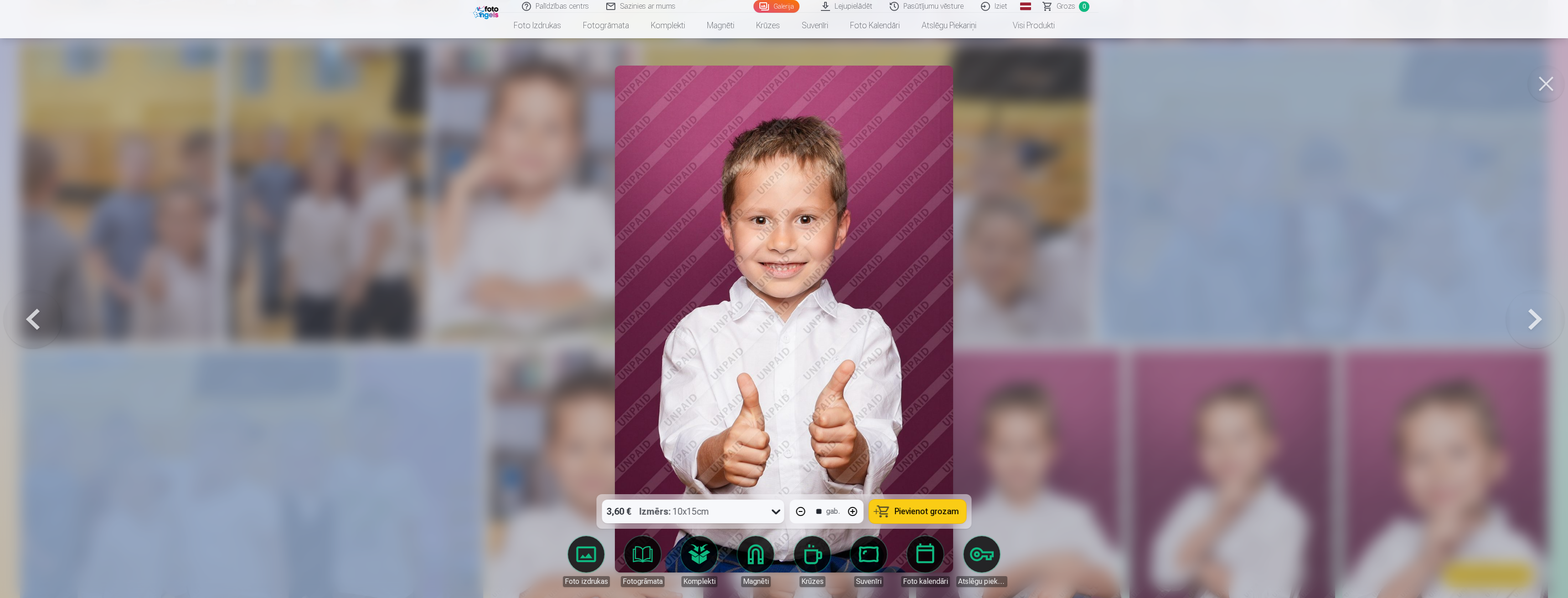
click at [850, 506] on button "button" at bounding box center [853, 512] width 22 height 22
type input "**"
click at [842, 501] on button "button" at bounding box center [853, 512] width 22 height 22
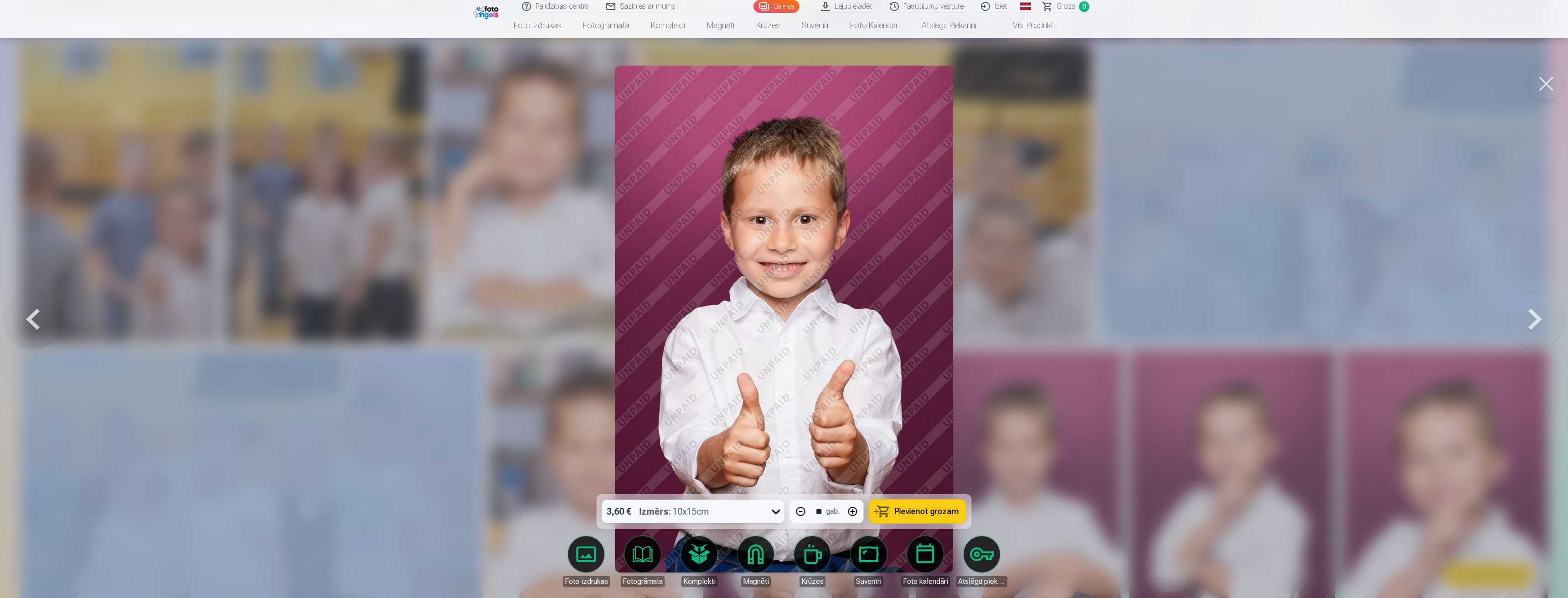
click at [850, 506] on button "button" at bounding box center [853, 512] width 22 height 22
click at [702, 397] on img at bounding box center [784, 319] width 338 height 507
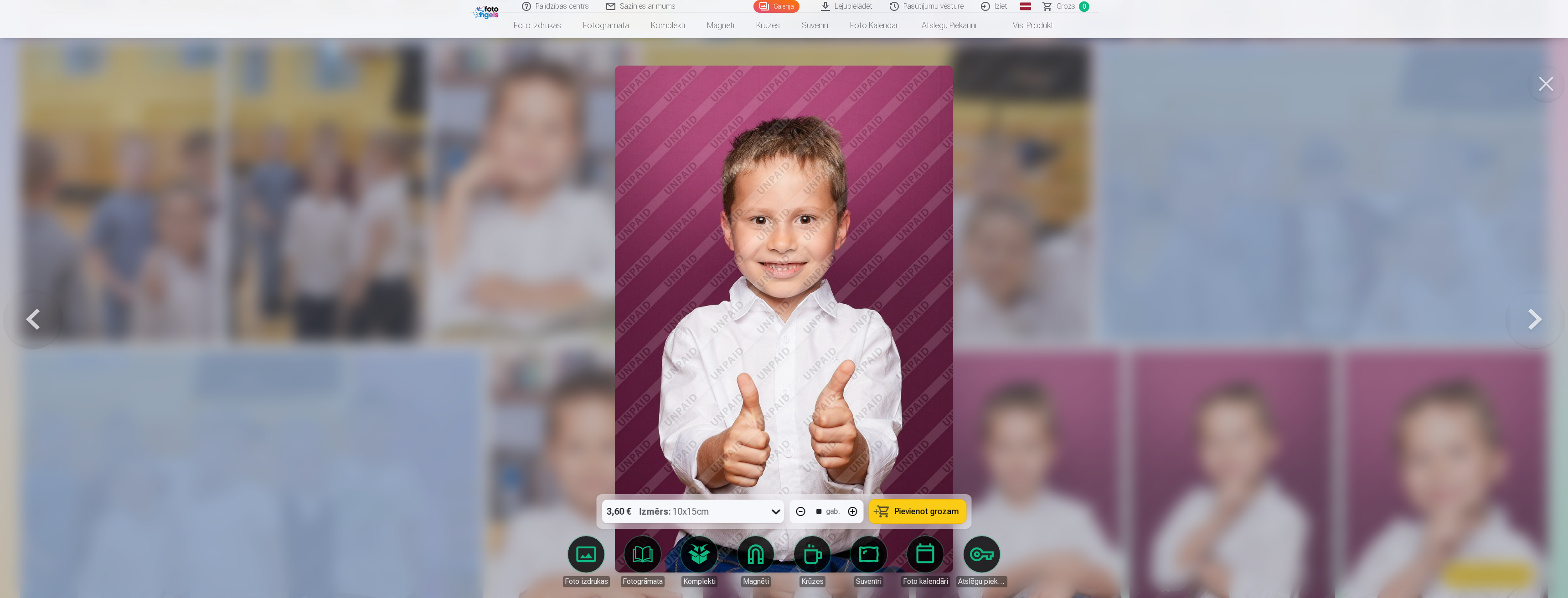
drag, startPoint x: 702, startPoint y: 396, endPoint x: 696, endPoint y: 397, distance: 6.1
click at [699, 398] on img at bounding box center [784, 319] width 338 height 507
click at [694, 400] on img at bounding box center [784, 319] width 338 height 507
click at [852, 512] on button "button" at bounding box center [853, 512] width 22 height 22
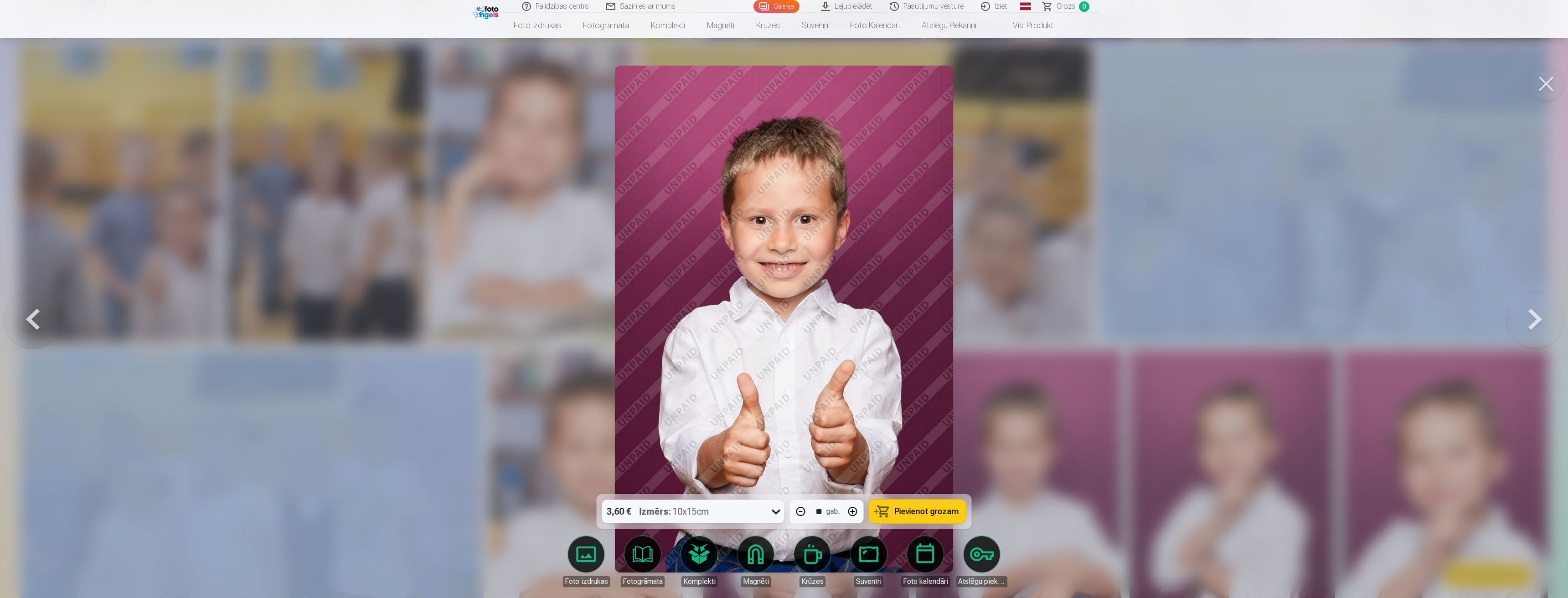
click at [852, 512] on button "button" at bounding box center [853, 512] width 22 height 22
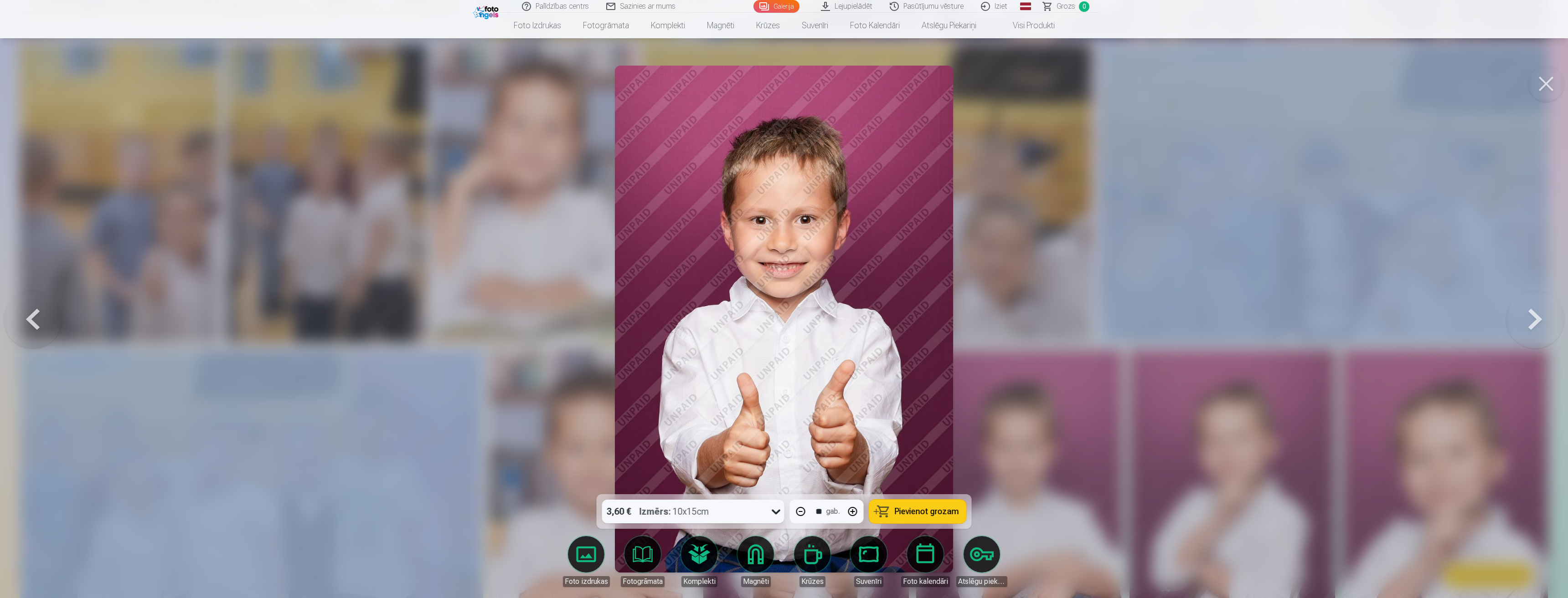
click at [852, 512] on button "button" at bounding box center [853, 512] width 22 height 22
type input "**"
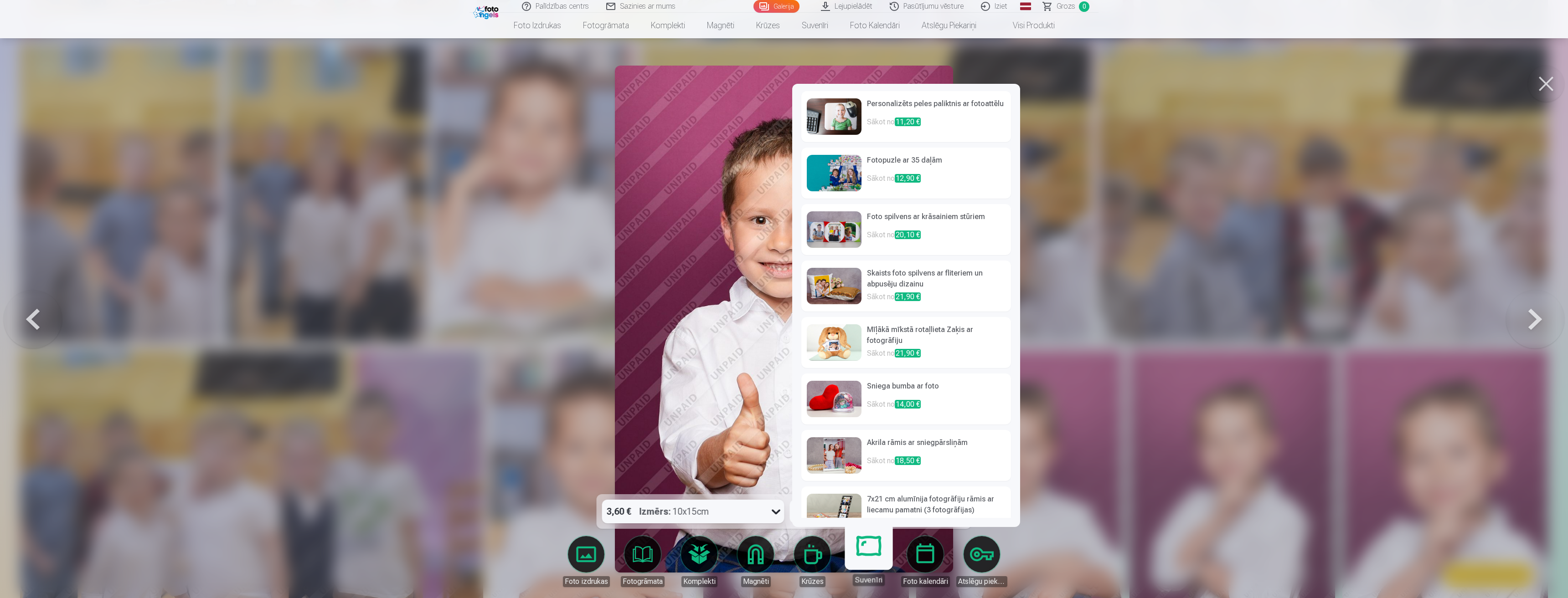
click at [1211, 321] on div at bounding box center [784, 299] width 1568 height 598
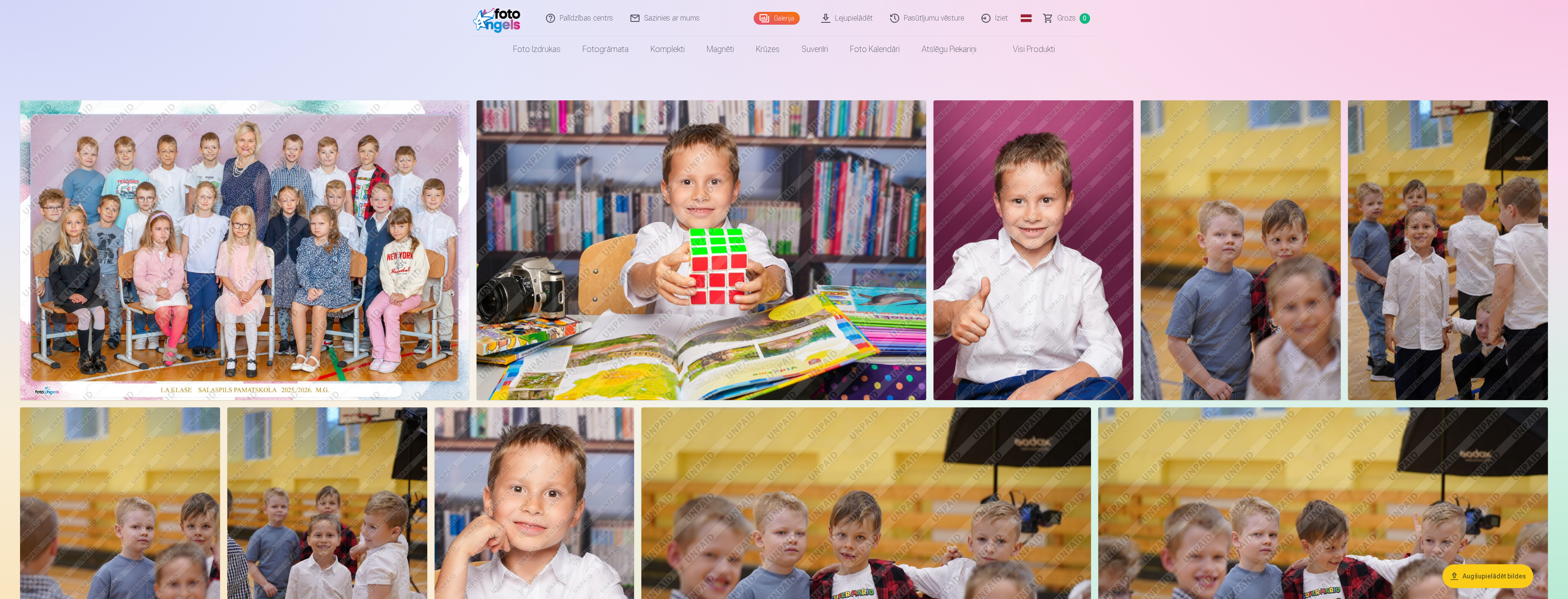
click at [839, 12] on link "Lejupielādēt" at bounding box center [847, 18] width 69 height 37
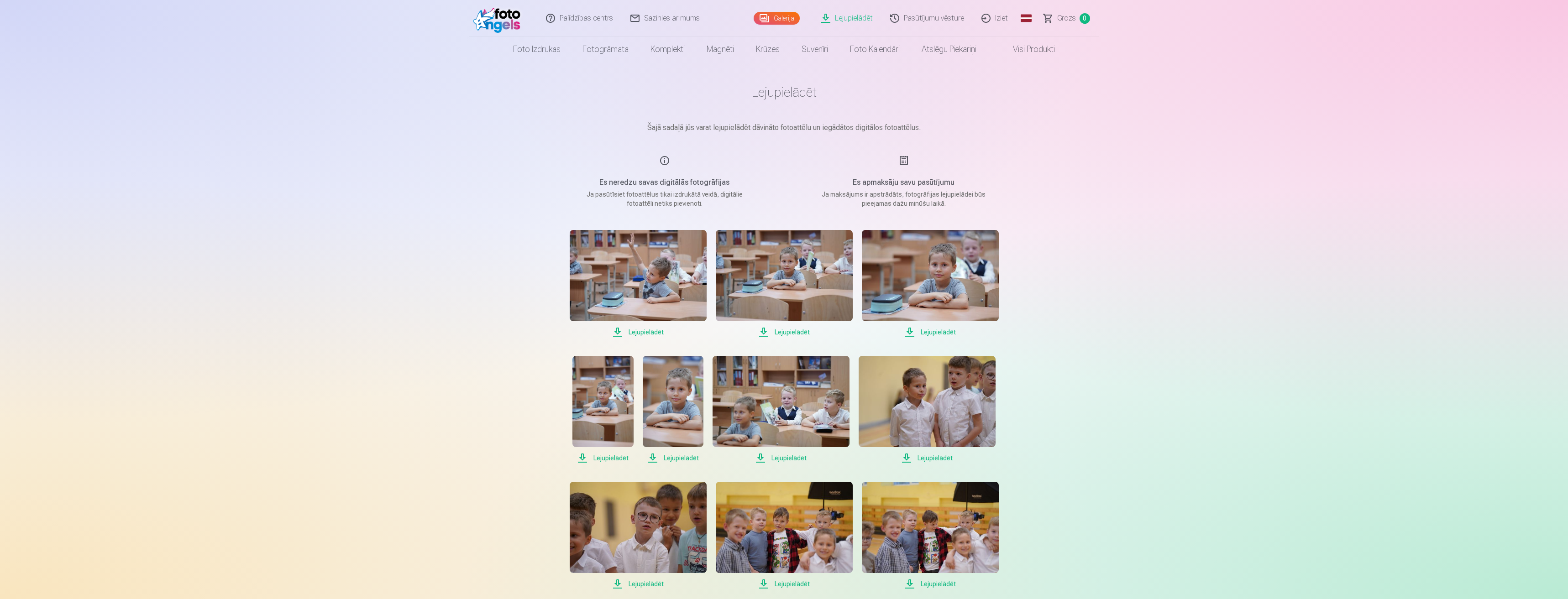
click at [788, 330] on span "Lejupielādēt" at bounding box center [784, 332] width 137 height 11
drag, startPoint x: 603, startPoint y: 13, endPoint x: 604, endPoint y: 18, distance: 5.1
click at [603, 14] on link "Palīdzības centrs" at bounding box center [580, 18] width 85 height 37
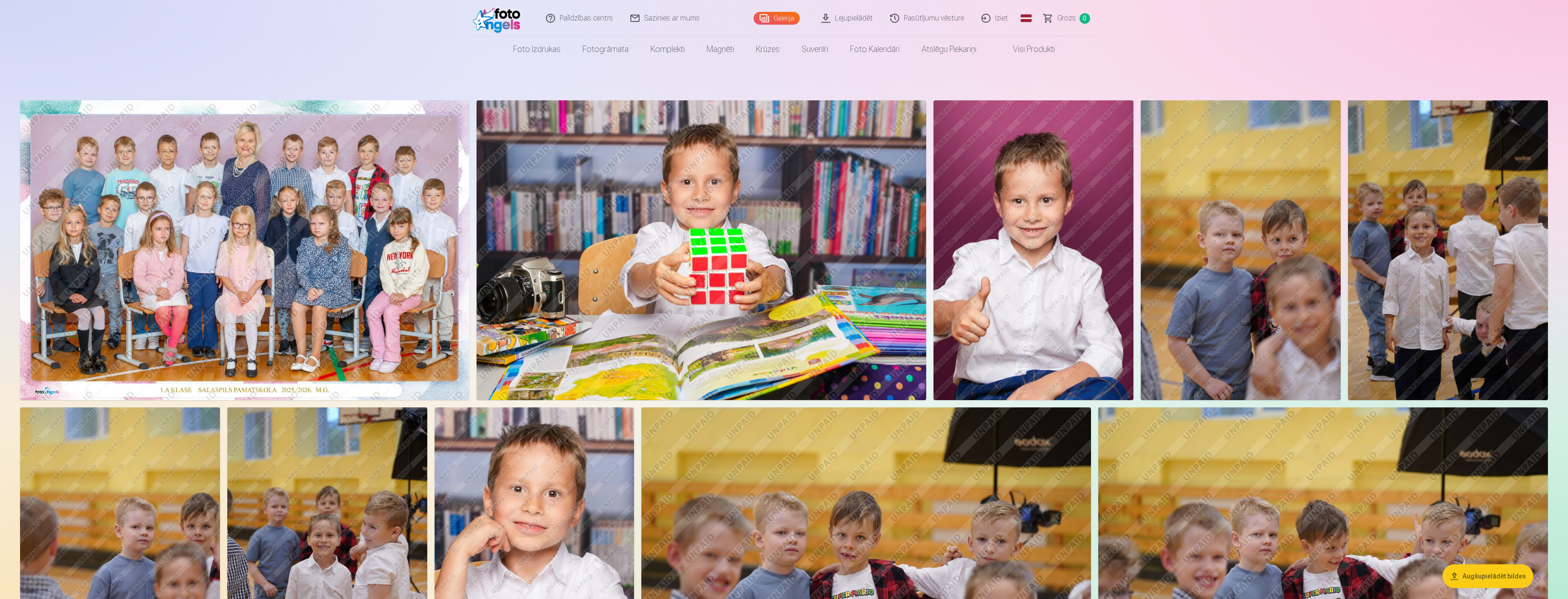
click at [996, 27] on link "Iziet" at bounding box center [996, 18] width 44 height 37
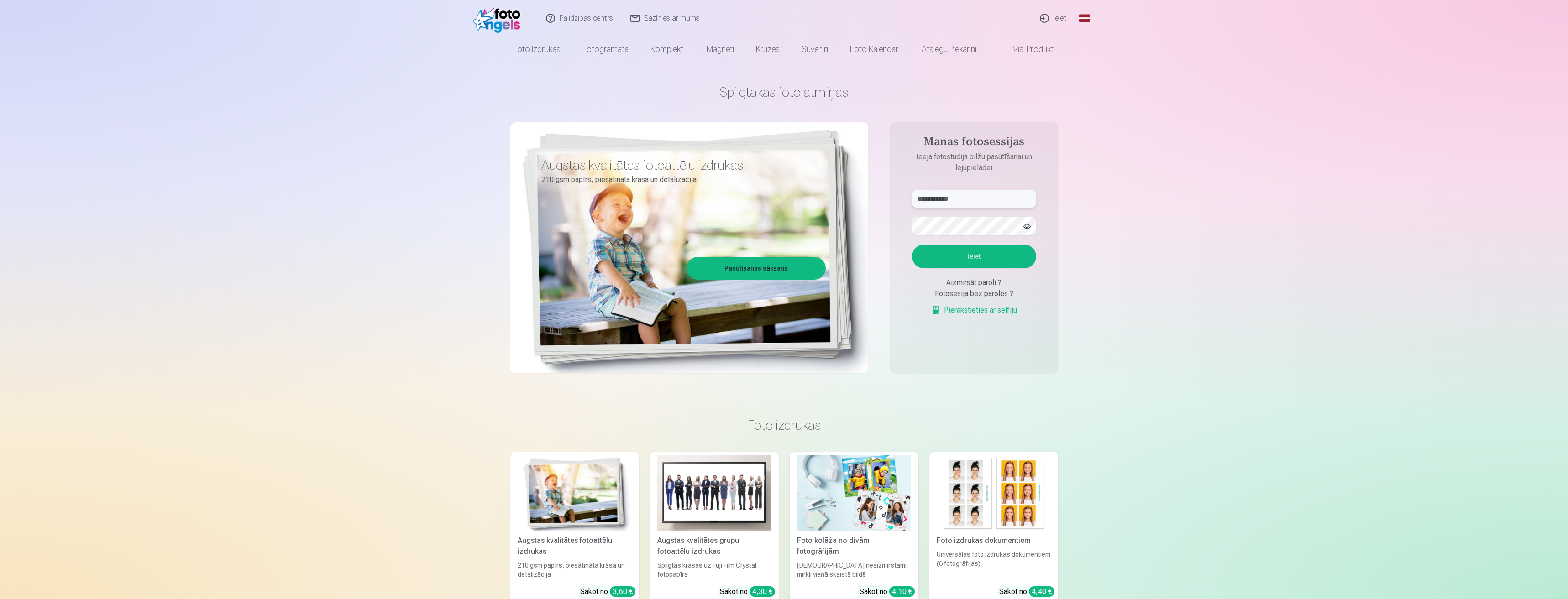
click at [972, 201] on input "**********" at bounding box center [974, 199] width 124 height 18
type input "*"
click at [944, 216] on form "Ieiet Aizmirsāt paroli ? Fotosesija bez paroles ? Pierakstieties ar selfiju" at bounding box center [974, 258] width 143 height 135
click at [986, 194] on input "text" at bounding box center [974, 199] width 124 height 18
type input "**********"
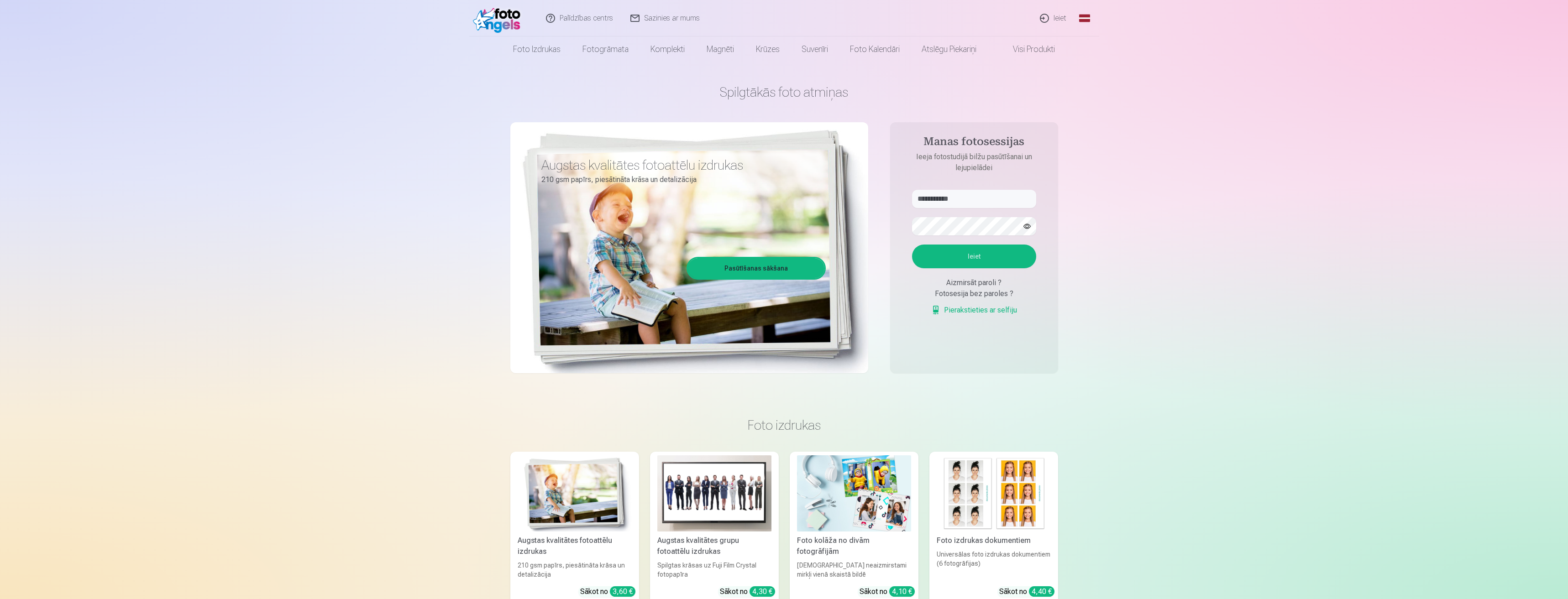
click at [938, 259] on button "Ieiet" at bounding box center [974, 256] width 124 height 24
drag, startPoint x: 1021, startPoint y: 224, endPoint x: 1034, endPoint y: 222, distance: 13.2
click at [1034, 222] on button "button" at bounding box center [1027, 226] width 17 height 17
click at [933, 257] on button "Ieiet" at bounding box center [974, 256] width 124 height 24
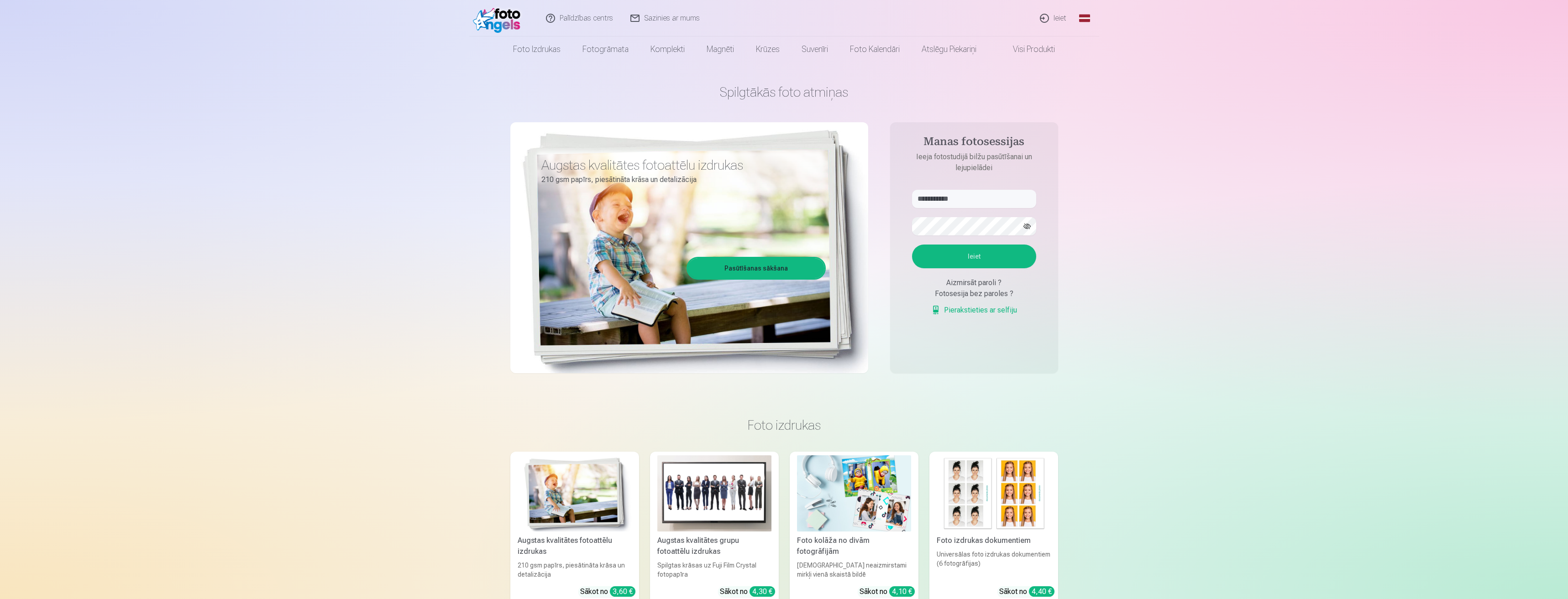
click at [957, 261] on button "Ieiet" at bounding box center [974, 256] width 124 height 24
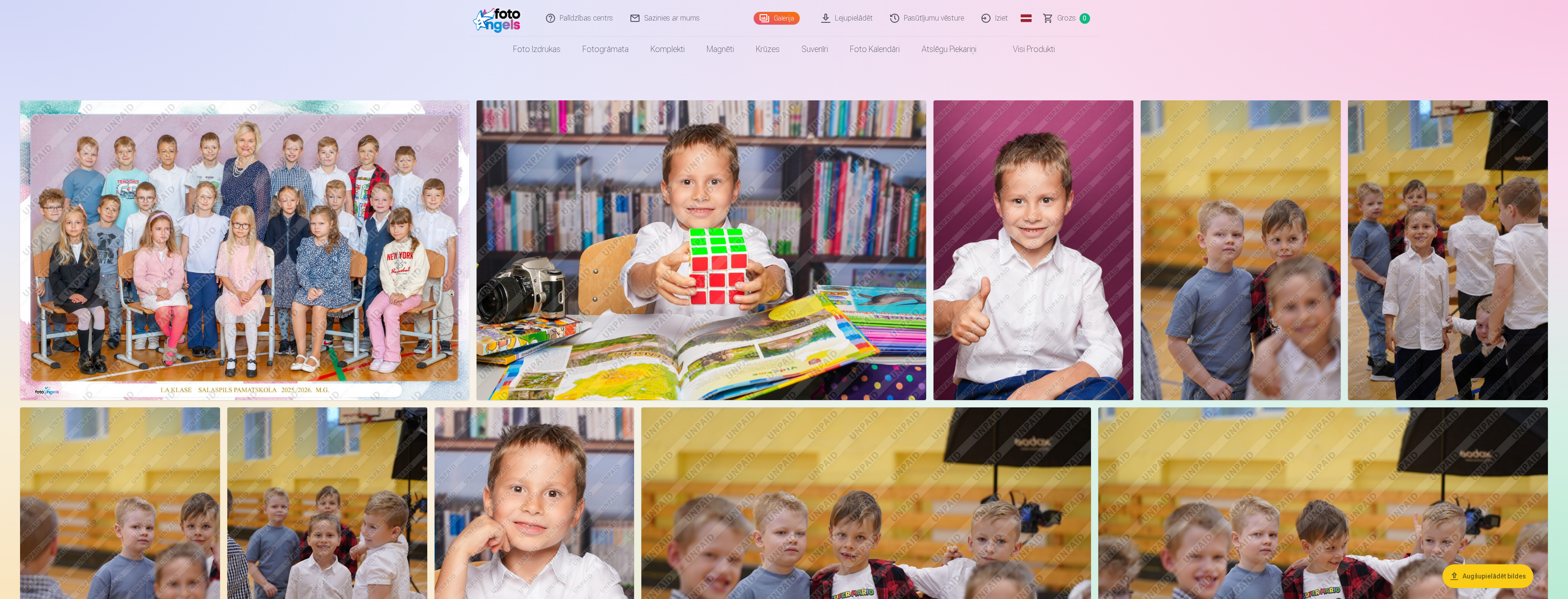
click at [1077, 12] on link "Grozs 0" at bounding box center [1067, 18] width 64 height 37
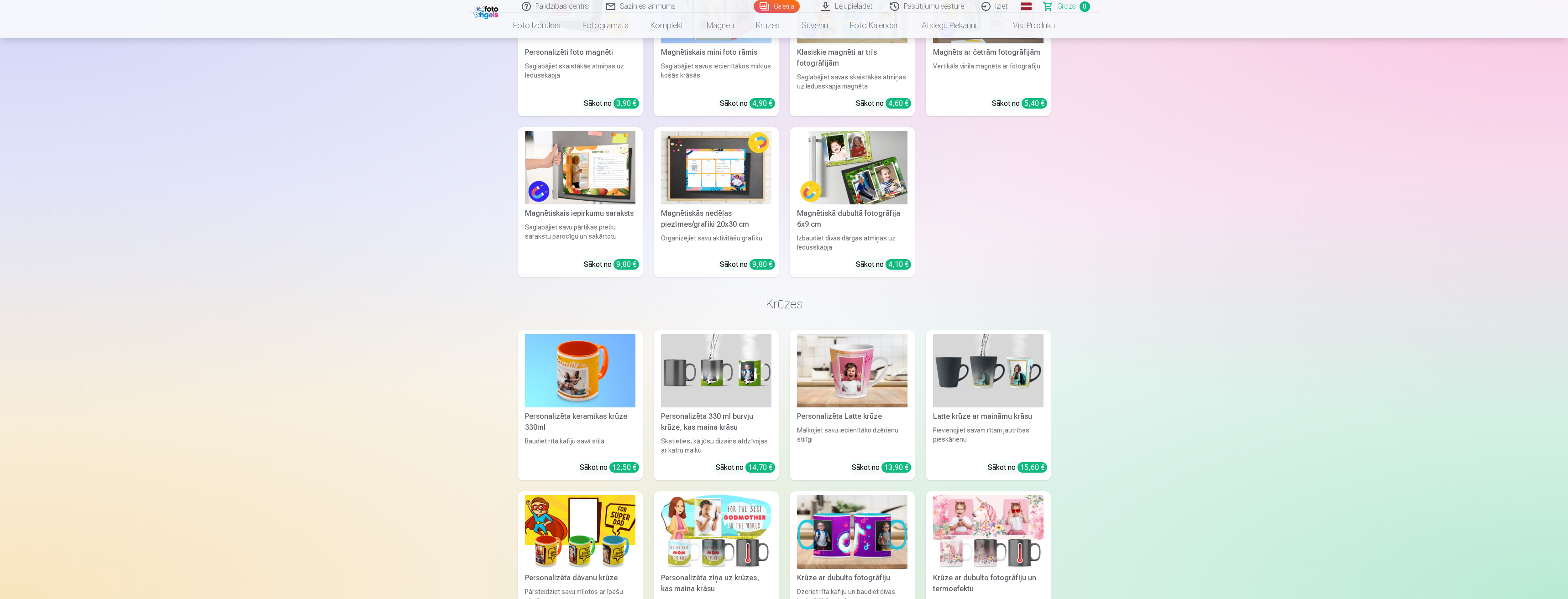
scroll to position [1186, 0]
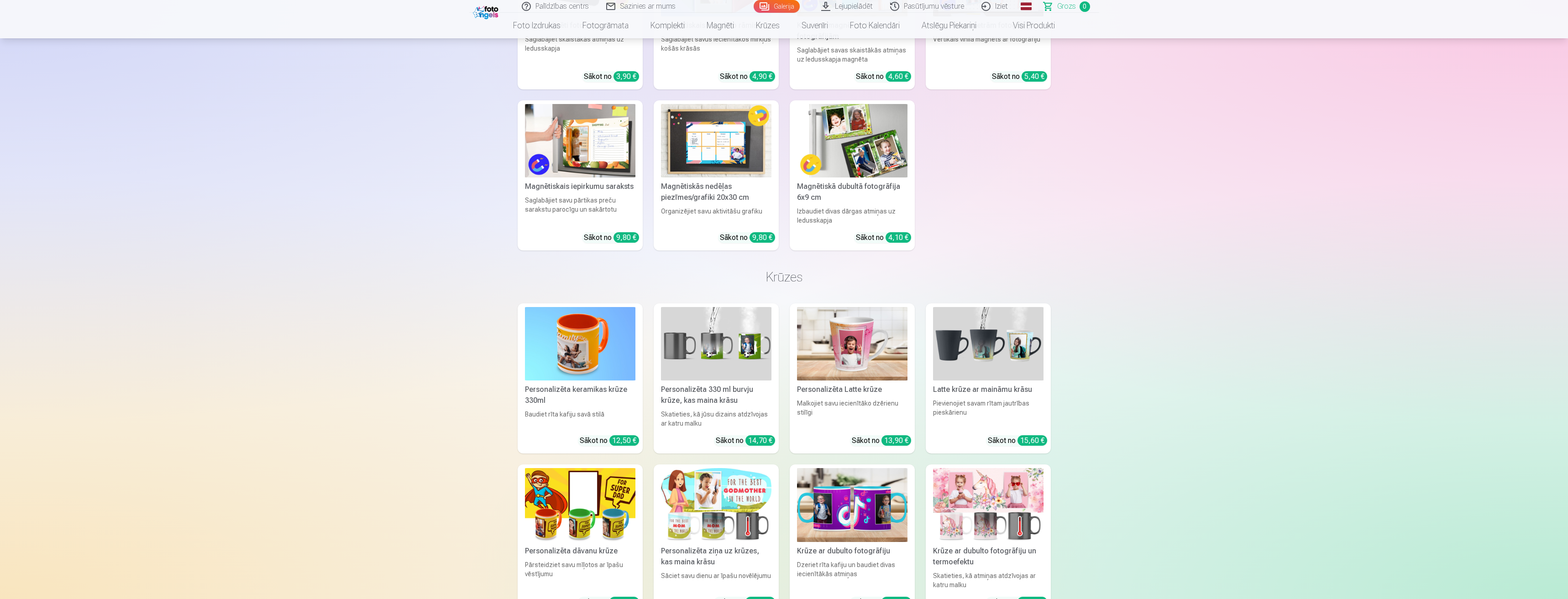
click at [541, 469] on img at bounding box center [580, 505] width 110 height 74
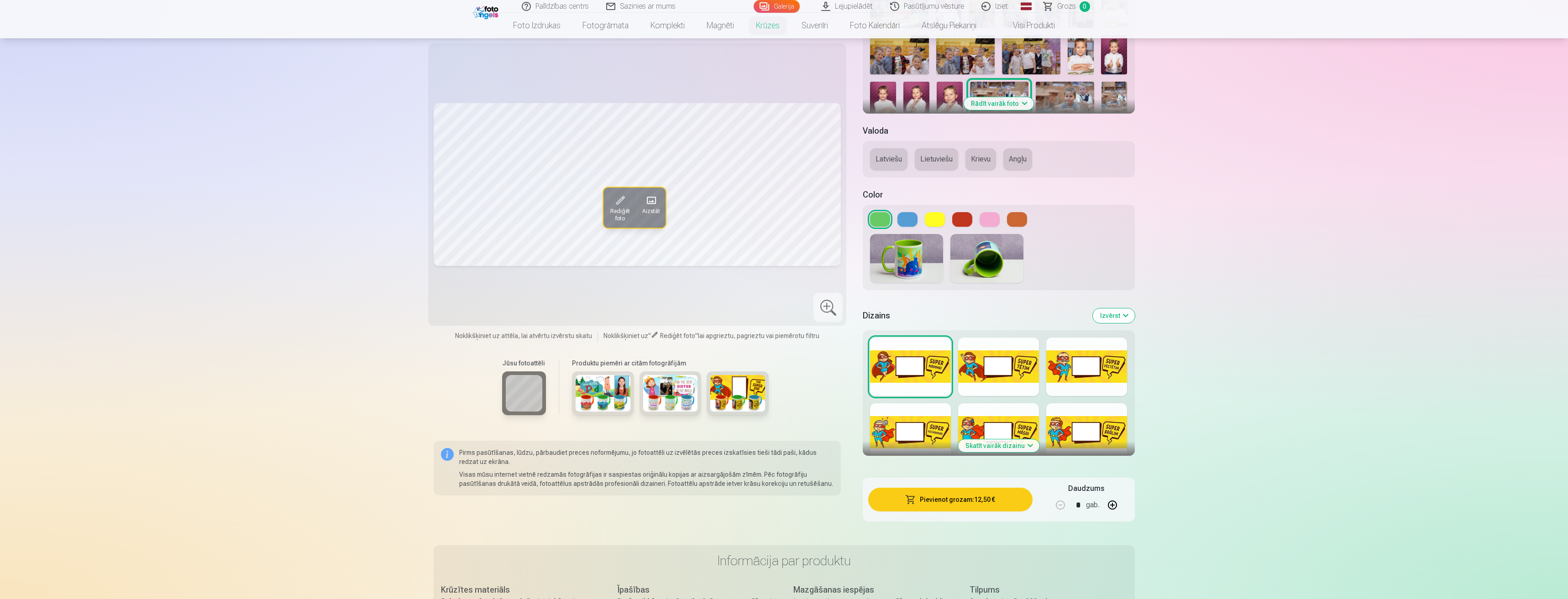
scroll to position [228, 0]
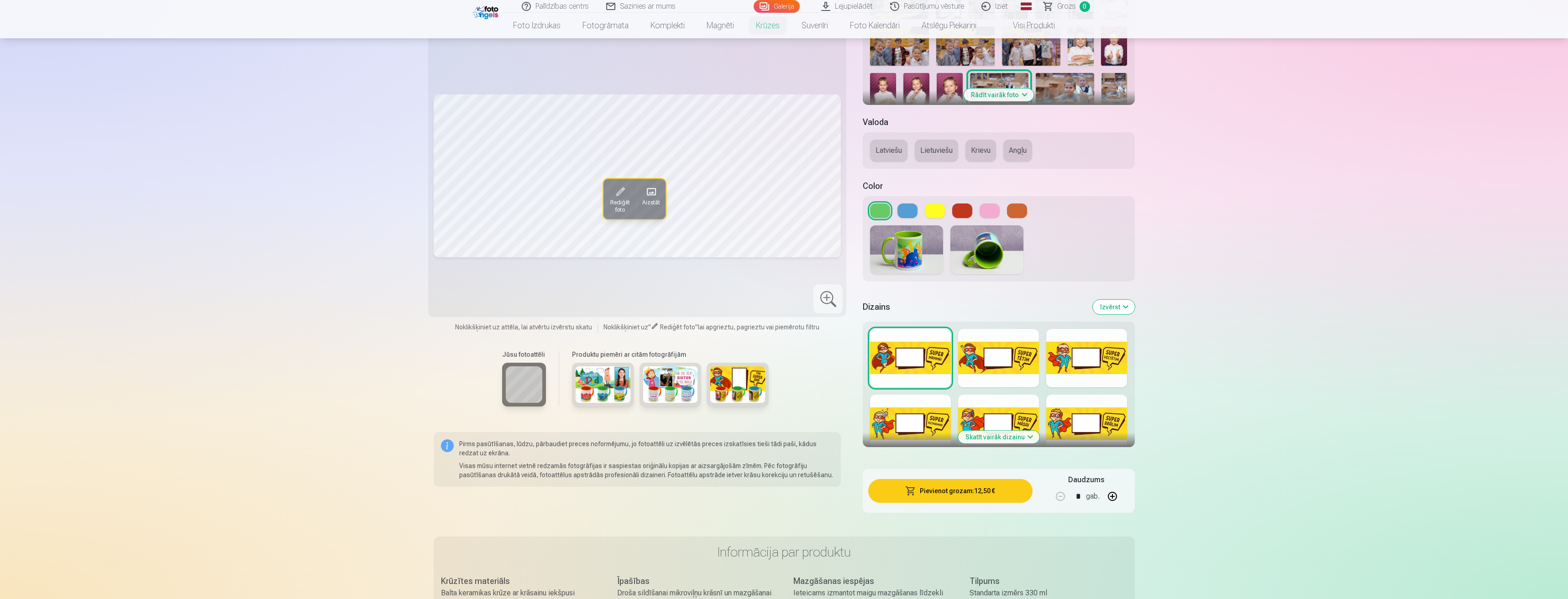
click at [1081, 422] on div at bounding box center [1086, 424] width 81 height 58
click at [979, 409] on div at bounding box center [999, 424] width 81 height 58
click at [909, 431] on div at bounding box center [910, 424] width 81 height 58
click at [1077, 366] on div at bounding box center [1086, 358] width 81 height 58
click at [986, 350] on div at bounding box center [999, 358] width 81 height 58
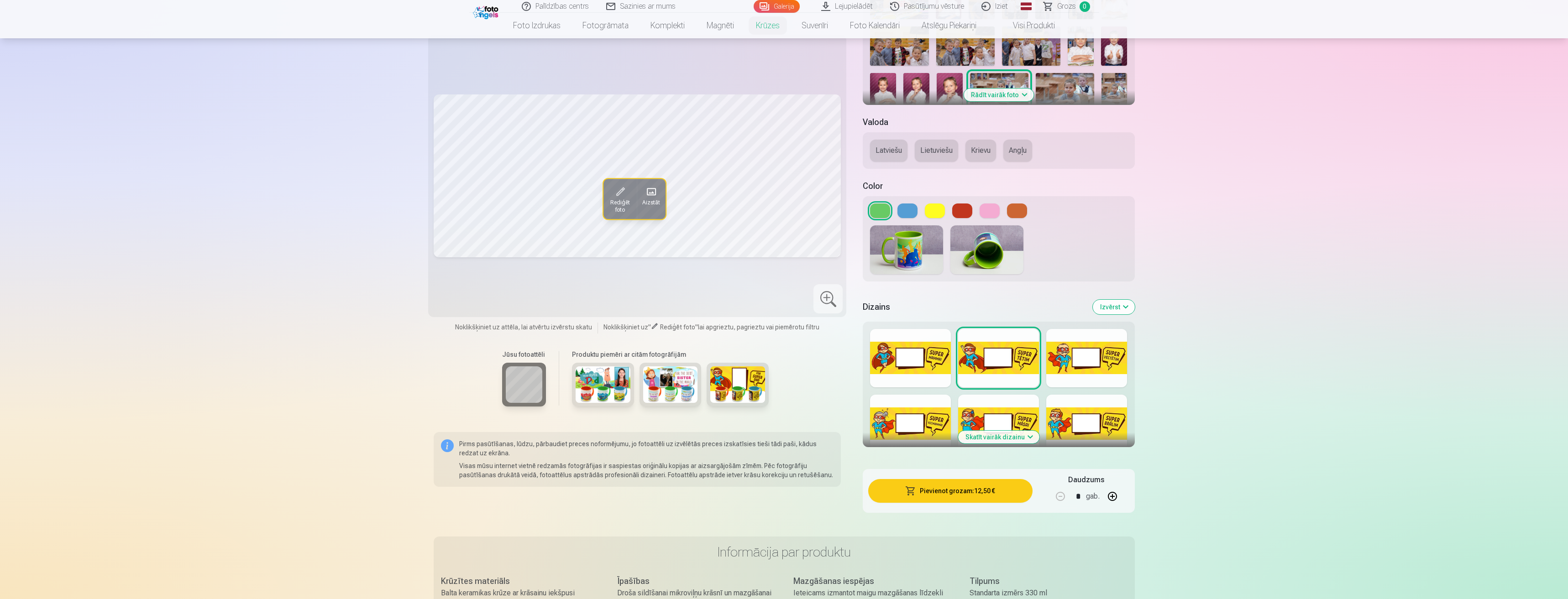
click at [897, 352] on div at bounding box center [910, 358] width 81 height 58
click at [1089, 405] on div at bounding box center [1086, 424] width 81 height 58
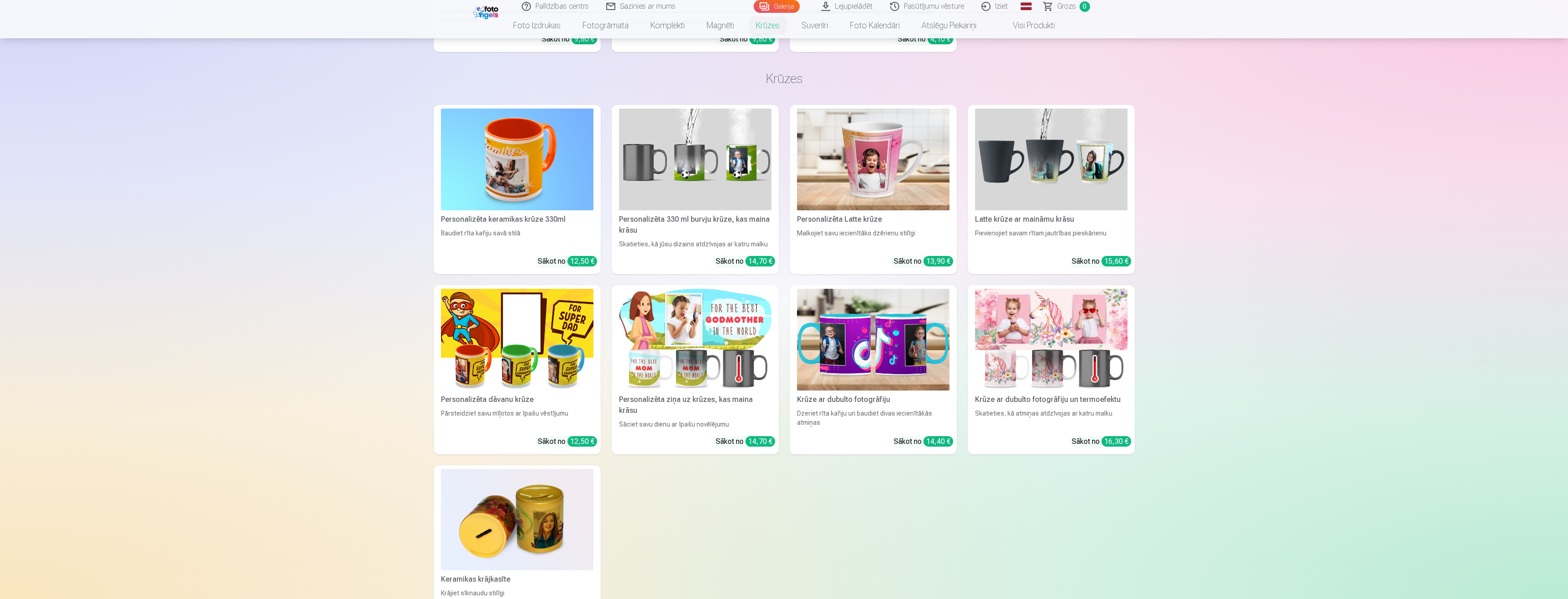
scroll to position [2054, 0]
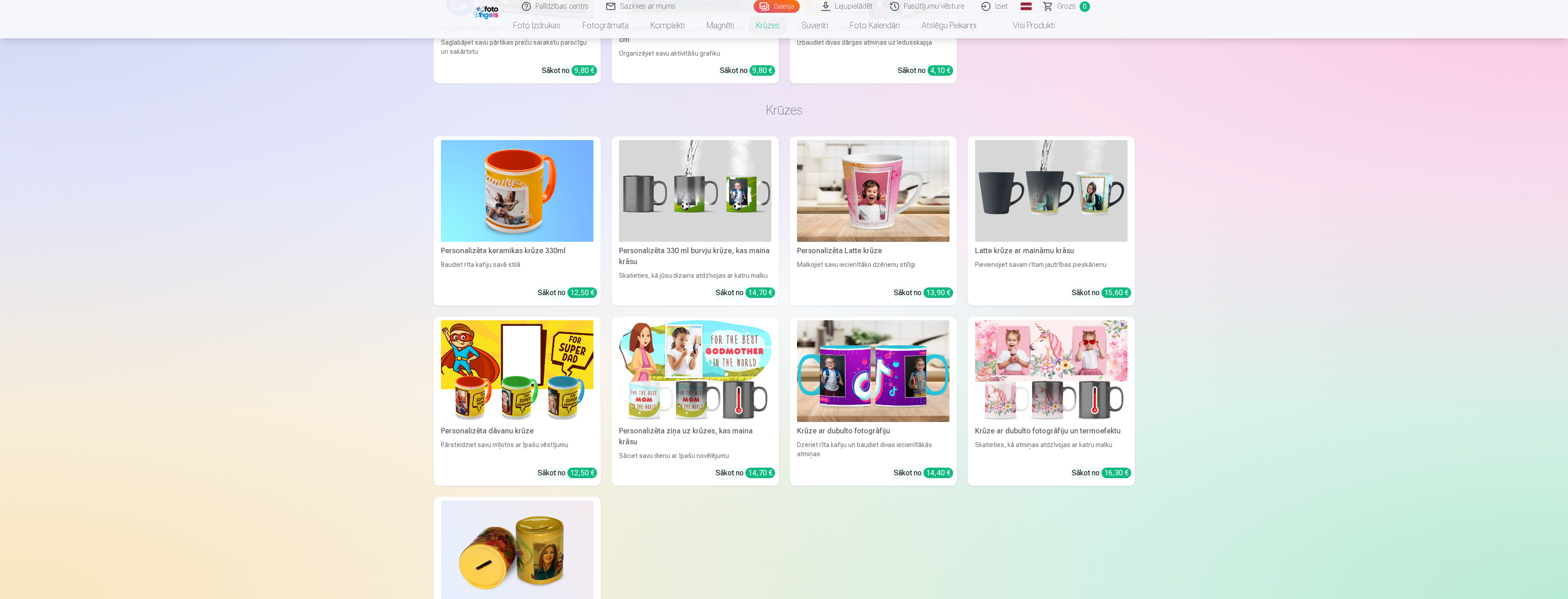
click at [819, 372] on img at bounding box center [873, 371] width 152 height 102
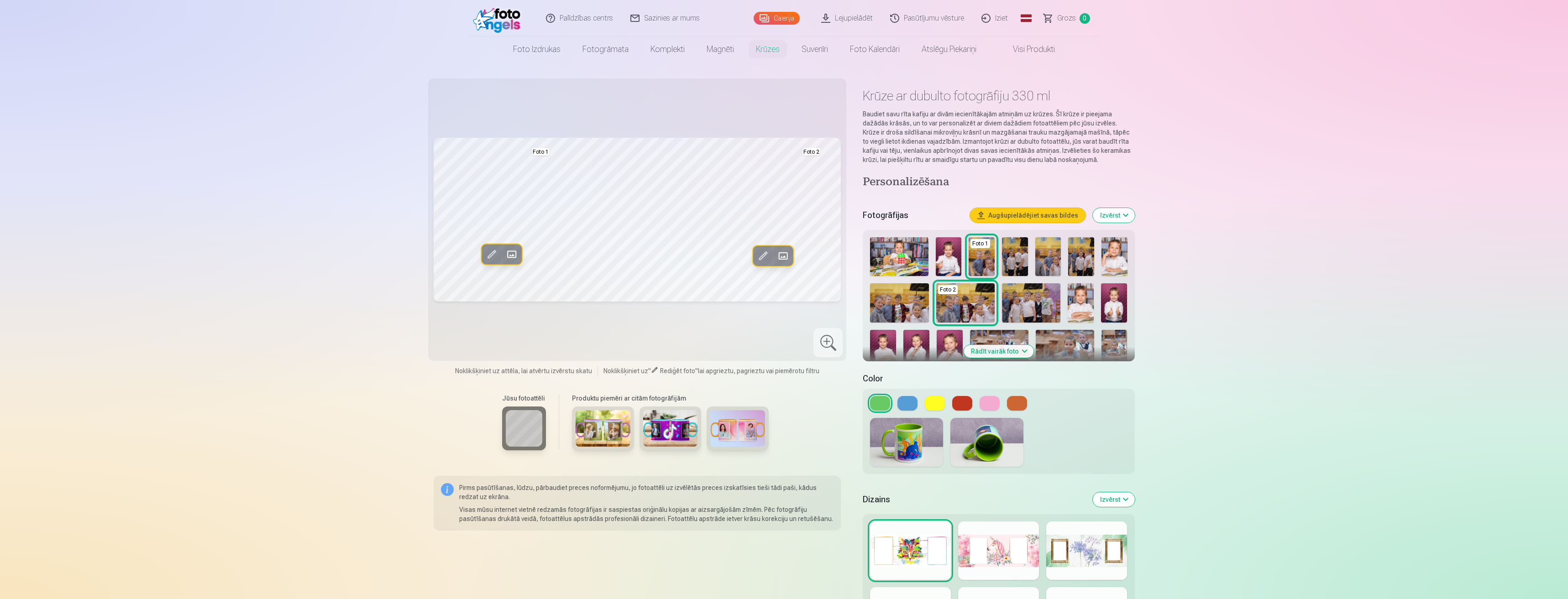
click at [640, 428] on div at bounding box center [670, 433] width 204 height 53
click at [670, 422] on img at bounding box center [671, 428] width 55 height 37
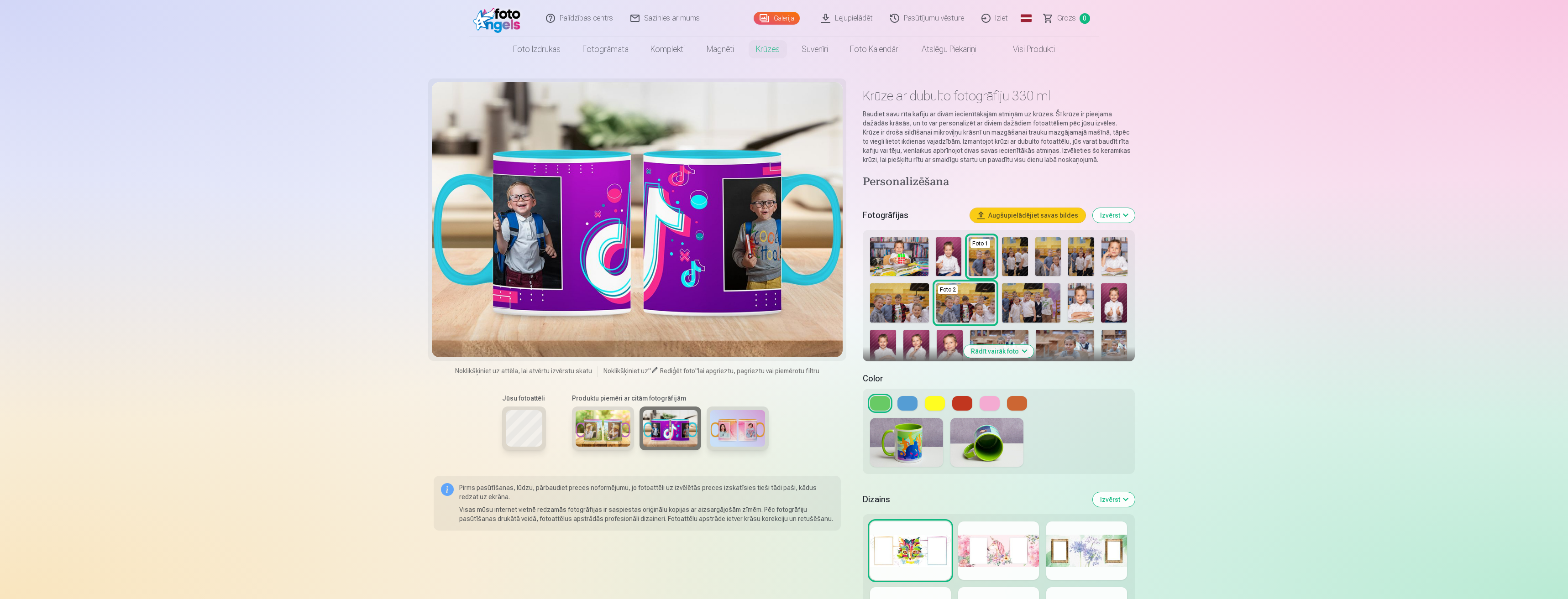
click at [894, 410] on div at bounding box center [999, 403] width 257 height 15
click at [906, 399] on button at bounding box center [907, 403] width 20 height 15
click at [933, 397] on button at bounding box center [935, 403] width 20 height 15
click at [969, 405] on button at bounding box center [962, 403] width 20 height 15
click at [989, 408] on button at bounding box center [989, 403] width 20 height 15
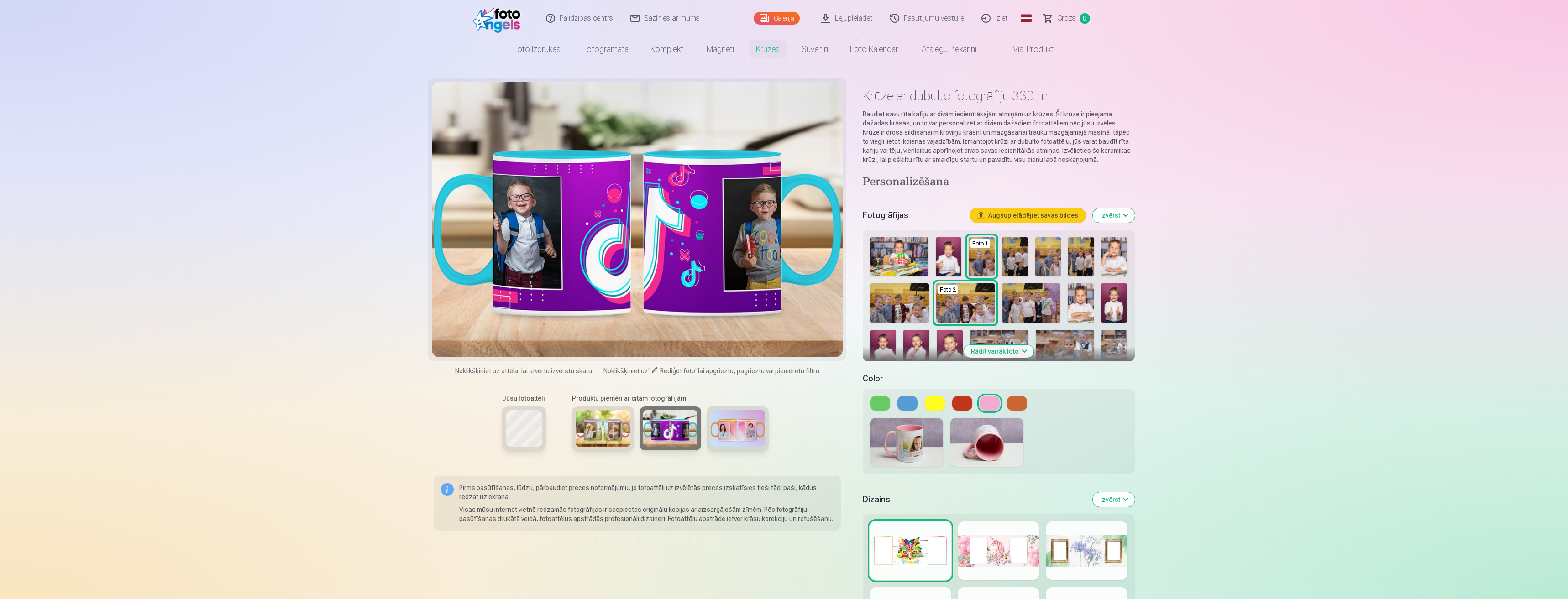
click at [1013, 404] on button at bounding box center [1017, 403] width 20 height 15
click at [882, 406] on button at bounding box center [880, 403] width 20 height 15
click at [904, 408] on button at bounding box center [907, 403] width 20 height 15
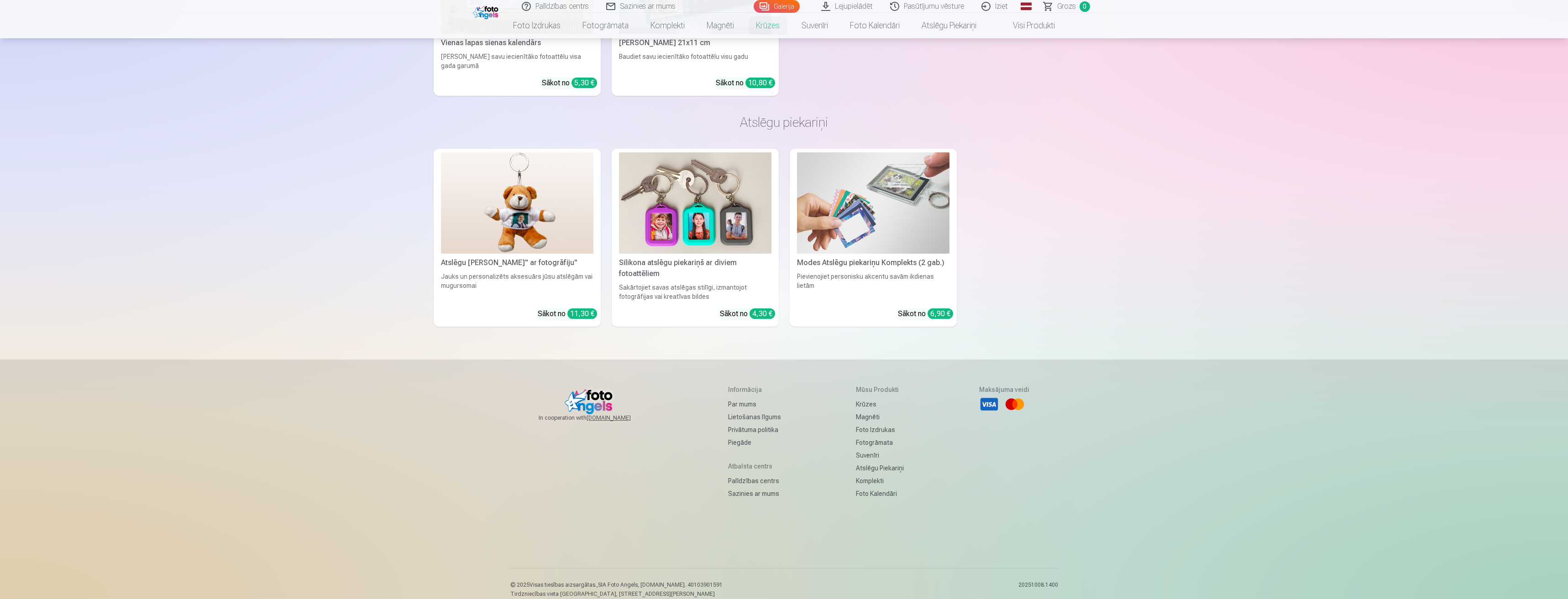
scroll to position [3389, 0]
